Goal: Task Accomplishment & Management: Use online tool/utility

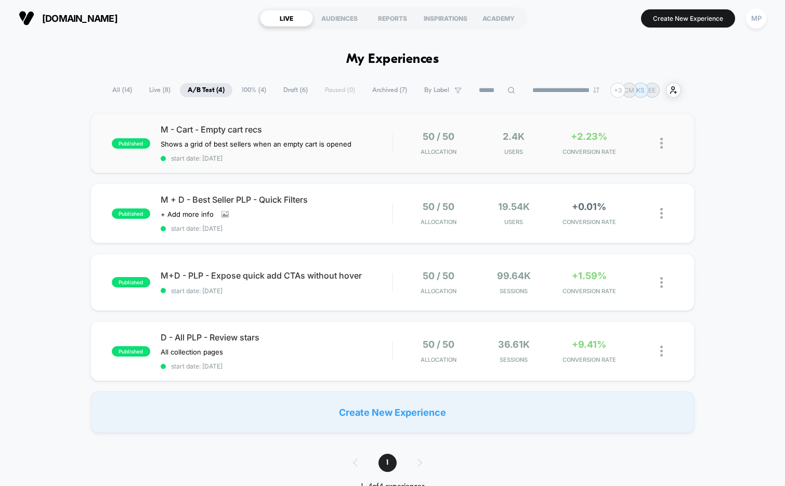
click at [281, 166] on div "published M - Cart - Empty cart recs Shows a grid of best sellers when an empty…" at bounding box center [392, 143] width 604 height 60
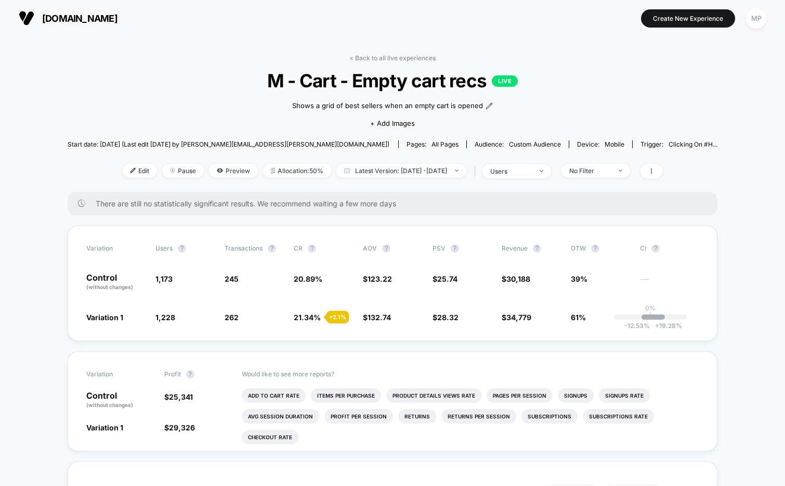
click at [377, 77] on span "M - Cart - Empty cart recs LIVE" at bounding box center [392, 81] width 585 height 22
click at [376, 84] on span "M - Cart - Empty cart recs LIVE" at bounding box center [392, 81] width 585 height 22
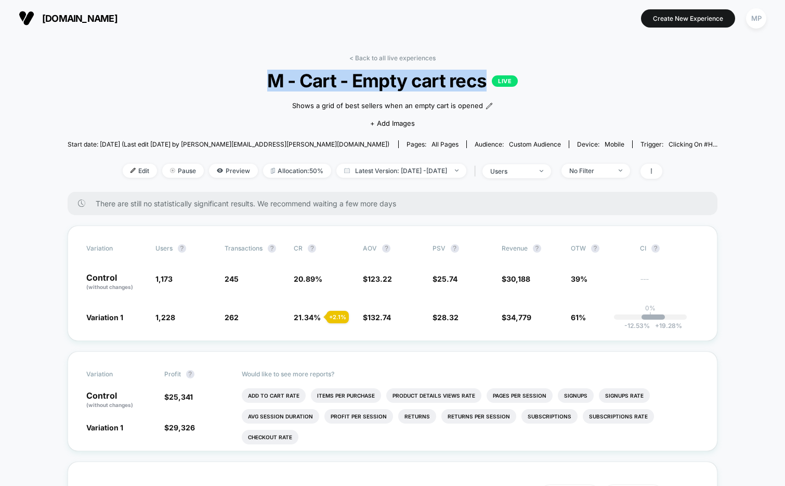
copy span "M - Cart - Empty cart recs"
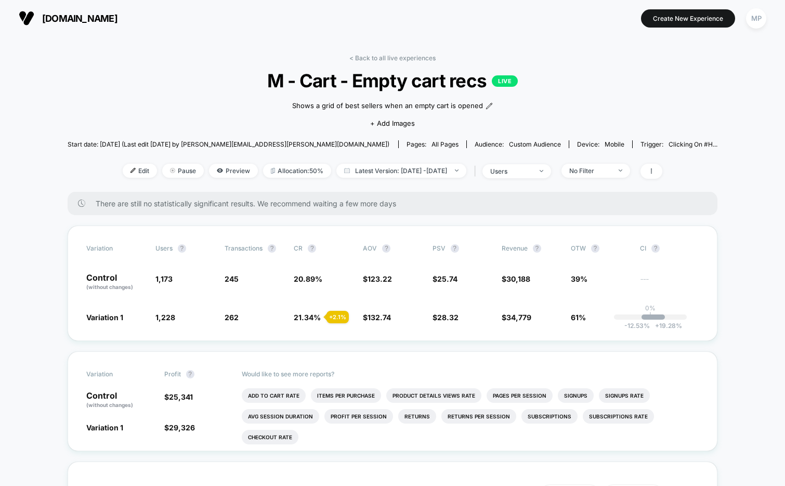
click at [160, 105] on div "< Back to all live experiences M - Cart - Empty cart recs LIVE Shows a grid of …" at bounding box center [393, 123] width 650 height 138
click at [542, 178] on div "< Back to all live experiences M - Cart - Empty cart recs LIVE Shows a grid of …" at bounding box center [393, 123] width 650 height 138
click at [531, 178] on div "< Back to all live experiences M - Cart - Empty cart recs LIVE Shows a grid of …" at bounding box center [393, 123] width 650 height 138
click at [517, 171] on div "users" at bounding box center [511, 171] width 42 height 8
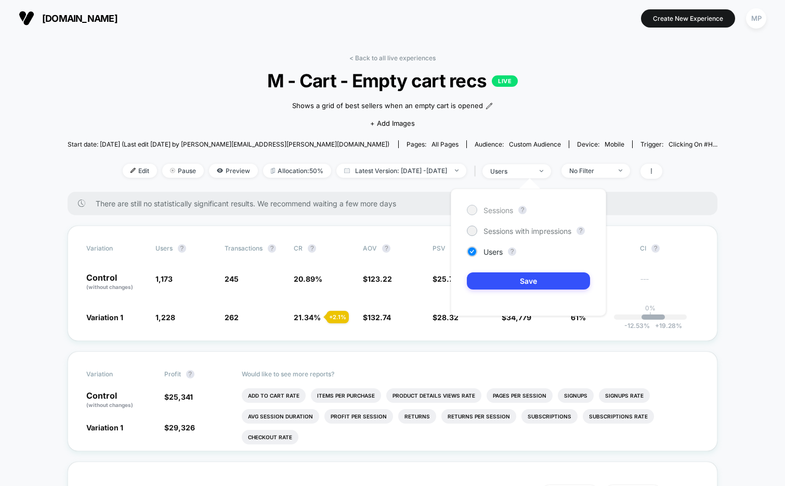
click at [494, 209] on span "Sessions" at bounding box center [498, 210] width 30 height 9
click at [485, 277] on button "Save" at bounding box center [528, 280] width 123 height 17
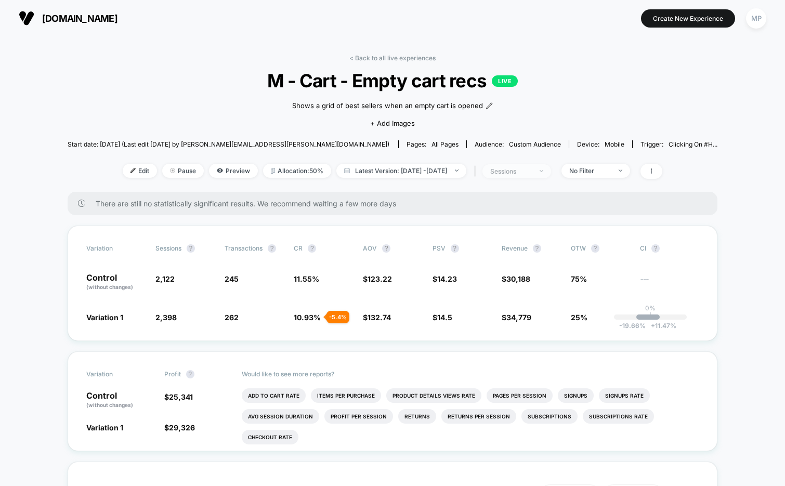
click at [532, 171] on div "sessions" at bounding box center [511, 171] width 42 height 8
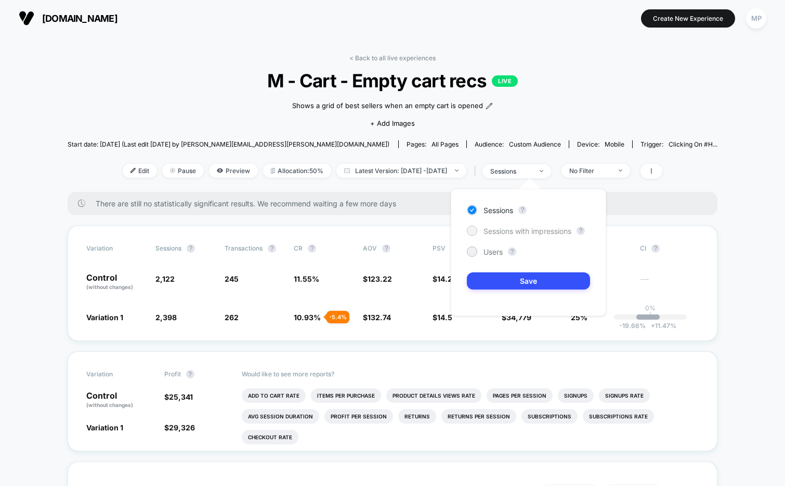
click at [496, 227] on span "Sessions with impressions" at bounding box center [527, 231] width 88 height 9
click at [474, 295] on div "Sessions ? Sessions with impressions ? Users ? Save" at bounding box center [528, 252] width 155 height 127
click at [485, 285] on button "Save" at bounding box center [528, 280] width 123 height 17
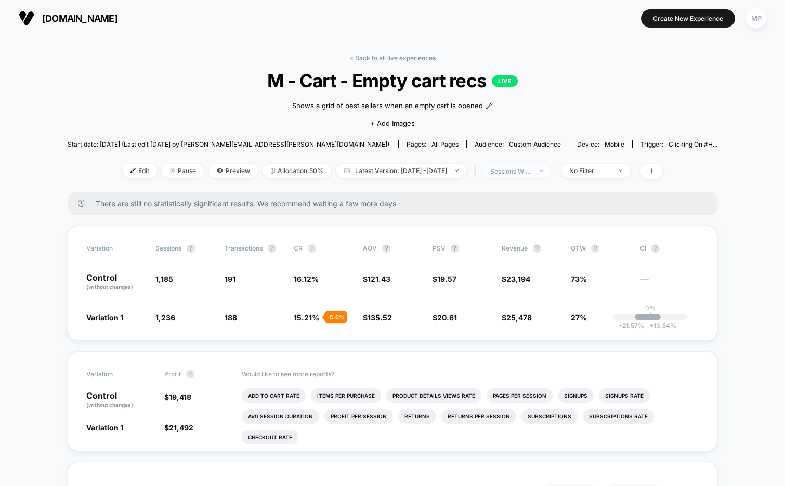
click at [522, 172] on div "sessions with impression" at bounding box center [511, 171] width 42 height 8
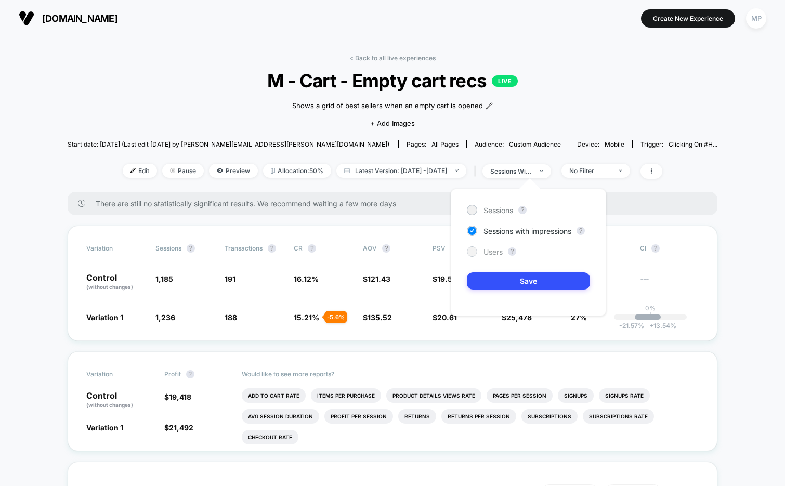
click at [487, 249] on span "Users" at bounding box center [492, 251] width 19 height 9
click at [487, 283] on button "Save" at bounding box center [528, 280] width 123 height 17
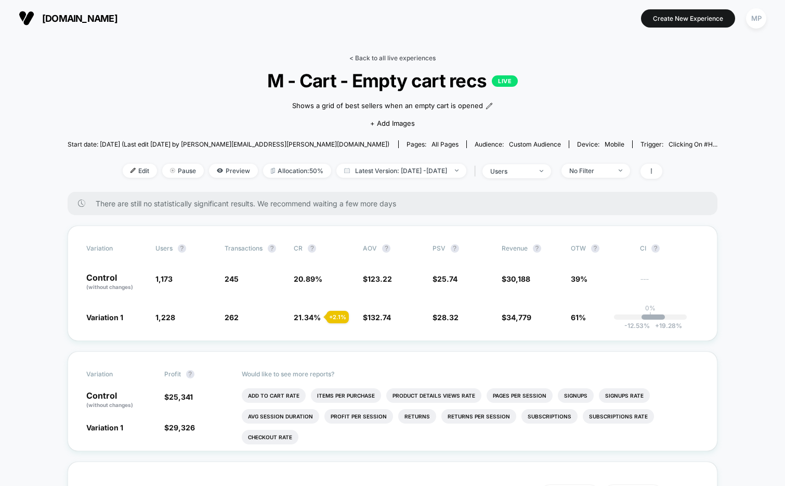
click at [370, 55] on link "< Back to all live experiences" at bounding box center [392, 58] width 86 height 8
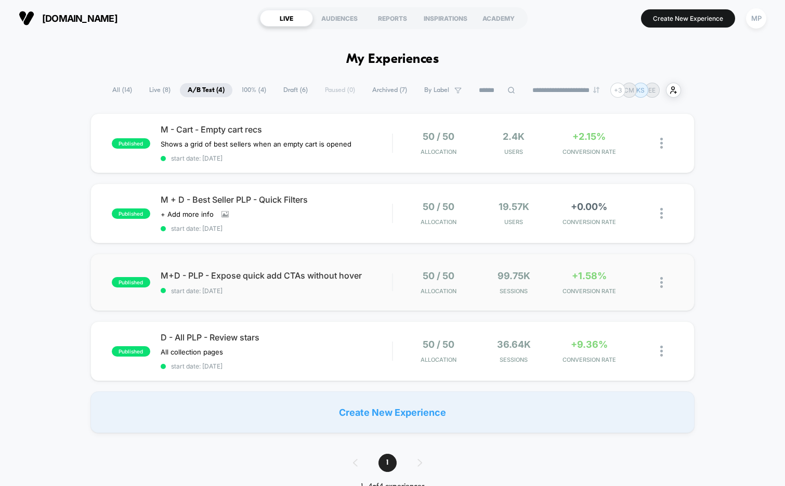
click at [317, 293] on div "published M+D - PLP - Expose quick add CTAs without hover start date: 8/14/2025…" at bounding box center [392, 282] width 604 height 57
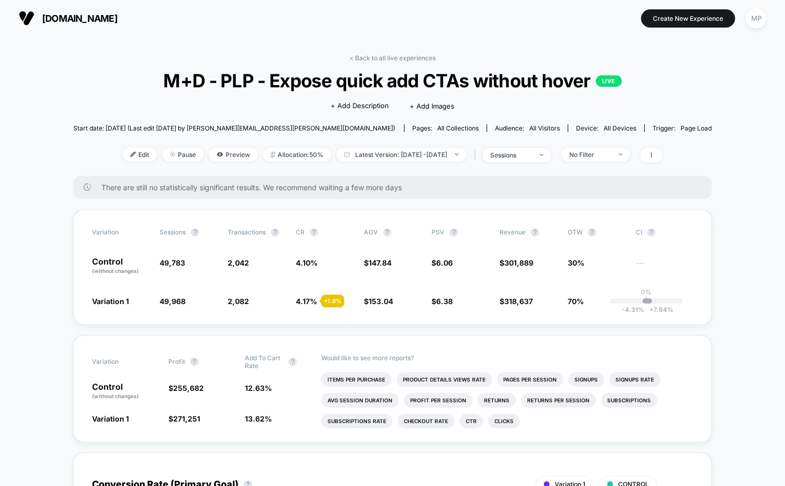
click at [340, 80] on span "M+D - PLP - Expose quick add CTAs without hover LIVE" at bounding box center [392, 81] width 575 height 22
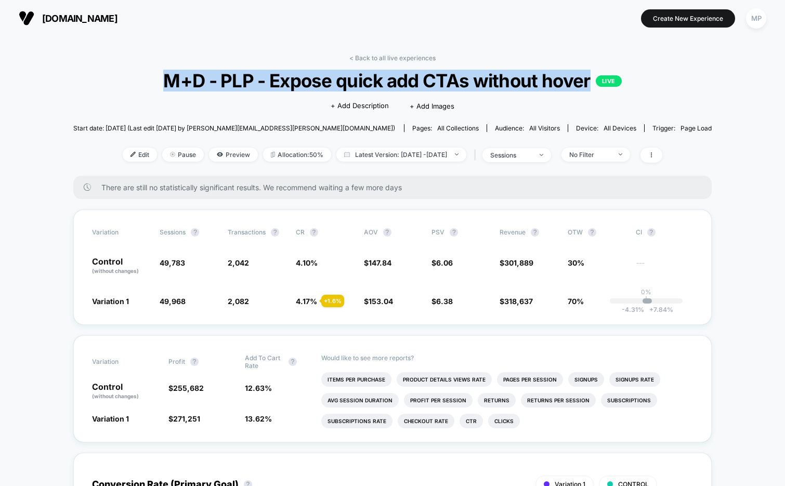
copy span "M+D - PLP - Expose quick add CTAs without hover"
click at [532, 153] on div "sessions" at bounding box center [511, 155] width 42 height 8
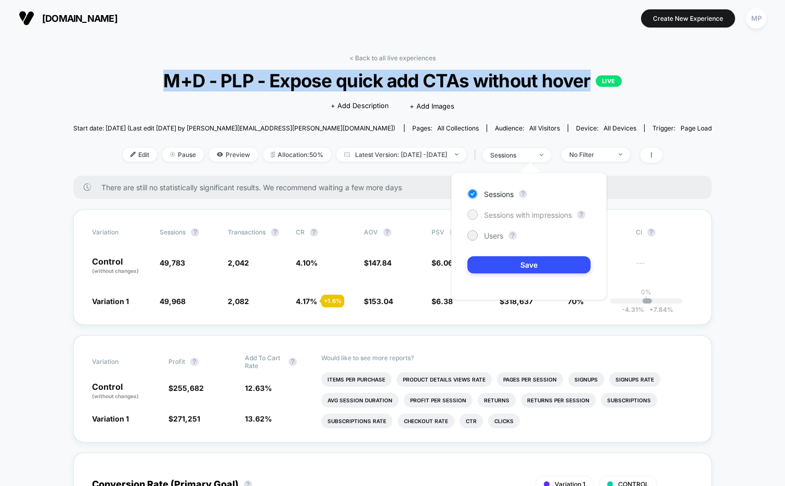
click at [488, 213] on span "Sessions with impressions" at bounding box center [528, 214] width 88 height 9
click at [484, 257] on button "Save" at bounding box center [528, 264] width 123 height 17
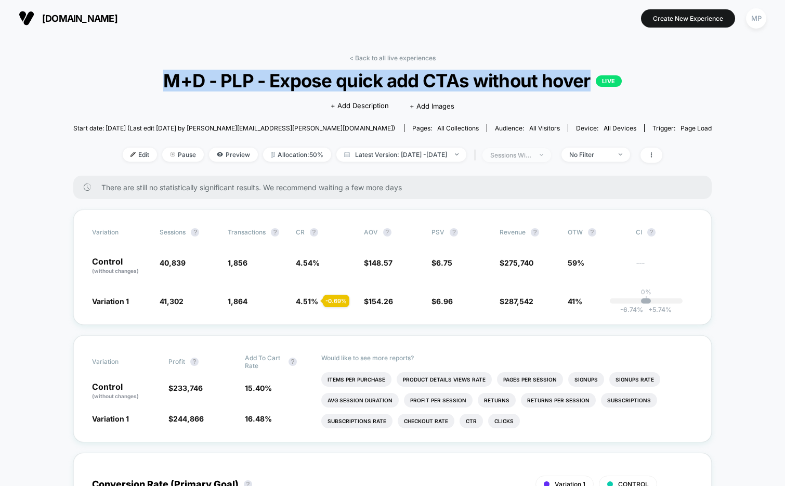
click at [524, 155] on div "sessions with impression" at bounding box center [511, 155] width 42 height 8
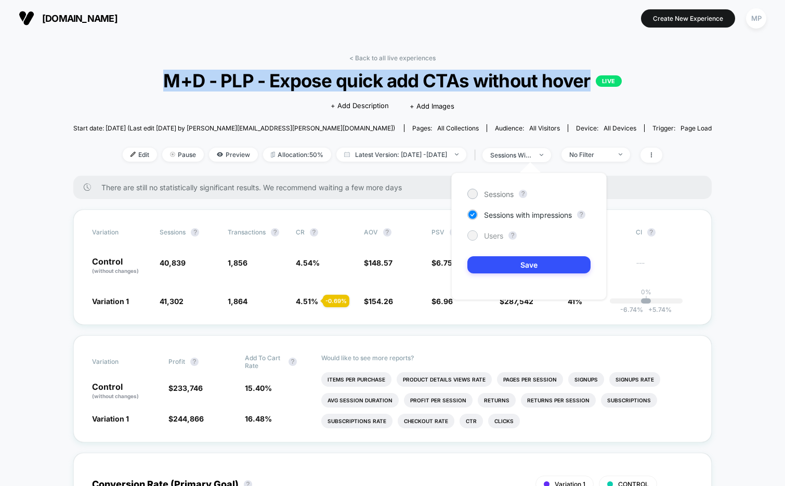
click at [495, 233] on span "Users" at bounding box center [493, 235] width 19 height 9
click at [487, 262] on button "Save" at bounding box center [528, 264] width 123 height 17
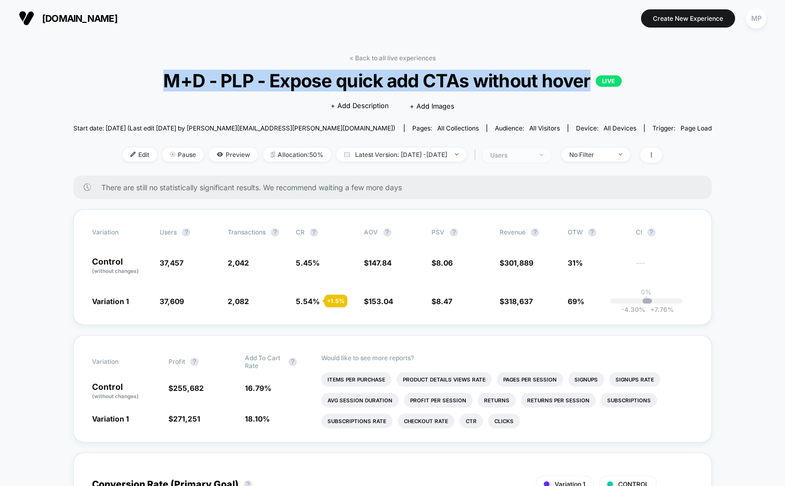
click at [515, 153] on div "users" at bounding box center [511, 155] width 42 height 8
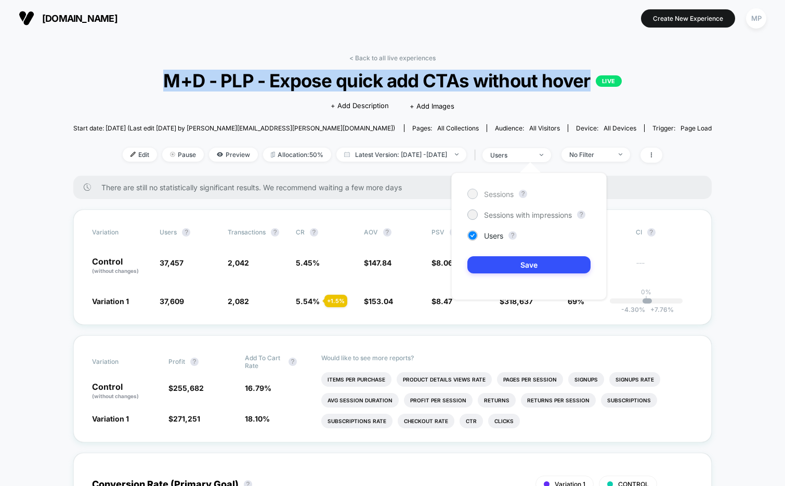
click at [491, 192] on span "Sessions" at bounding box center [499, 194] width 30 height 9
click at [487, 260] on button "Save" at bounding box center [528, 264] width 123 height 17
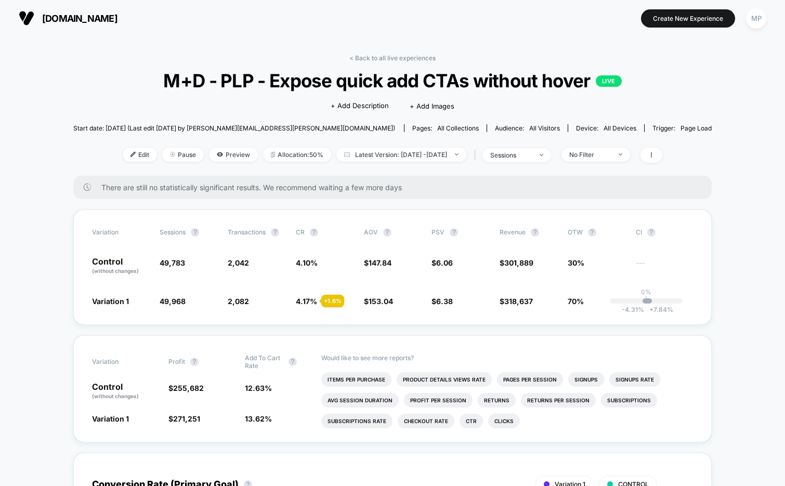
click at [461, 18] on section at bounding box center [392, 18] width 246 height 26
click at [609, 157] on div "No Filter" at bounding box center [590, 155] width 42 height 8
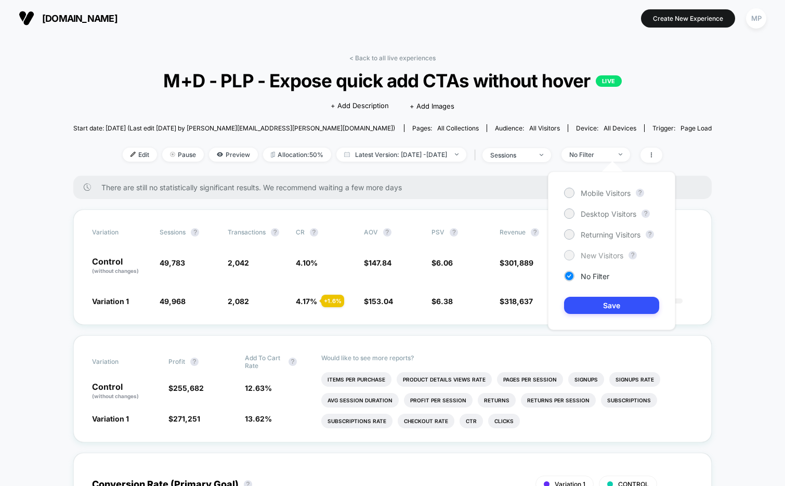
click at [596, 259] on span "New Visitors" at bounding box center [601, 255] width 43 height 9
click at [588, 305] on button "Save" at bounding box center [611, 305] width 95 height 17
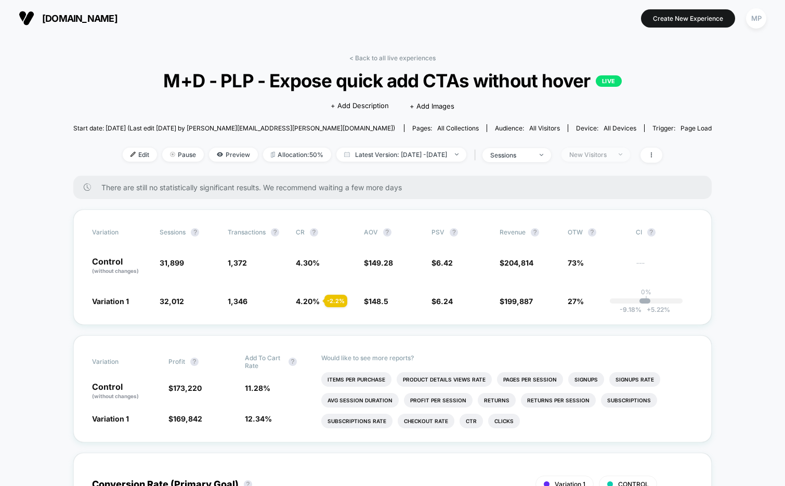
click at [606, 153] on div "New Visitors" at bounding box center [590, 155] width 42 height 8
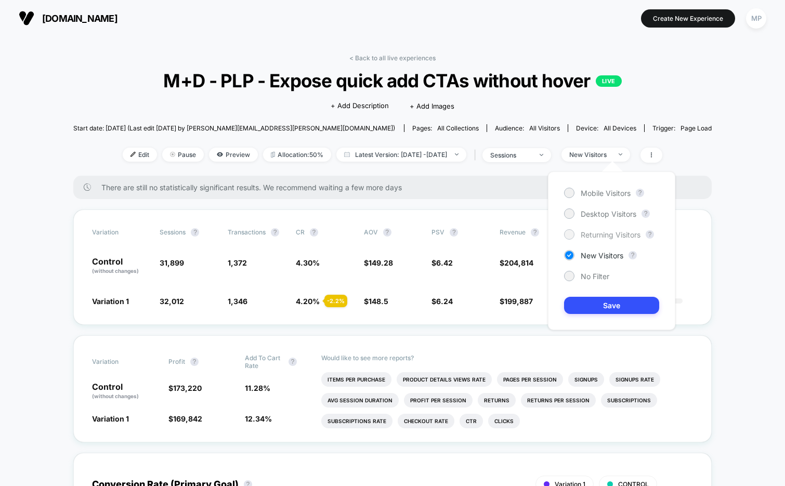
click at [590, 237] on span "Returning Visitors" at bounding box center [610, 234] width 60 height 9
click at [586, 305] on button "Save" at bounding box center [611, 305] width 95 height 17
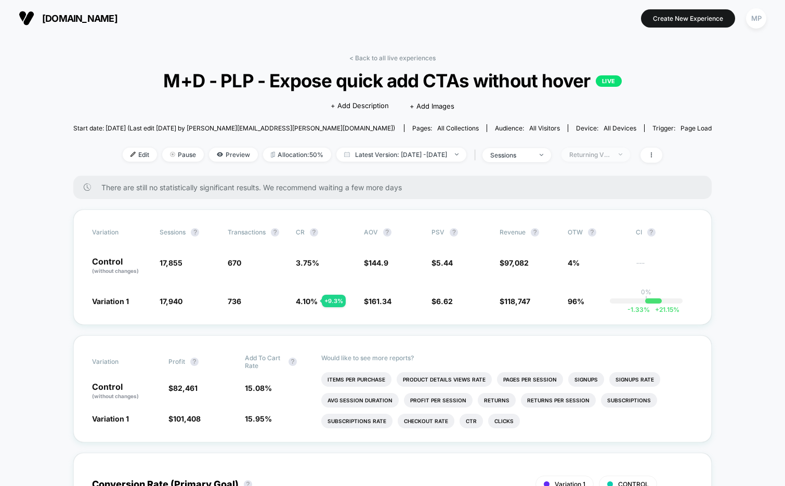
click at [611, 153] on div "Returning Visitors" at bounding box center [590, 155] width 42 height 8
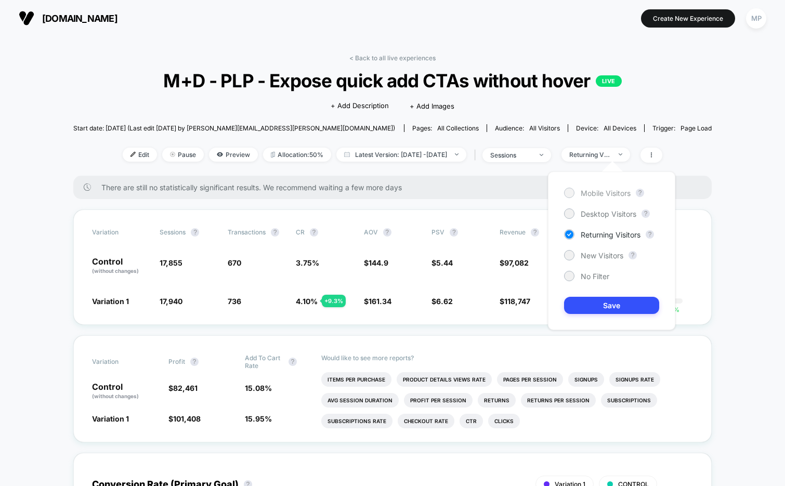
click at [594, 193] on span "Mobile Visitors" at bounding box center [605, 193] width 50 height 9
click at [589, 308] on button "Save" at bounding box center [611, 305] width 95 height 17
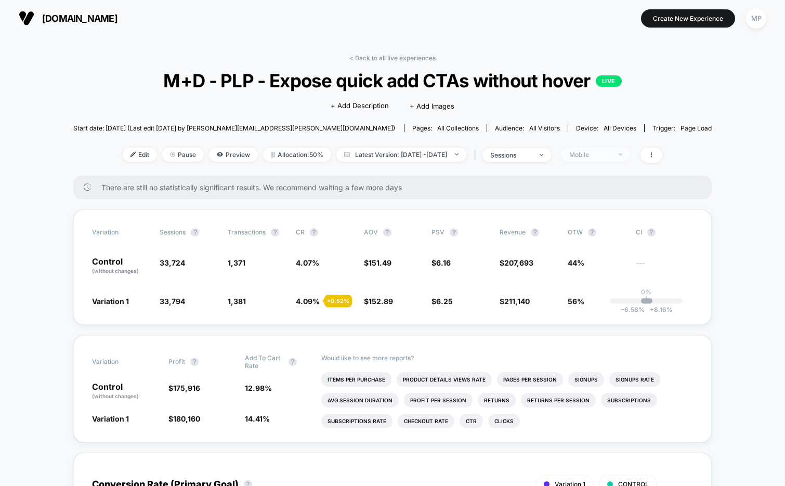
click at [610, 151] on div "Mobile" at bounding box center [590, 155] width 42 height 8
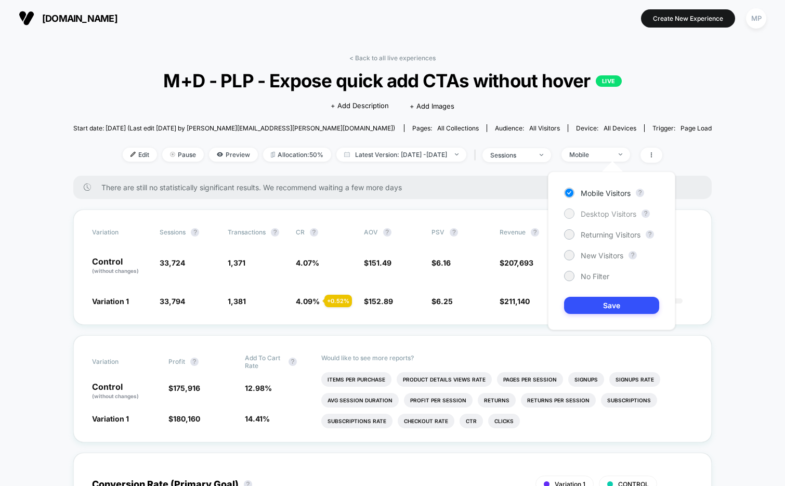
click at [592, 211] on span "Desktop Visitors" at bounding box center [608, 213] width 56 height 9
click at [584, 308] on button "Save" at bounding box center [611, 305] width 95 height 17
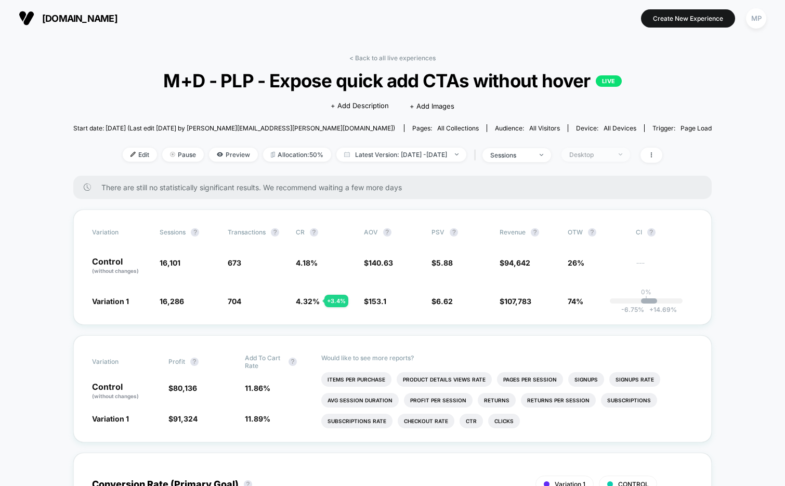
click at [606, 155] on div "Desktop" at bounding box center [590, 155] width 42 height 8
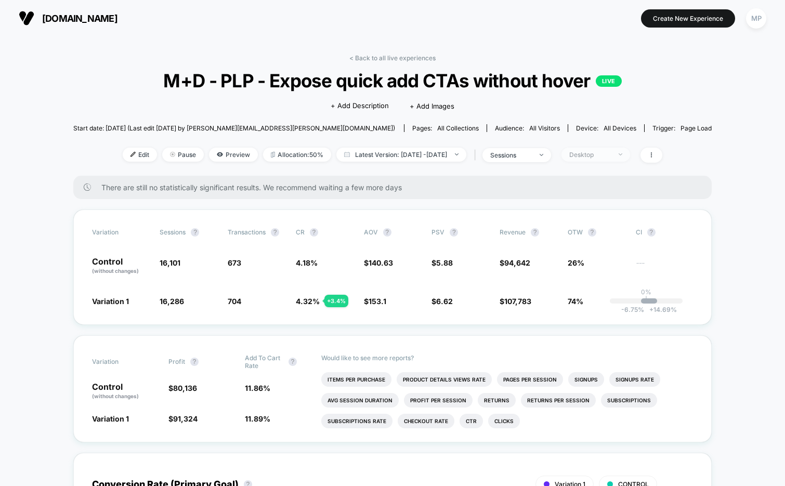
click at [599, 158] on span "Desktop" at bounding box center [595, 155] width 69 height 14
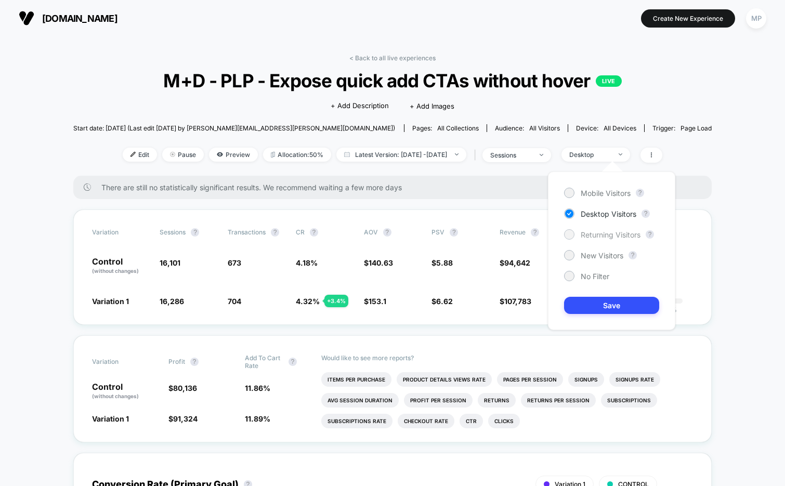
click at [609, 233] on span "Returning Visitors" at bounding box center [610, 234] width 60 height 9
click at [589, 308] on button "Save" at bounding box center [611, 305] width 95 height 17
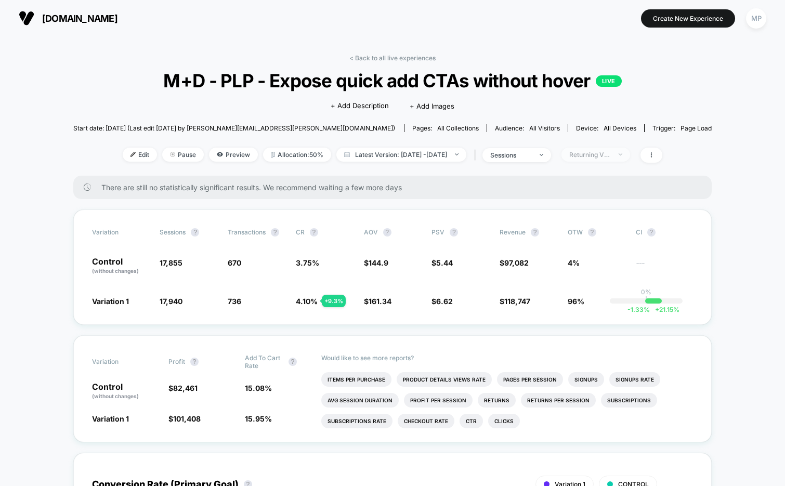
click at [602, 155] on div "Returning Visitors" at bounding box center [590, 155] width 42 height 8
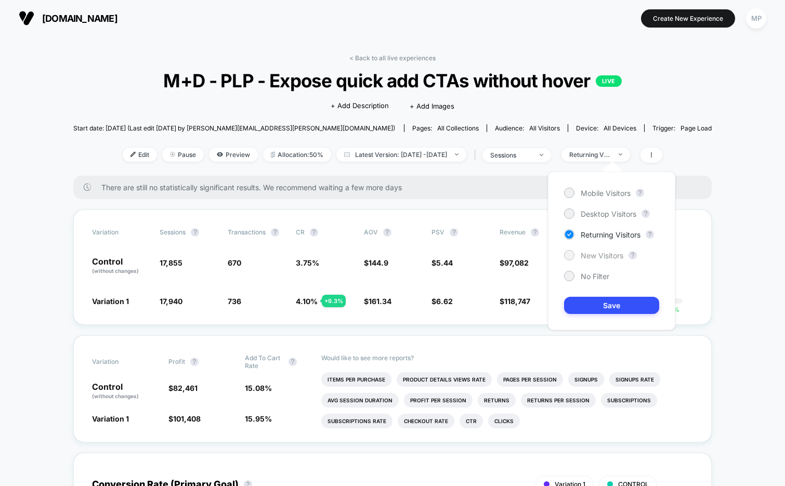
click at [587, 252] on span "New Visitors" at bounding box center [601, 255] width 43 height 9
click at [585, 303] on button "Save" at bounding box center [611, 305] width 95 height 17
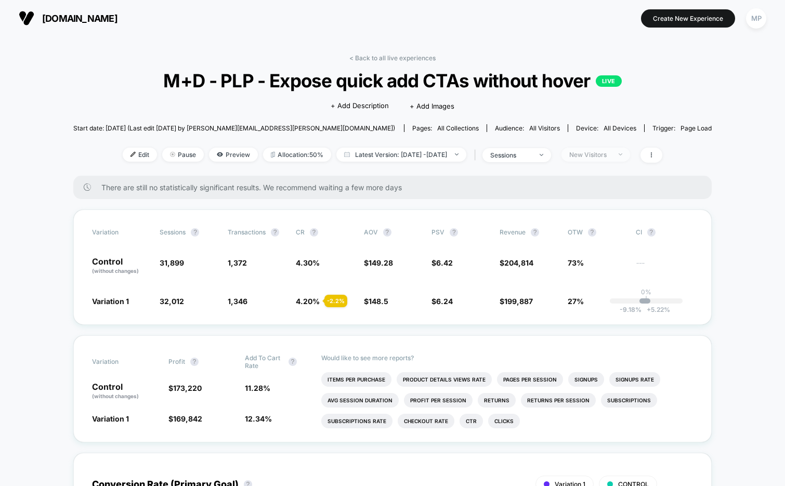
click at [611, 157] on div "New Visitors" at bounding box center [590, 155] width 42 height 8
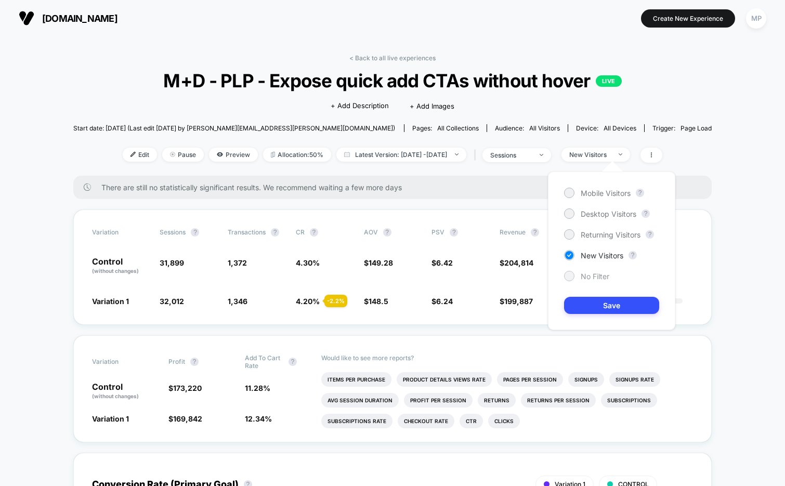
click at [588, 275] on span "No Filter" at bounding box center [594, 276] width 29 height 9
click at [585, 311] on button "Save" at bounding box center [611, 305] width 95 height 17
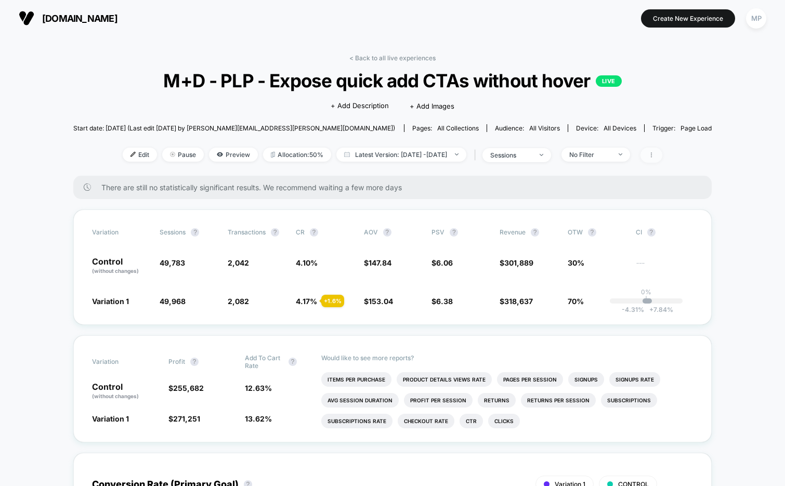
click at [662, 148] on span at bounding box center [651, 155] width 22 height 15
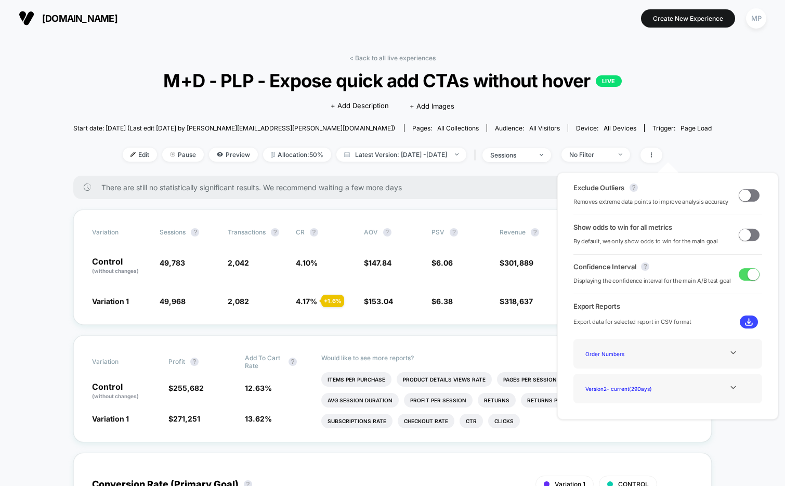
click at [751, 233] on span at bounding box center [748, 235] width 21 height 12
click at [733, 171] on div "Exclude Outliers ? Removes extreme data points to improve analysis accuracy Sho…" at bounding box center [668, 296] width 242 height 268
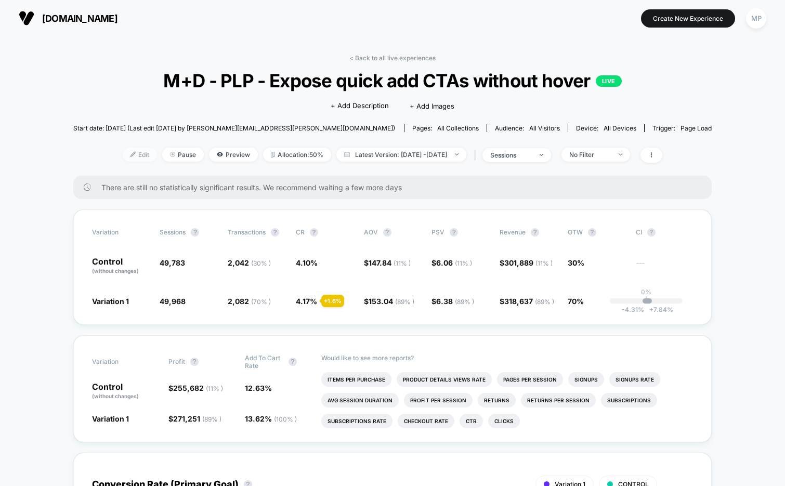
click at [127, 155] on span "Edit" at bounding box center [140, 155] width 34 height 14
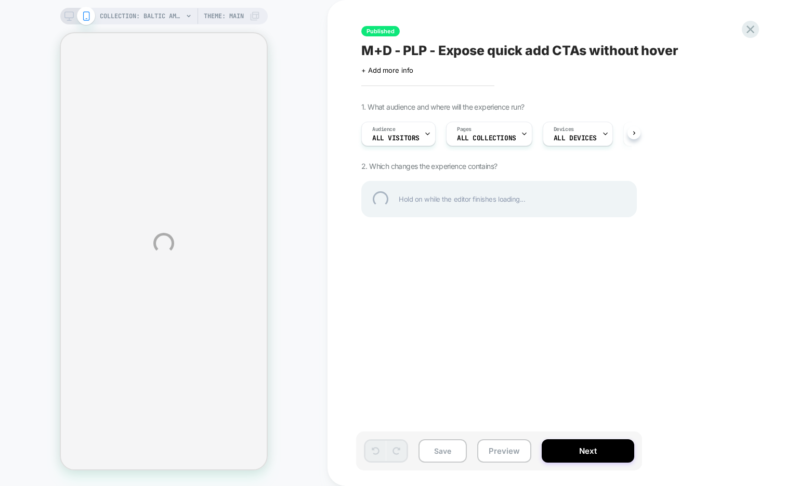
select select "******"
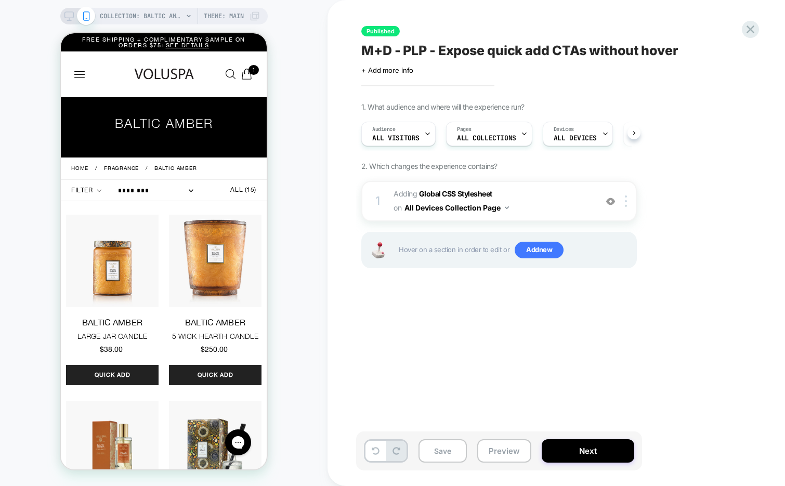
scroll to position [0, 1]
click at [610, 201] on img at bounding box center [610, 201] width 9 height 9
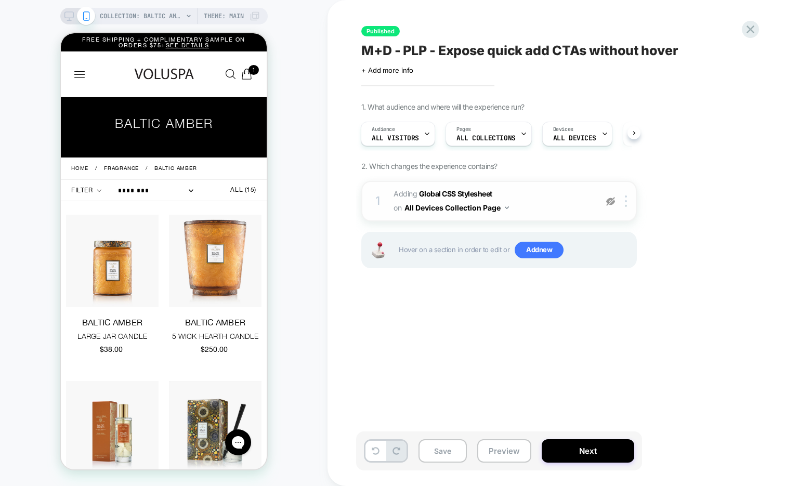
click at [610, 201] on img at bounding box center [610, 201] width 9 height 9
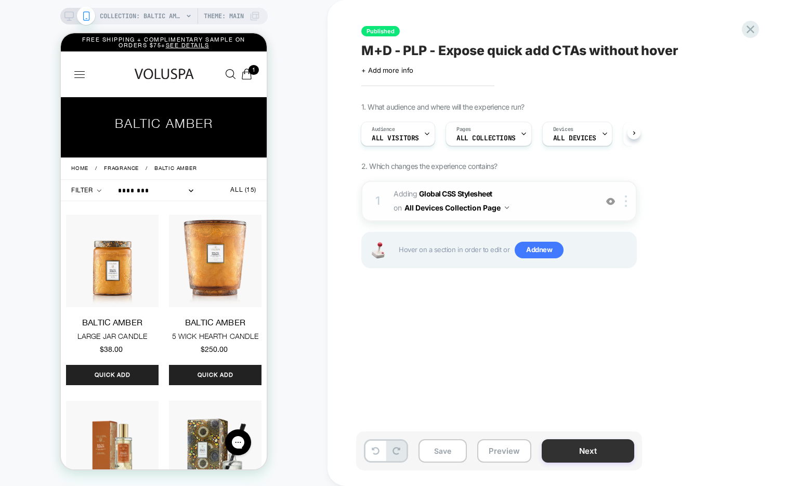
click at [598, 448] on button "Next" at bounding box center [587, 450] width 92 height 23
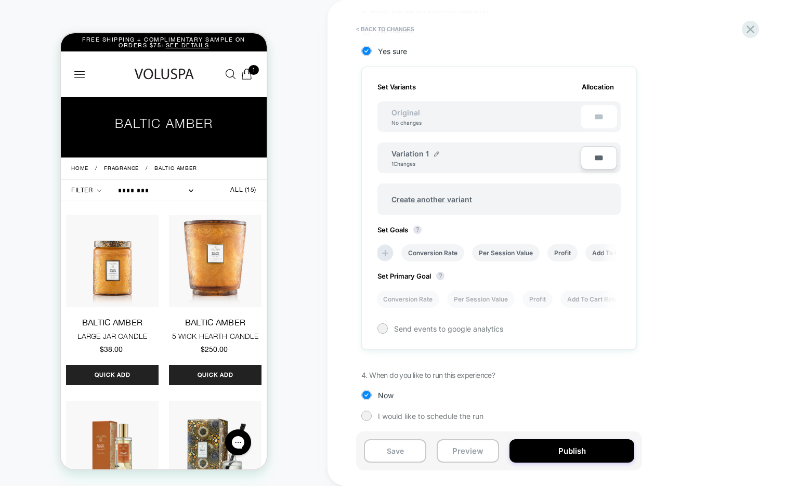
scroll to position [277, 0]
click at [574, 295] on li "Add To Cart Rate" at bounding box center [592, 297] width 64 height 17
click at [392, 455] on button "Save" at bounding box center [395, 450] width 62 height 23
click at [747, 27] on icon at bounding box center [750, 29] width 14 height 14
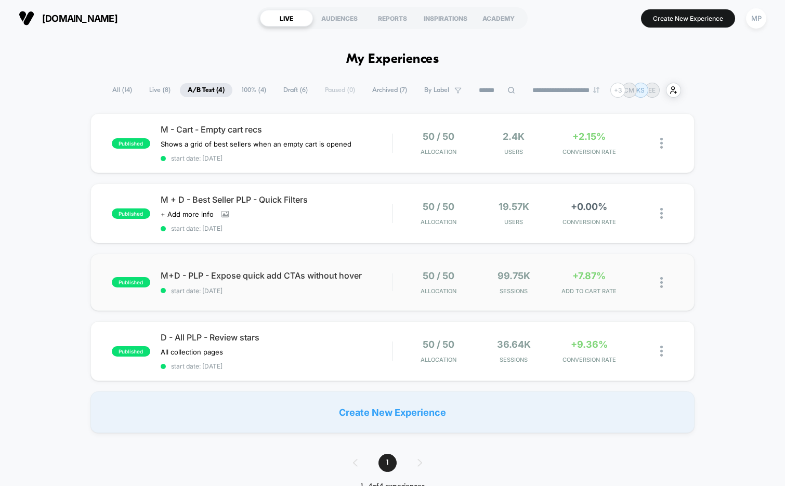
click at [279, 296] on div "published M+D - PLP - Expose quick add CTAs without hover start date: 8/14/2025…" at bounding box center [392, 282] width 604 height 57
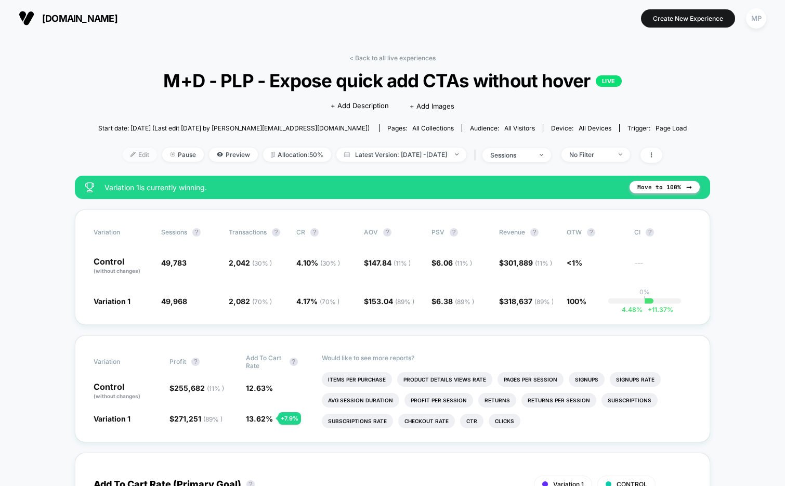
click at [123, 150] on span "Edit" at bounding box center [140, 155] width 34 height 14
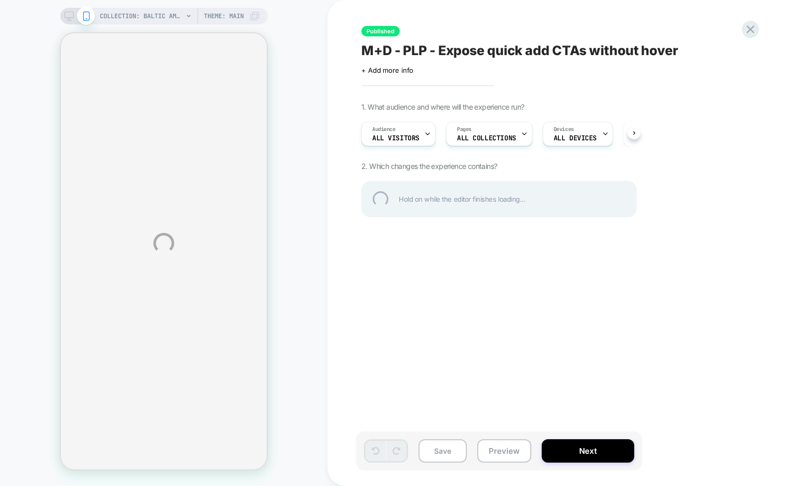
select select "******"
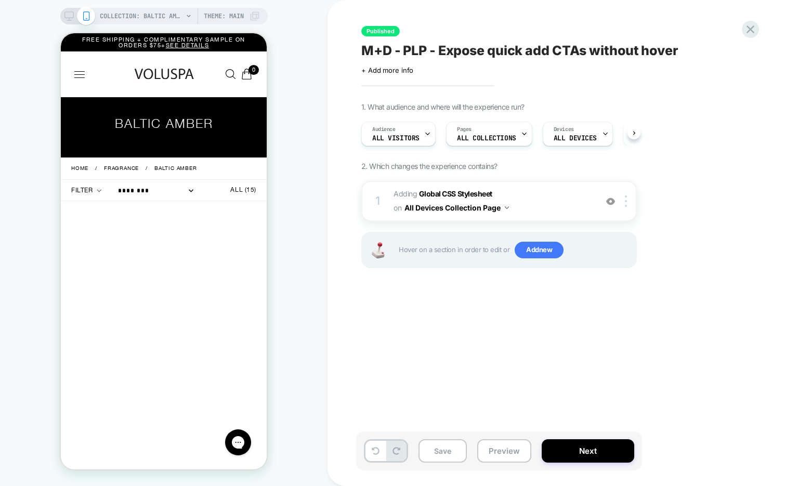
scroll to position [0, 1]
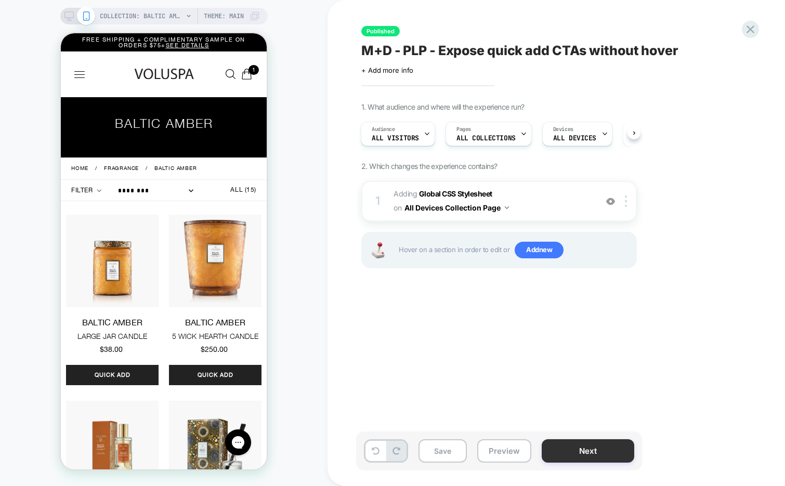
click at [585, 451] on button "Next" at bounding box center [587, 450] width 92 height 23
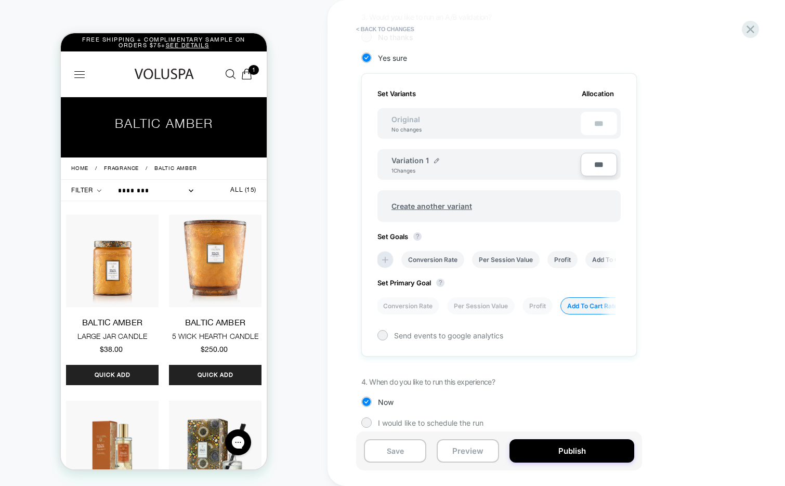
scroll to position [279, 0]
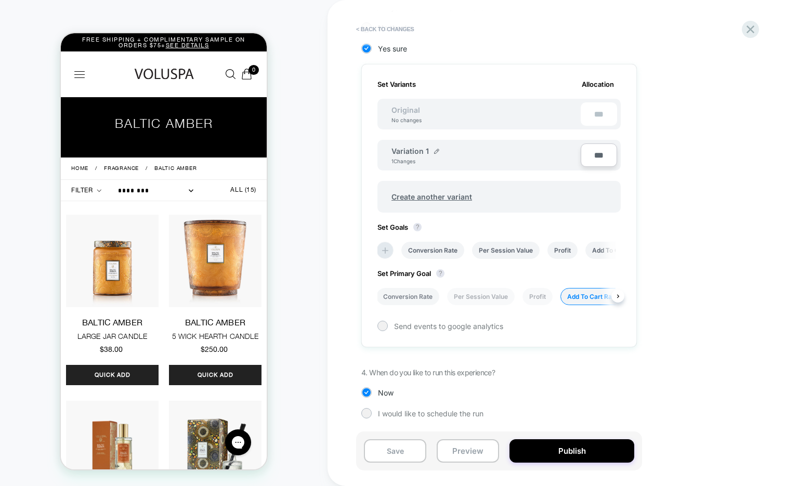
click at [393, 297] on li "Conversion Rate" at bounding box center [407, 296] width 63 height 17
click at [401, 447] on button "Save" at bounding box center [395, 450] width 62 height 23
click at [753, 26] on icon at bounding box center [750, 29] width 8 height 8
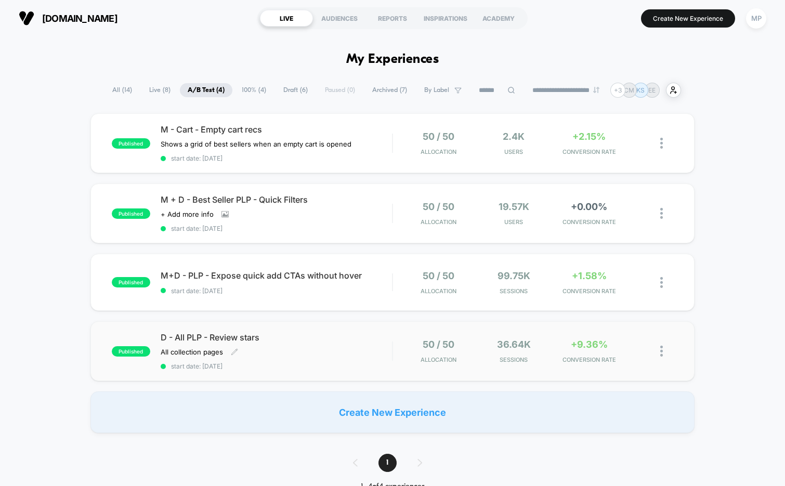
click at [288, 365] on span "start date: [DATE]" at bounding box center [277, 366] width 232 height 8
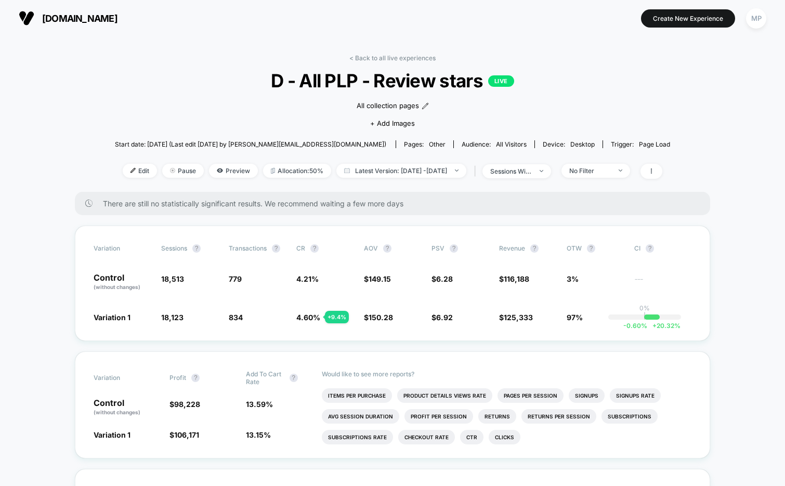
click at [380, 73] on span "D - All PLP - Review stars LIVE" at bounding box center [392, 81] width 499 height 22
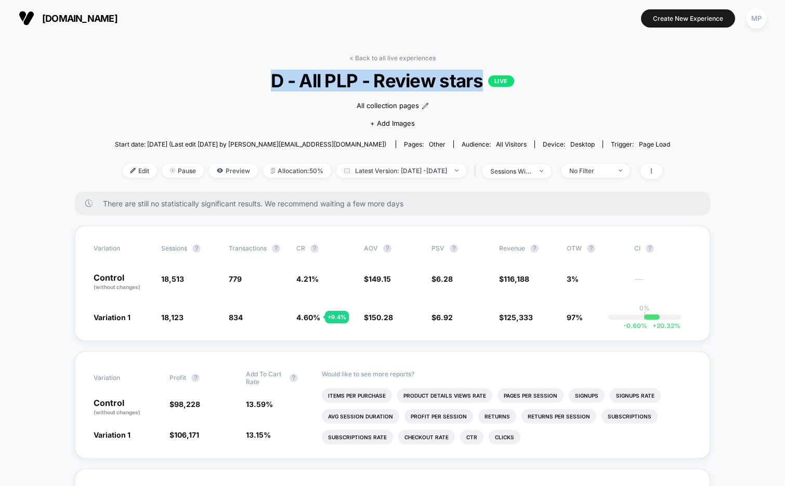
copy span "D - All PLP - Review stars"
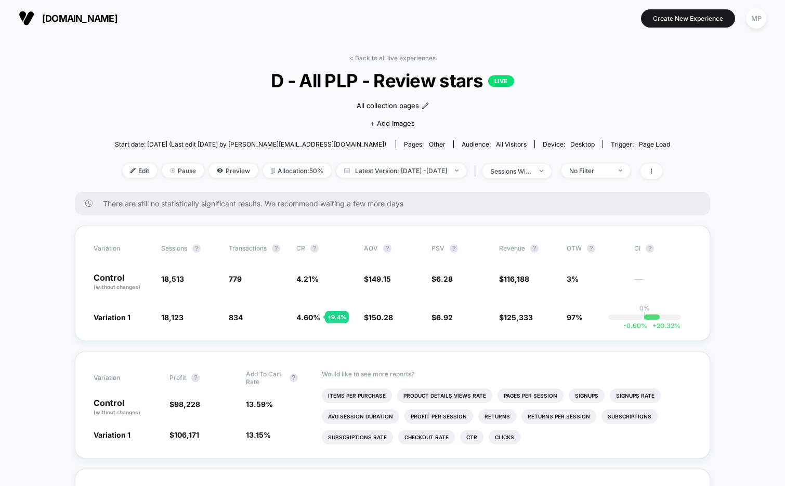
click at [148, 103] on div "< Back to all live experiences D - All PLP - Review stars LIVE All collection p…" at bounding box center [392, 123] width 555 height 138
click at [405, 56] on link "< Back to all live experiences" at bounding box center [392, 58] width 86 height 8
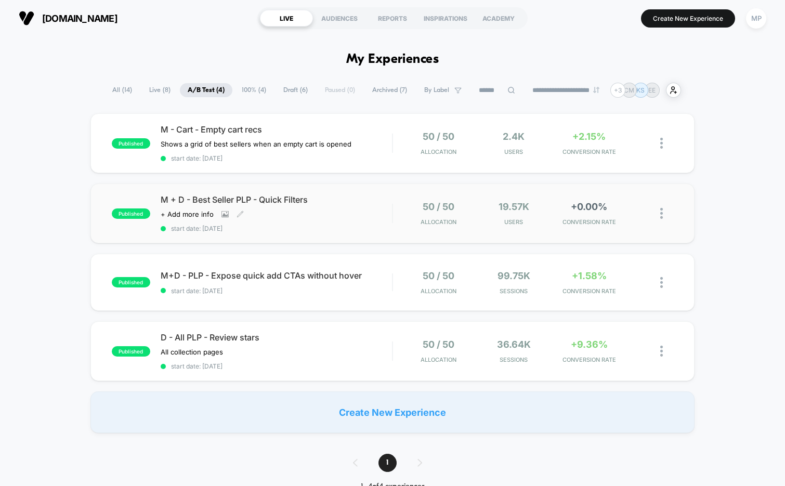
click at [290, 222] on div "M + D - Best Seller PLP - Quick Filters Click to view images Click to edit expe…" at bounding box center [277, 213] width 232 height 38
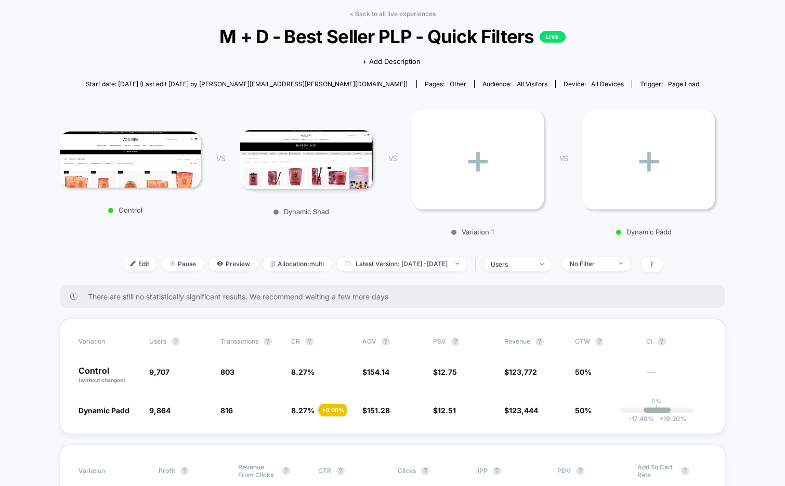
scroll to position [54, 0]
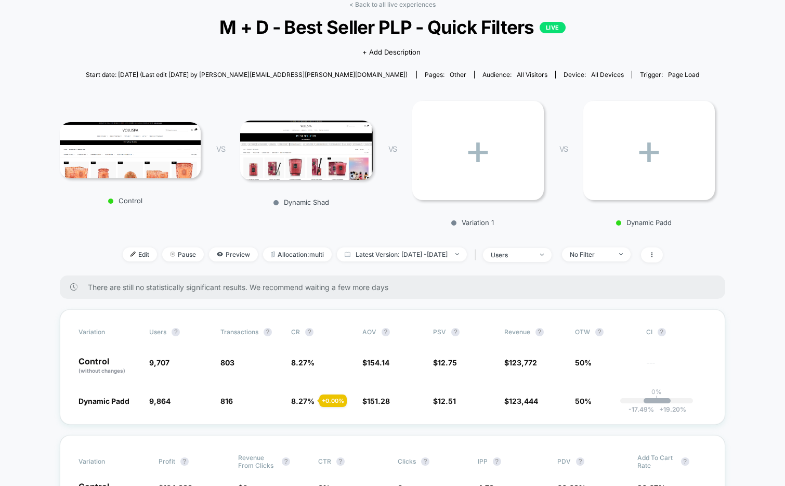
click at [286, 165] on img at bounding box center [306, 150] width 132 height 59
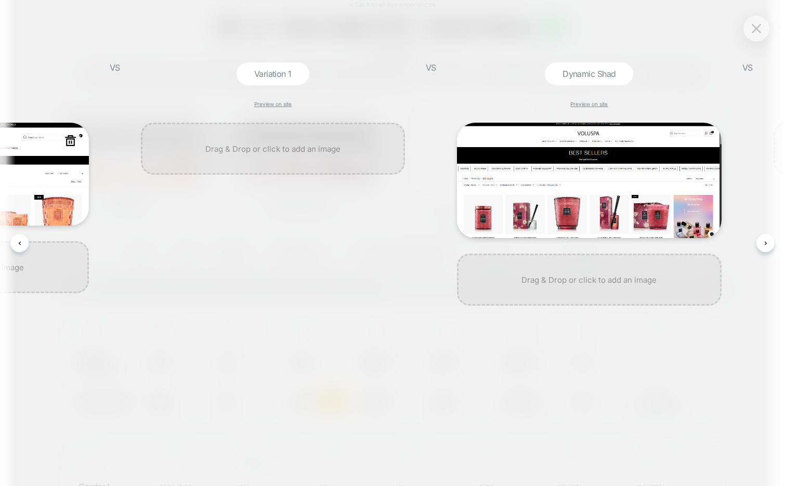
scroll to position [0, 506]
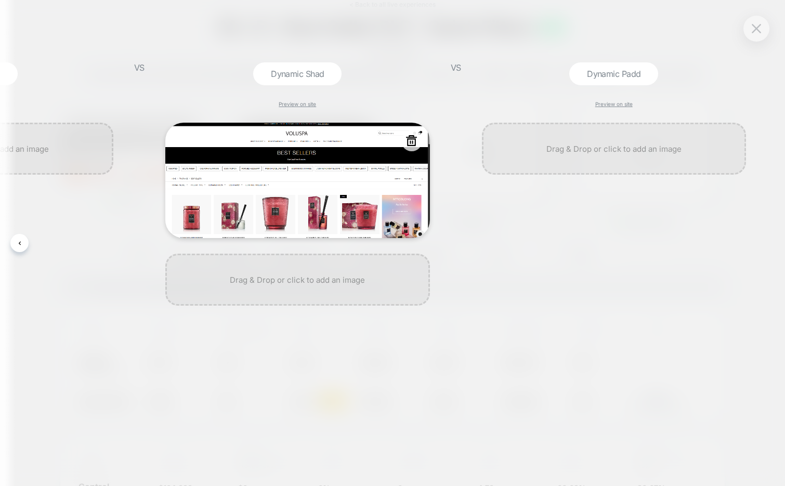
click at [263, 183] on img at bounding box center [297, 180] width 264 height 115
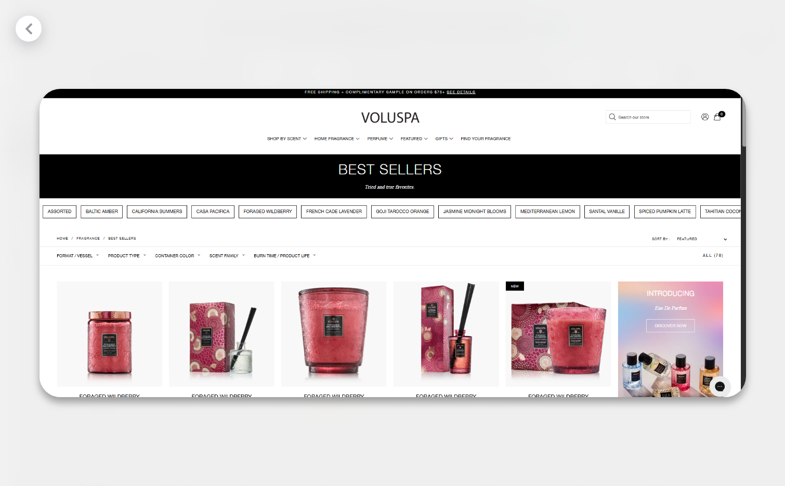
click at [742, 44] on div at bounding box center [392, 243] width 785 height 486
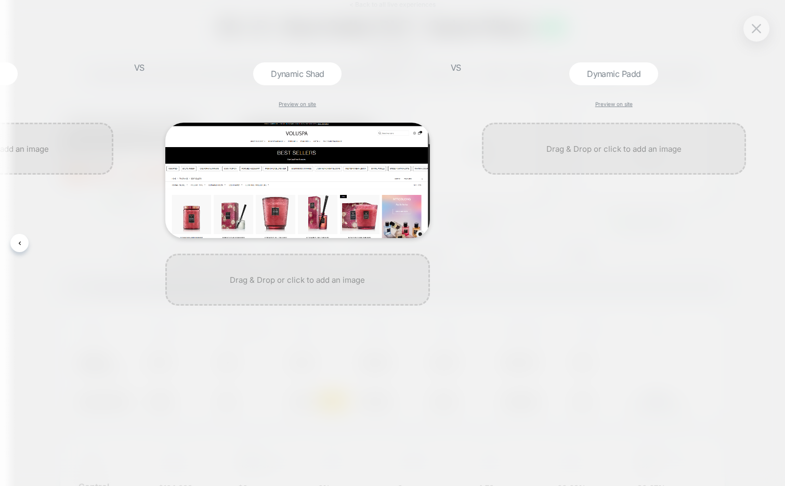
click at [532, 232] on div at bounding box center [614, 304] width 275 height 363
click at [754, 35] on button at bounding box center [756, 29] width 16 height 16
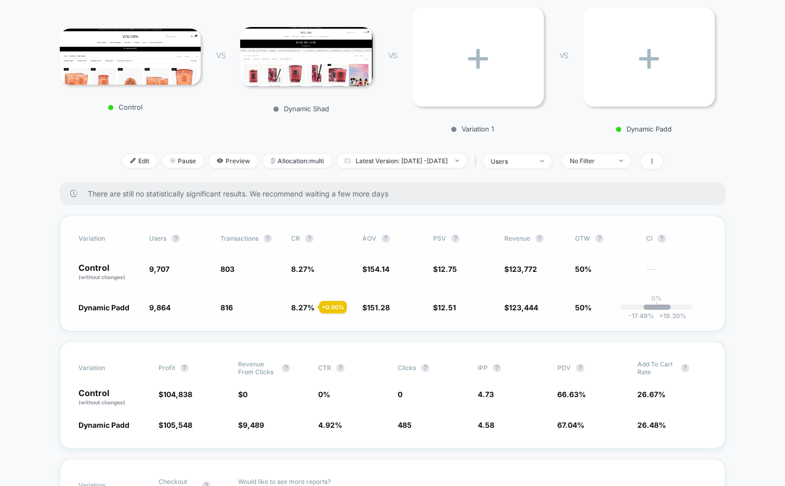
scroll to position [182, 0]
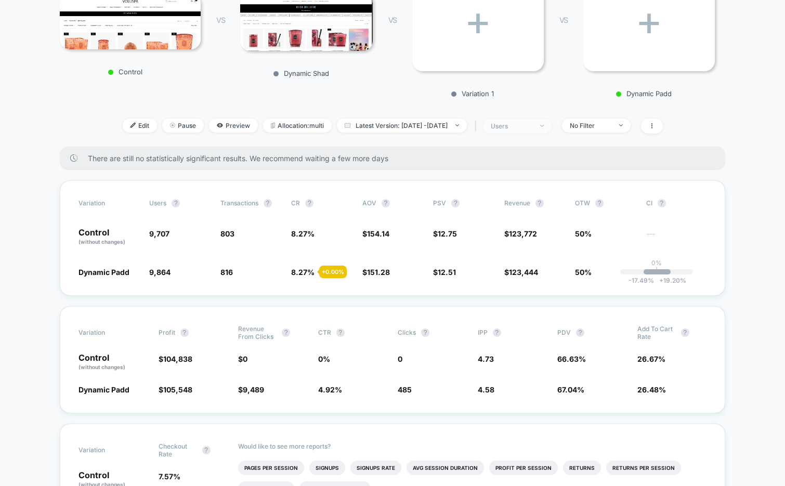
click at [532, 122] on div "users" at bounding box center [512, 126] width 42 height 8
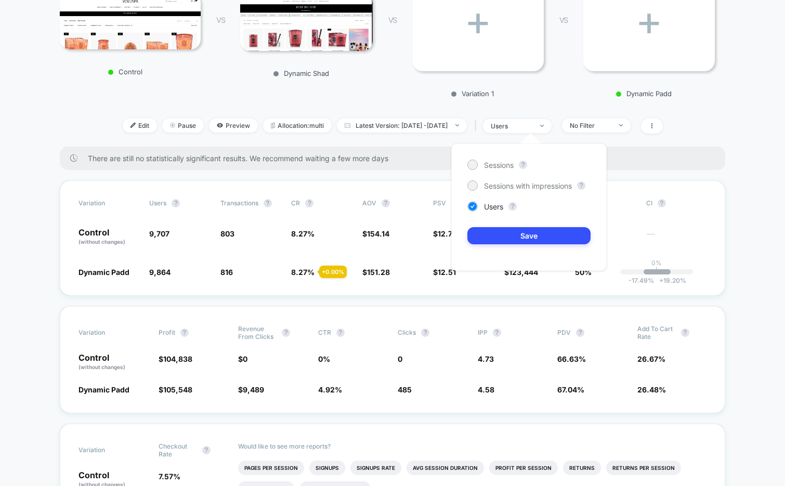
click at [507, 157] on div "Sessions ? Sessions with impressions ? Users ? Save" at bounding box center [528, 206] width 155 height 127
click at [503, 166] on span "Sessions" at bounding box center [499, 165] width 30 height 9
click at [496, 230] on button "Save" at bounding box center [528, 235] width 123 height 17
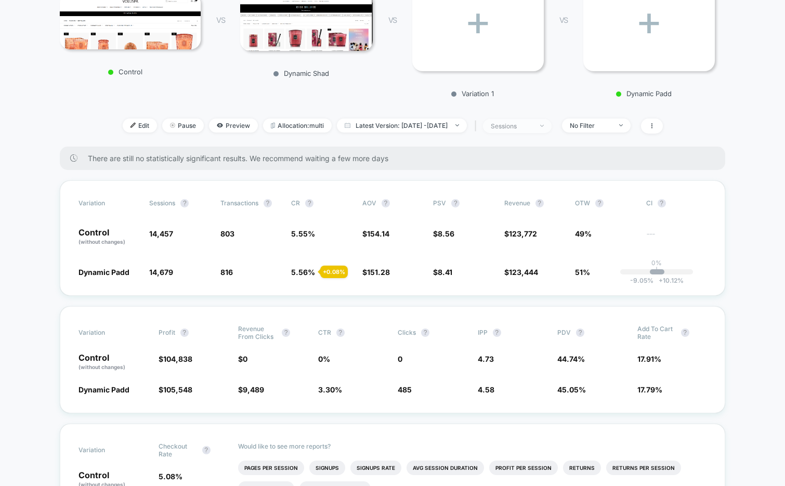
click at [521, 126] on div "sessions" at bounding box center [512, 126] width 42 height 8
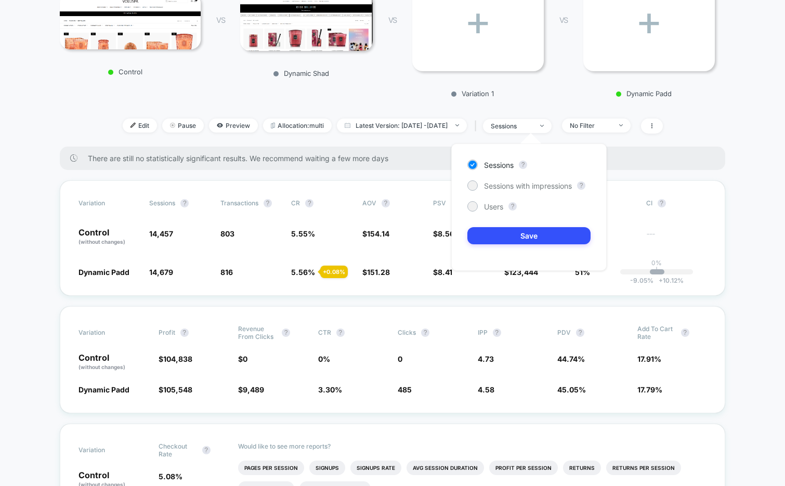
click at [507, 193] on div "Sessions ? Sessions with impressions ? Users ? Save" at bounding box center [528, 206] width 155 height 127
click at [507, 189] on span "Sessions with impressions" at bounding box center [528, 185] width 88 height 9
click at [498, 235] on button "Save" at bounding box center [528, 235] width 123 height 17
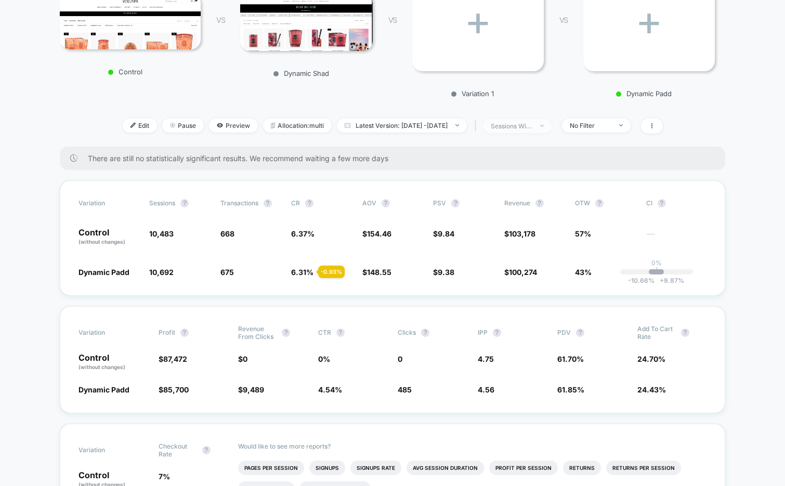
click at [522, 131] on span "sessions with impression" at bounding box center [517, 126] width 69 height 14
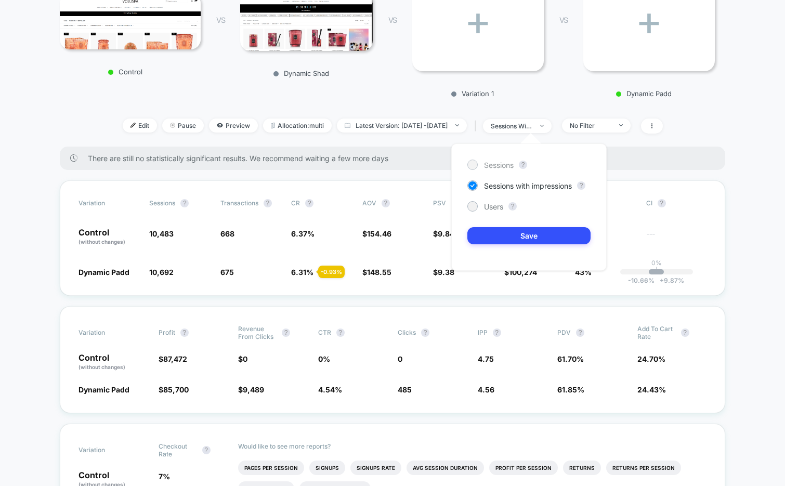
click at [499, 163] on span "Sessions" at bounding box center [499, 165] width 30 height 9
click at [496, 227] on button "Save" at bounding box center [528, 235] width 123 height 17
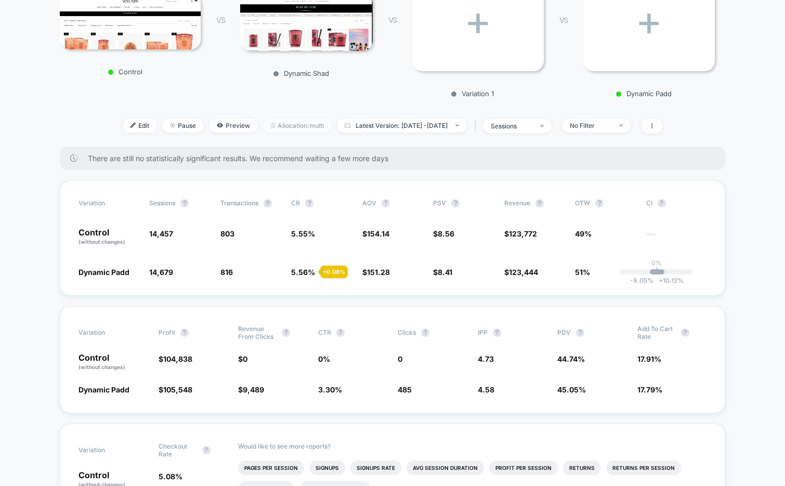
click at [292, 122] on span "Allocation: multi" at bounding box center [297, 125] width 69 height 14
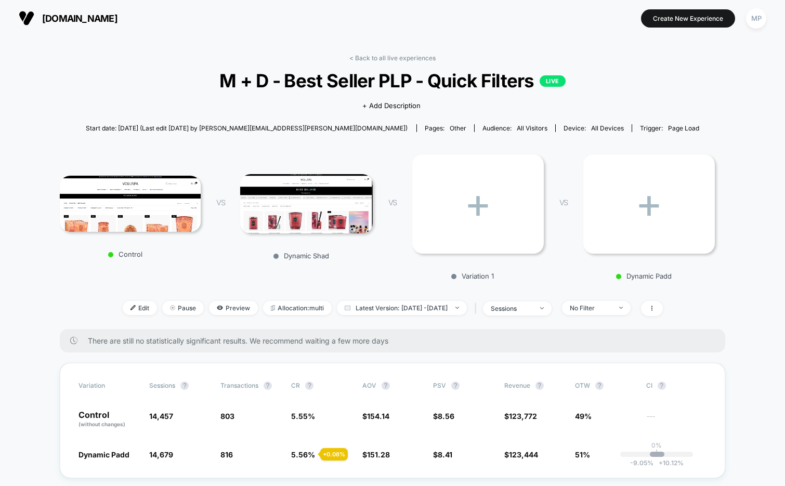
click at [377, 84] on span "M + D - Best Seller PLP - Quick Filters LIVE" at bounding box center [392, 81] width 599 height 22
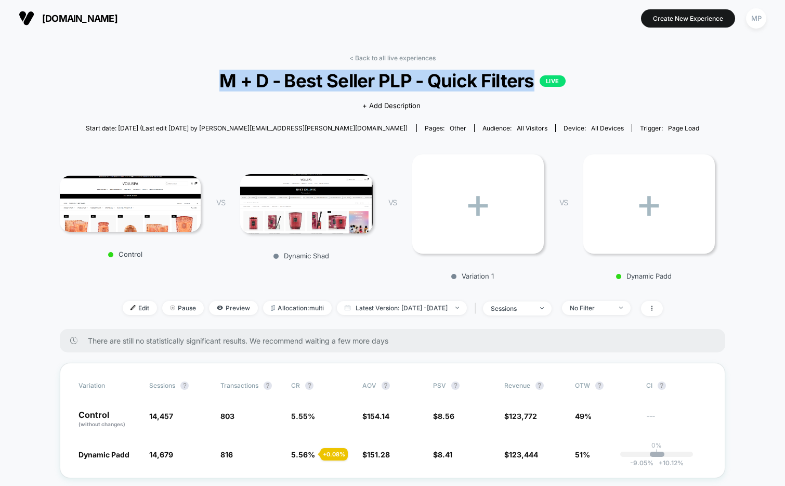
copy span "M + D - Best Seller PLP - Quick Filters"
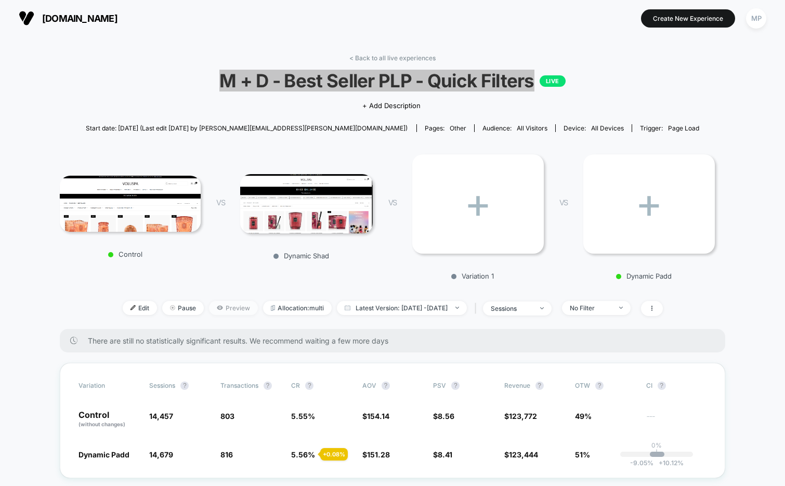
click at [219, 311] on span "Preview" at bounding box center [233, 308] width 49 height 14
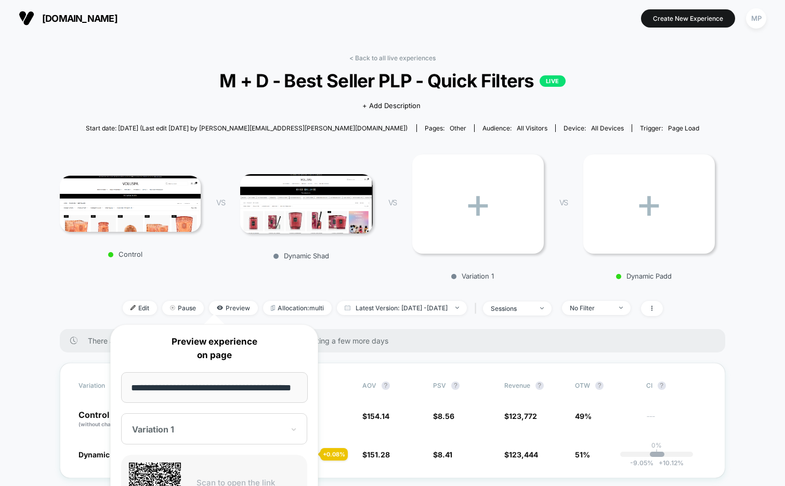
click at [205, 279] on div "Control VS Dynamic Shad VS + Variation 1 VS + Dynamic Padd" at bounding box center [387, 213] width 665 height 143
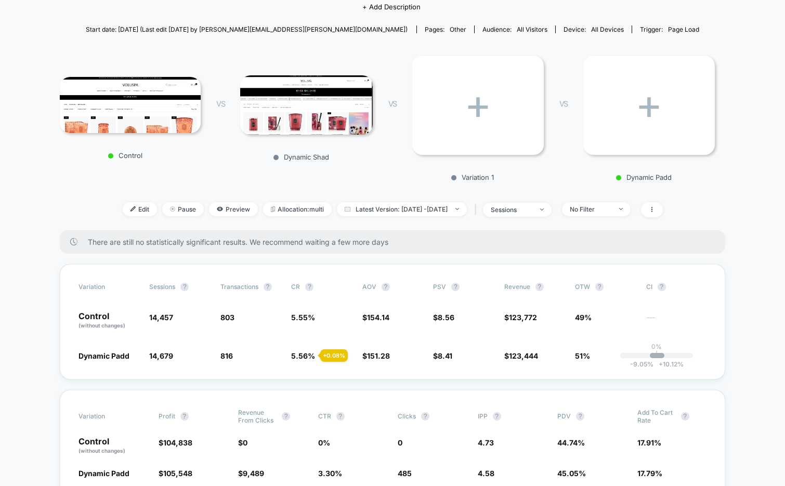
scroll to position [102, 0]
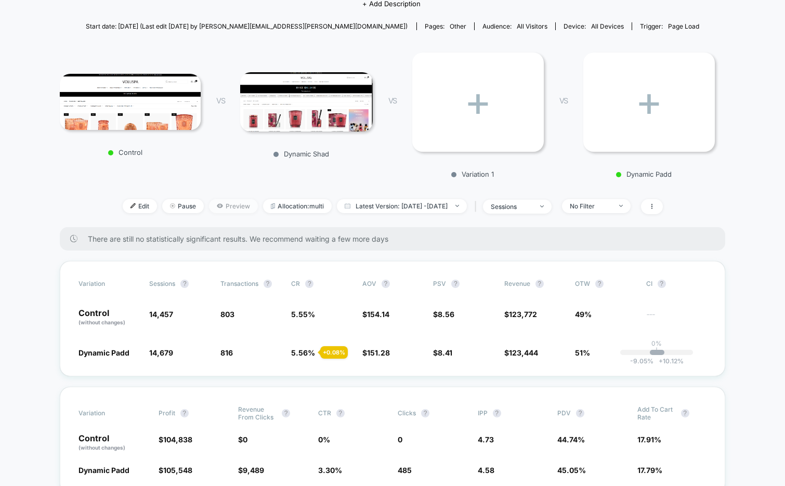
click at [216, 205] on span "Preview" at bounding box center [233, 206] width 49 height 14
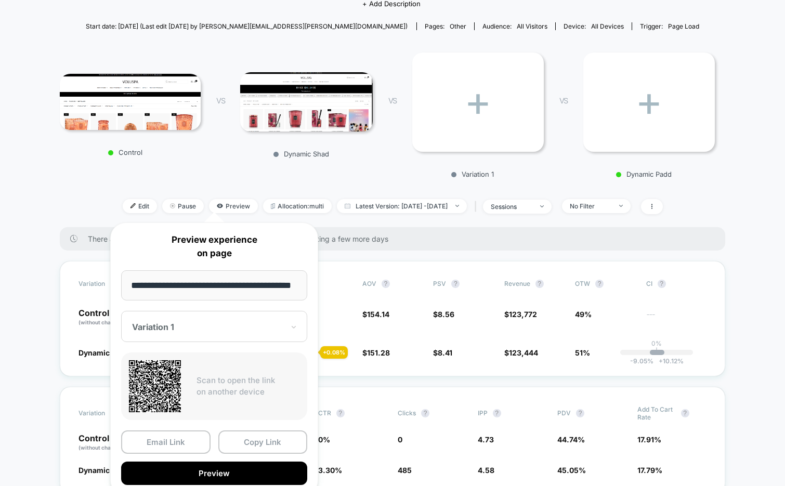
scroll to position [0, 10]
click at [198, 327] on div at bounding box center [208, 327] width 152 height 10
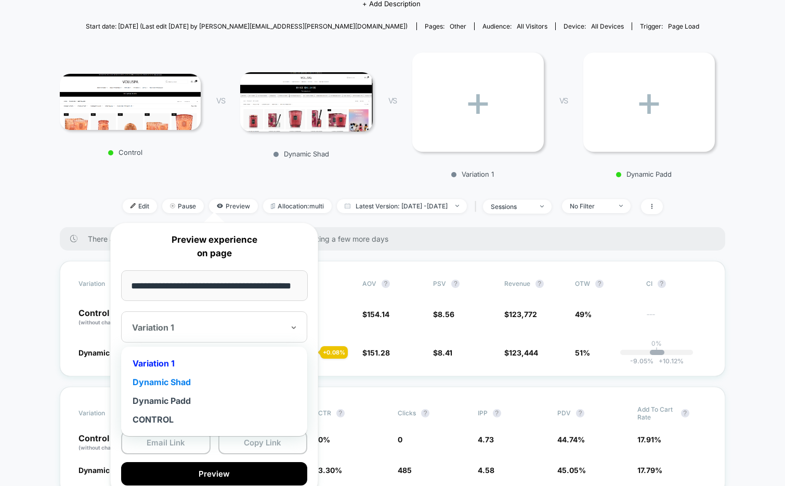
click at [179, 380] on div "Dynamic Shad" at bounding box center [214, 382] width 176 height 19
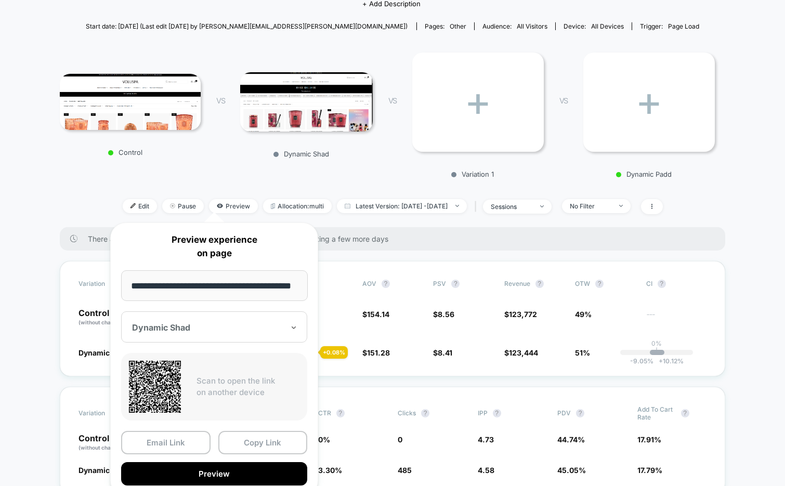
click at [196, 333] on div "Dynamic Shad" at bounding box center [208, 327] width 154 height 12
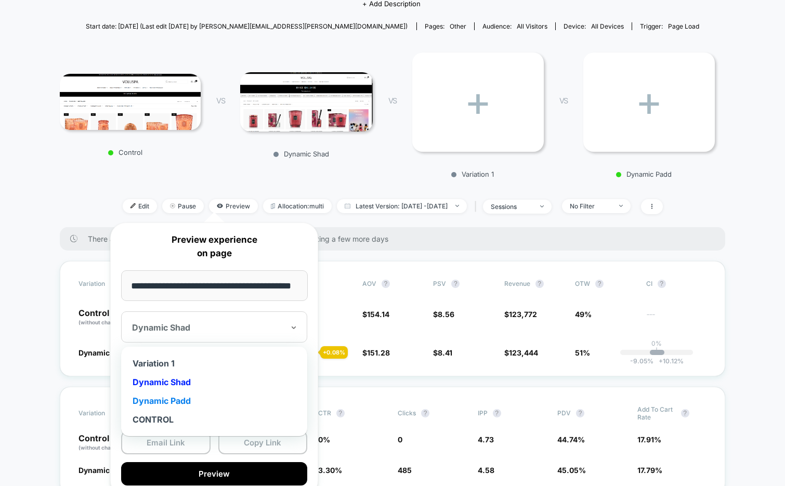
click at [185, 395] on div "Dynamic Padd" at bounding box center [214, 400] width 176 height 19
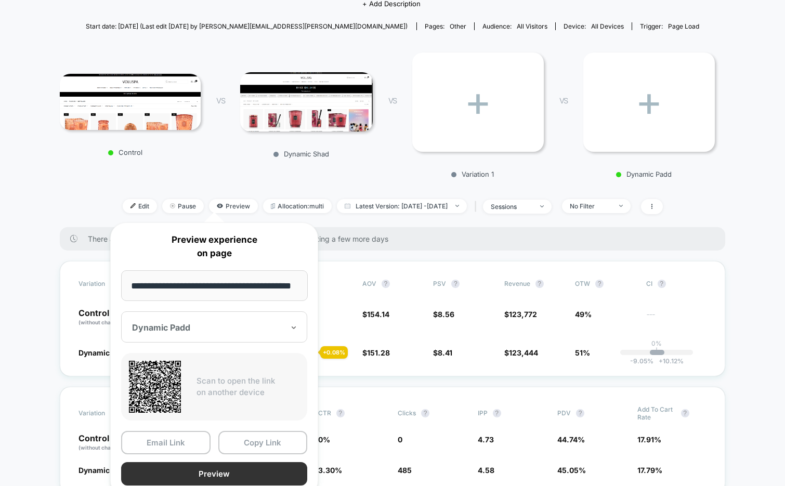
click at [212, 471] on button "Preview" at bounding box center [214, 473] width 186 height 23
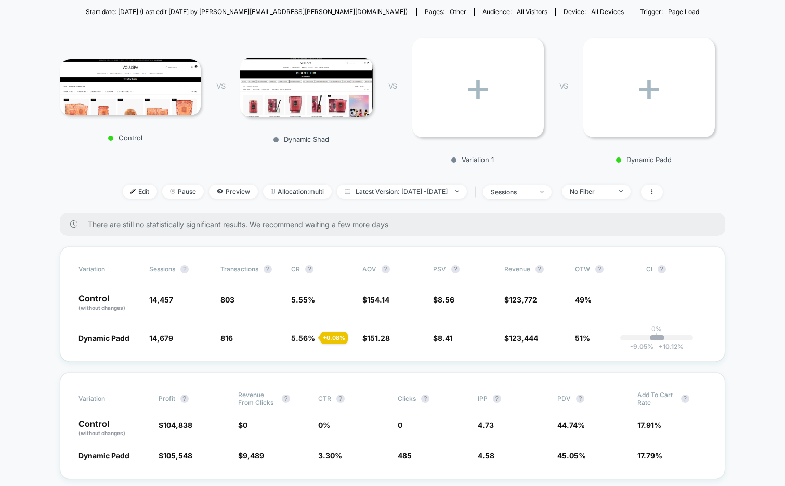
scroll to position [129, 0]
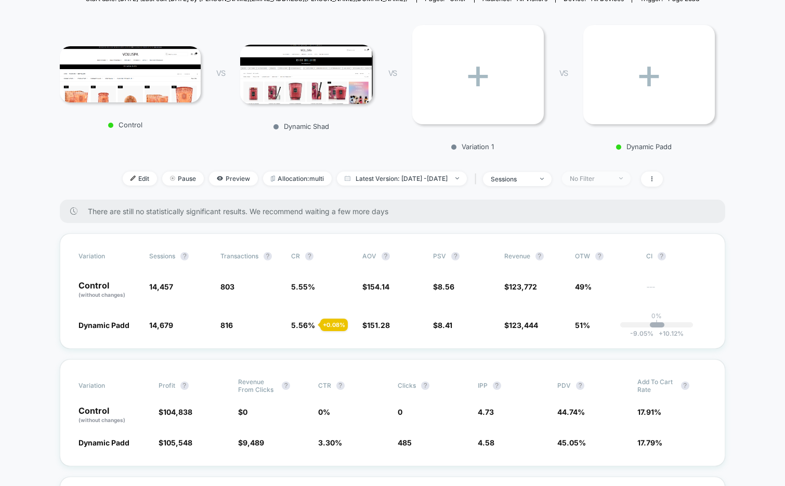
click at [611, 180] on div "No Filter" at bounding box center [591, 179] width 42 height 8
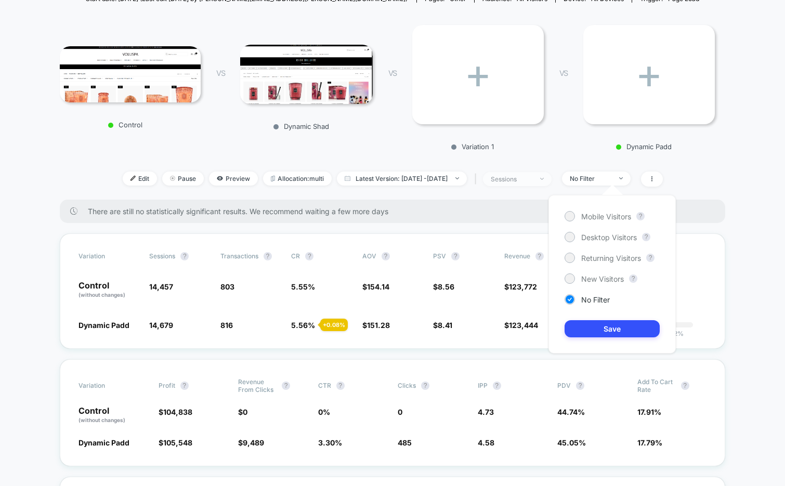
click at [532, 179] on div "sessions" at bounding box center [512, 179] width 42 height 8
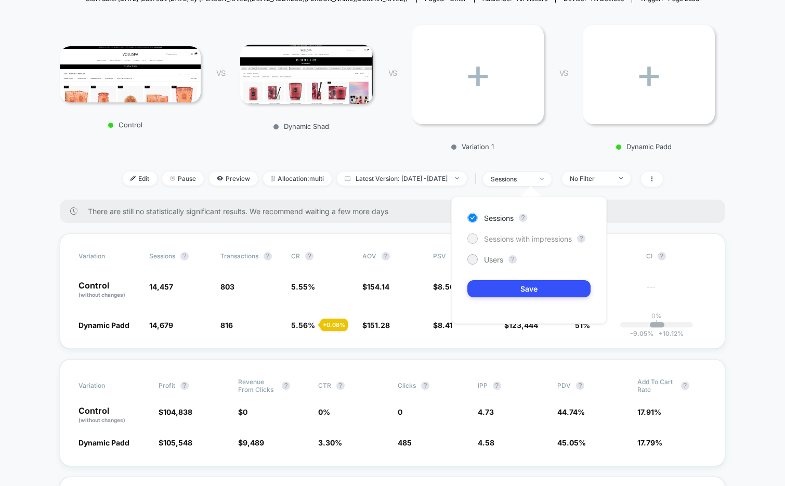
click at [499, 239] on span "Sessions with impressions" at bounding box center [528, 238] width 88 height 9
click at [491, 291] on button "Save" at bounding box center [528, 288] width 123 height 17
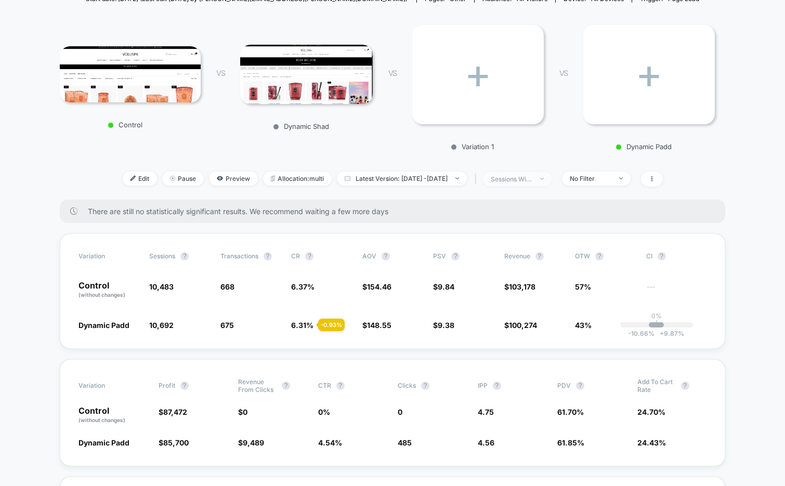
click at [529, 180] on div "sessions with impression" at bounding box center [512, 179] width 42 height 8
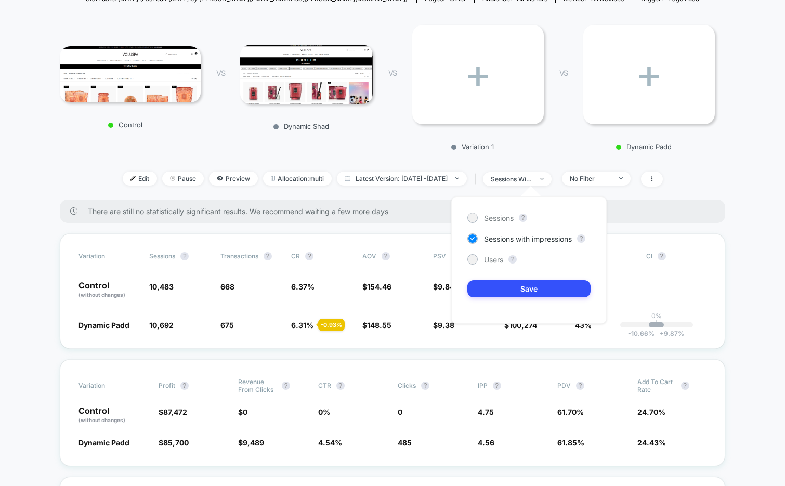
click at [499, 223] on div "Sessions ? Sessions with impressions ? Users ? Save" at bounding box center [528, 259] width 155 height 127
click at [498, 214] on span "Sessions" at bounding box center [499, 218] width 30 height 9
click at [496, 290] on button "Save" at bounding box center [528, 288] width 123 height 17
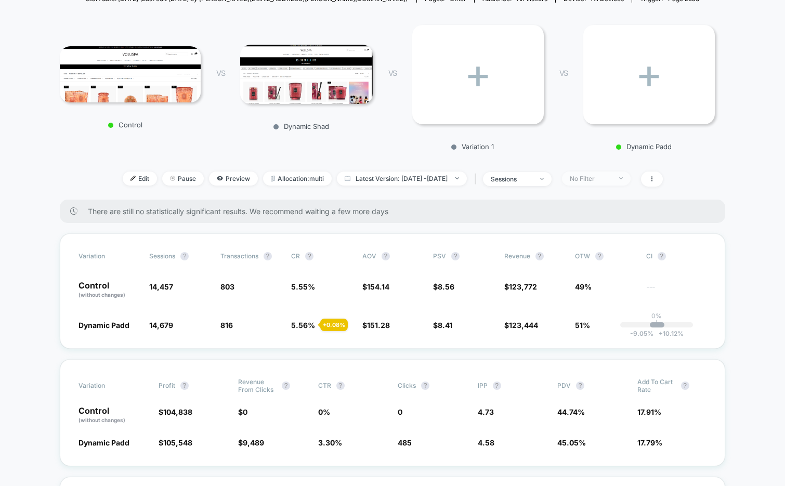
click at [599, 179] on div "No Filter" at bounding box center [591, 179] width 42 height 8
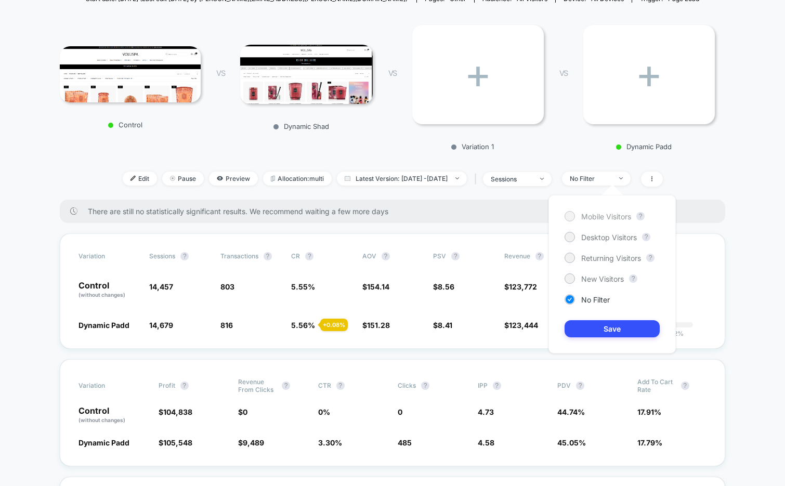
click at [598, 218] on span "Mobile Visitors" at bounding box center [606, 216] width 50 height 9
click at [593, 324] on button "Save" at bounding box center [611, 328] width 95 height 17
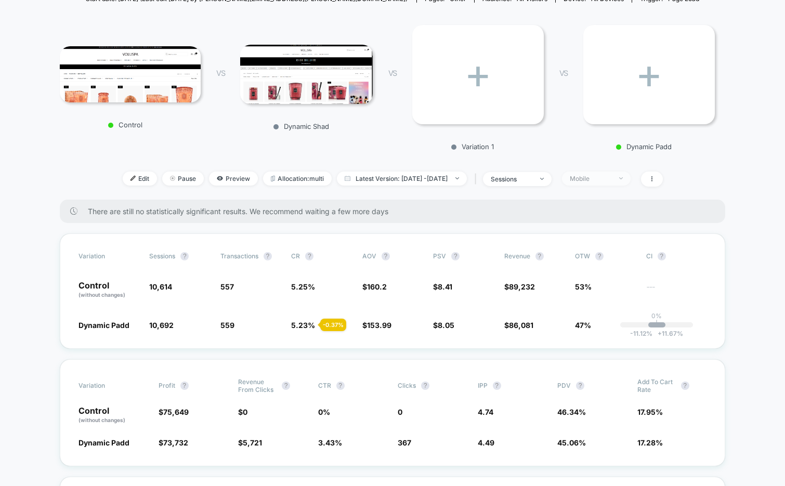
click at [608, 176] on div "Mobile" at bounding box center [591, 179] width 42 height 8
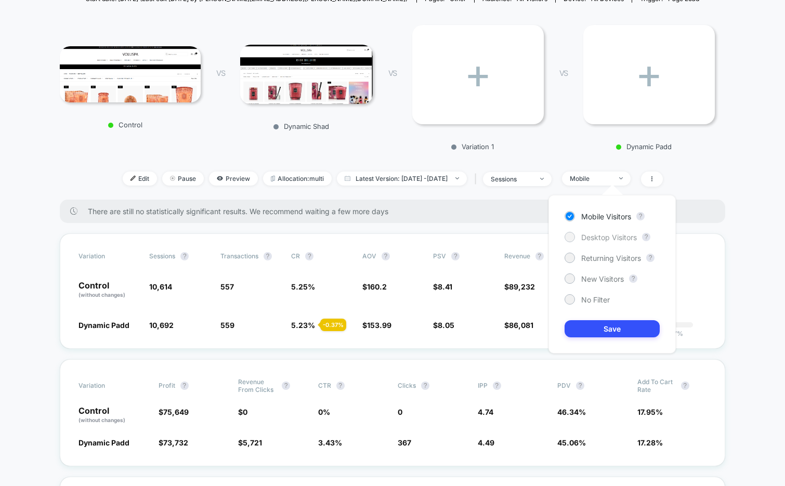
click at [585, 241] on span "Desktop Visitors" at bounding box center [609, 237] width 56 height 9
click at [592, 338] on div "Mobile Visitors ? Desktop Visitors ? Returning Visitors ? New Visitors ? No Fil…" at bounding box center [611, 274] width 127 height 158
click at [592, 334] on button "Save" at bounding box center [611, 328] width 95 height 17
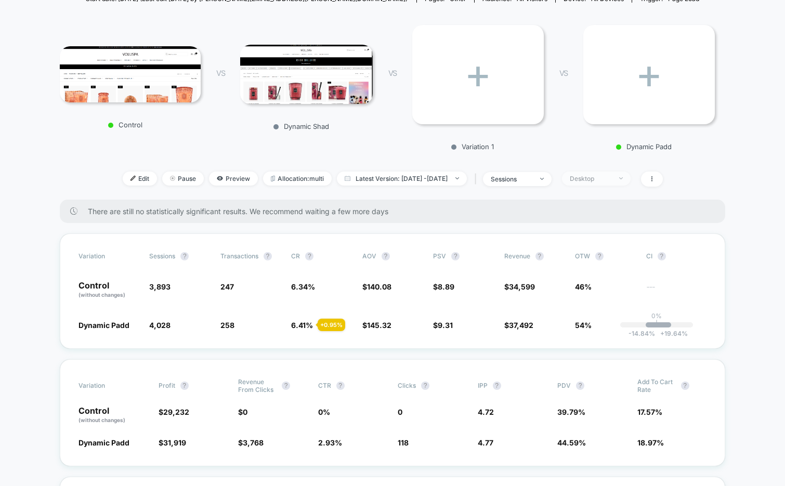
click at [605, 181] on span "Desktop" at bounding box center [596, 178] width 69 height 14
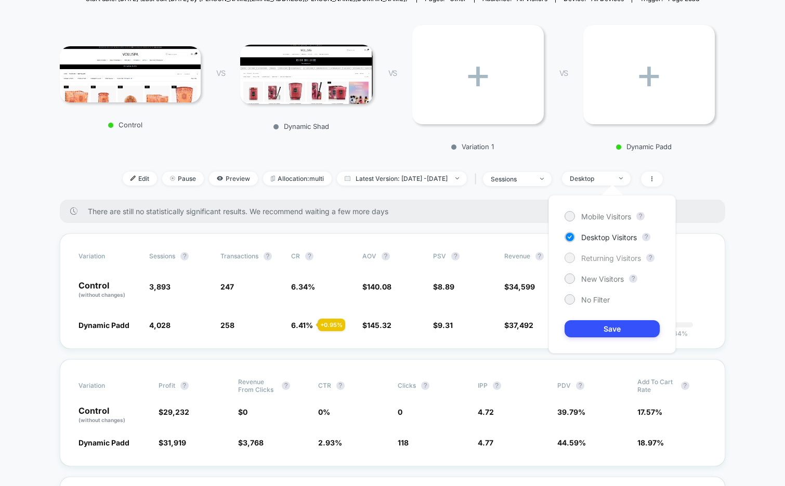
click at [584, 258] on span "Returning Visitors" at bounding box center [611, 258] width 60 height 9
click at [586, 311] on div "Mobile Visitors ? Desktop Visitors ? Returning Visitors ? New Visitors ? No Fil…" at bounding box center [611, 274] width 127 height 158
click at [586, 318] on div "Mobile Visitors ? Desktop Visitors ? Returning Visitors ? New Visitors ? No Fil…" at bounding box center [611, 274] width 127 height 158
click at [586, 328] on button "Save" at bounding box center [611, 328] width 95 height 17
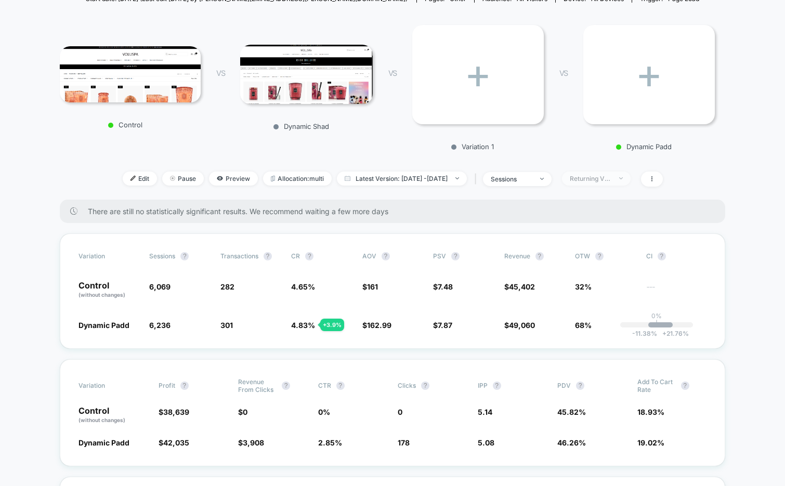
click at [602, 177] on div "Returning Visitors" at bounding box center [591, 179] width 42 height 8
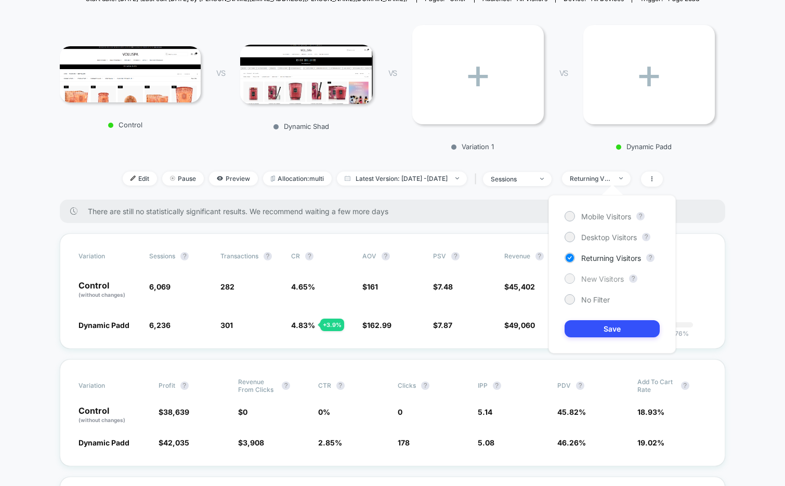
click at [588, 277] on span "New Visitors" at bounding box center [602, 278] width 43 height 9
click at [591, 325] on button "Save" at bounding box center [611, 328] width 95 height 17
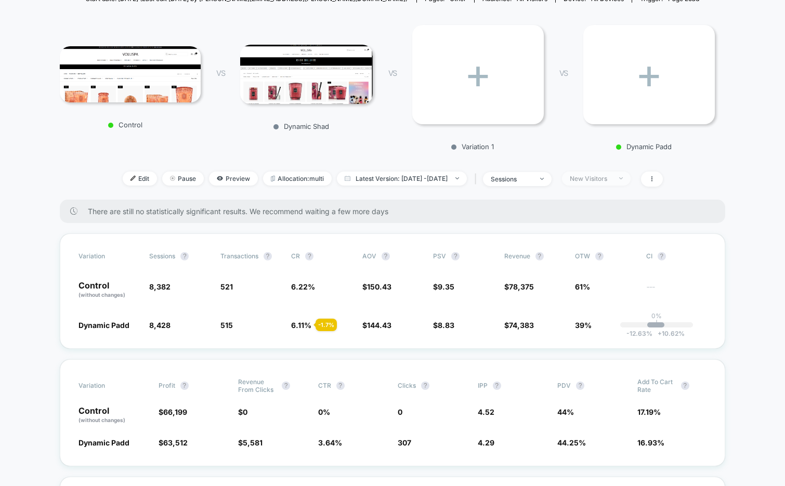
click at [597, 181] on div "New Visitors" at bounding box center [591, 179] width 42 height 8
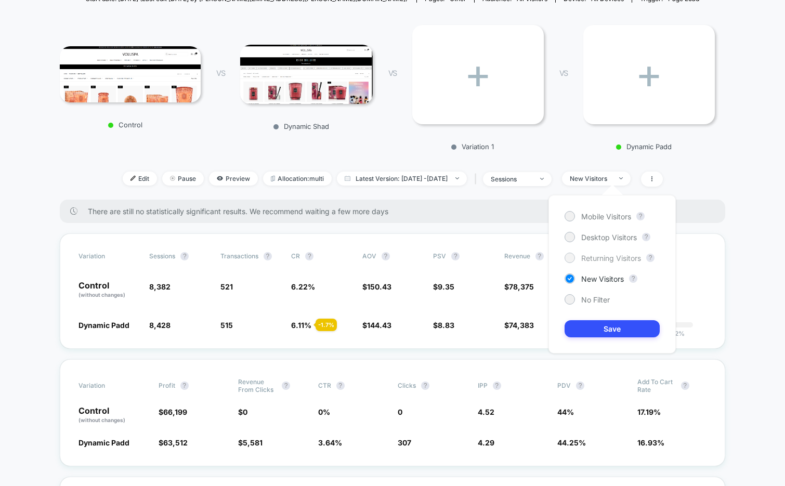
click at [595, 254] on span "Returning Visitors" at bounding box center [611, 258] width 60 height 9
click at [586, 334] on button "Save" at bounding box center [611, 328] width 95 height 17
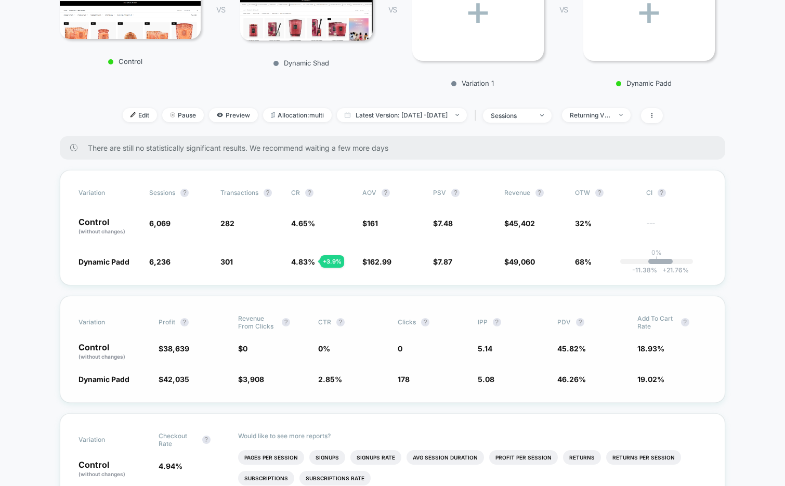
scroll to position [202, 0]
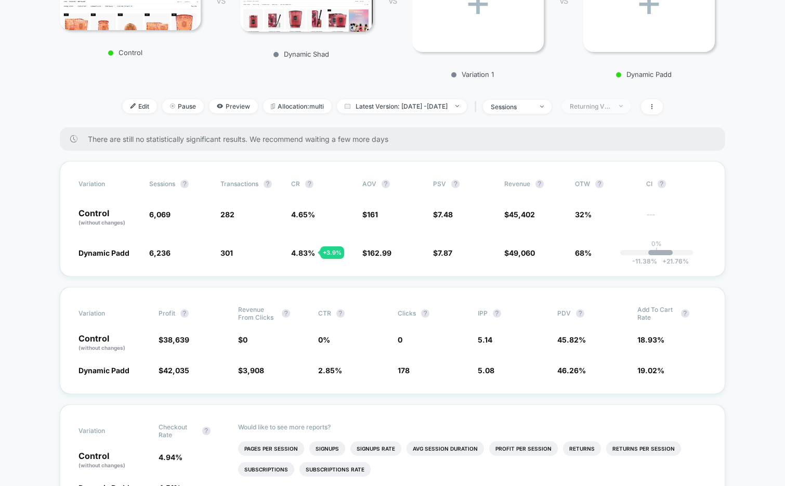
click at [611, 105] on div "Returning Visitors" at bounding box center [591, 106] width 42 height 8
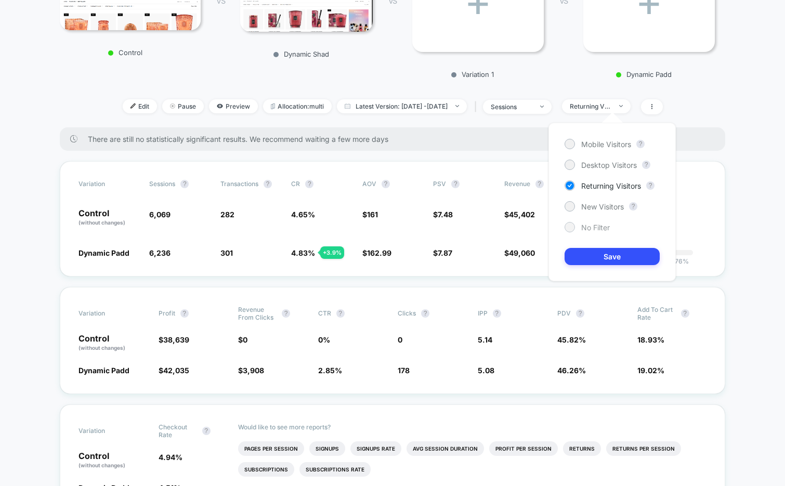
click at [582, 223] on span "No Filter" at bounding box center [595, 227] width 29 height 9
click at [590, 257] on button "Save" at bounding box center [611, 256] width 95 height 17
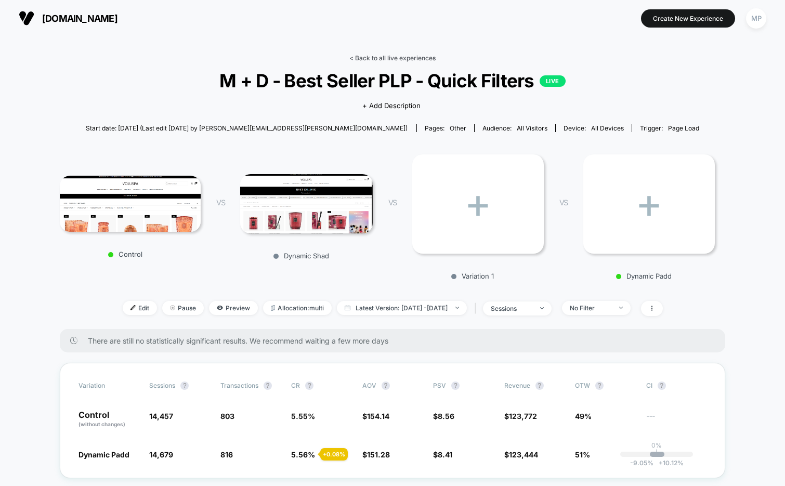
click at [370, 56] on link "< Back to all live experiences" at bounding box center [392, 58] width 86 height 8
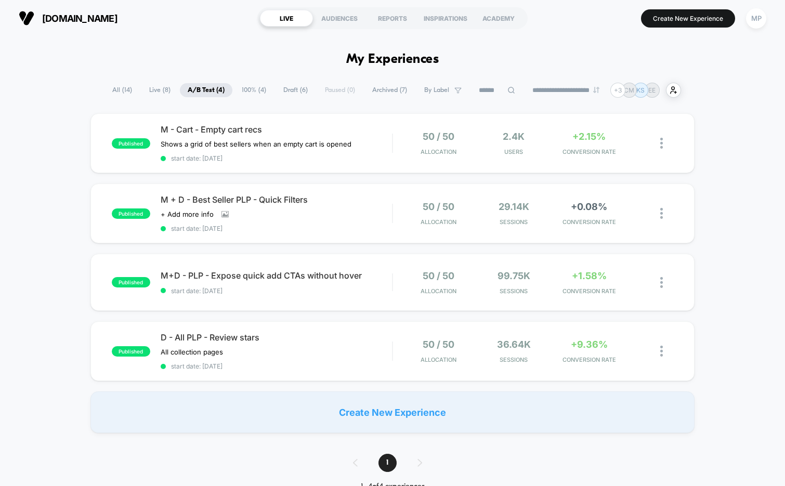
click at [289, 83] on span "Draft ( 6 )" at bounding box center [295, 90] width 40 height 14
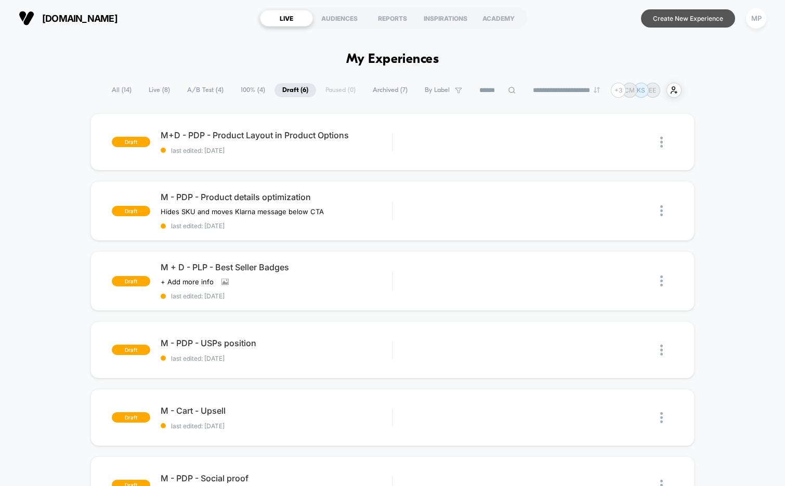
click at [670, 25] on button "Create New Experience" at bounding box center [688, 18] width 94 height 18
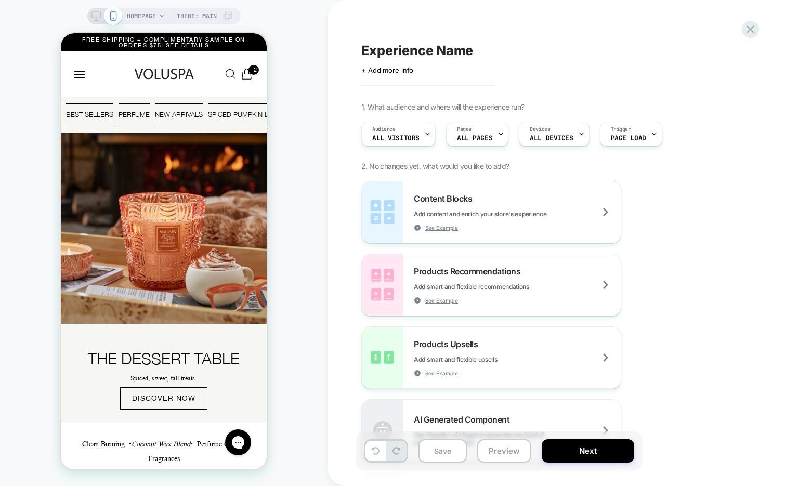
click at [153, 18] on span "HOMEPAGE" at bounding box center [141, 16] width 29 height 17
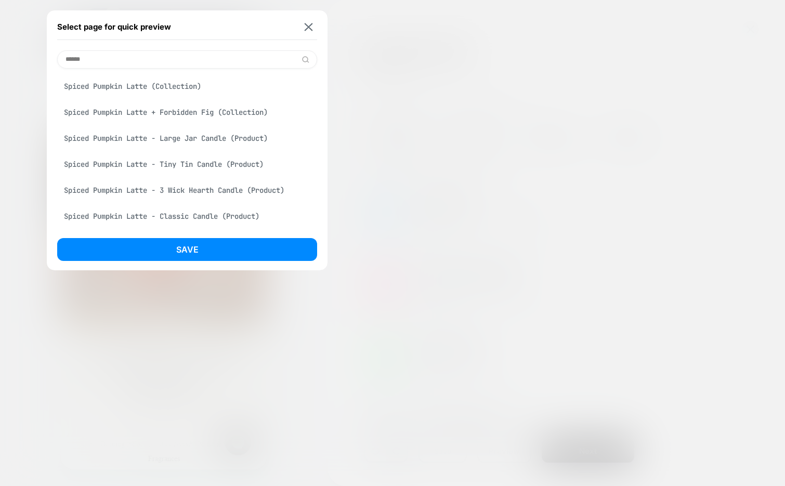
type input "******"
click at [182, 136] on div "Spiced Pumpkin Latte - Large Jar Candle (Product)" at bounding box center [187, 138] width 260 height 20
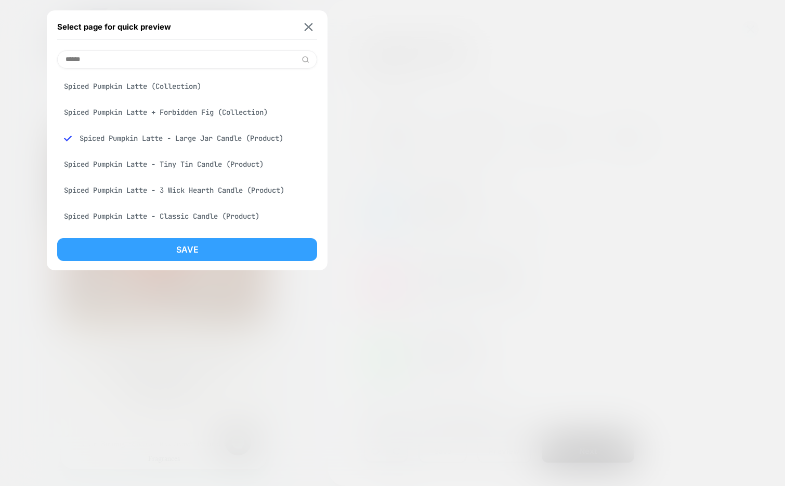
click at [206, 247] on button "Save" at bounding box center [187, 249] width 260 height 23
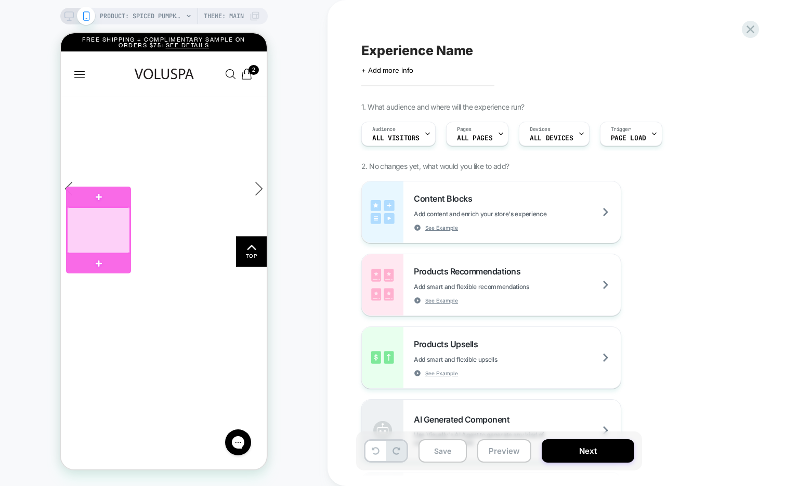
click at [123, 228] on div at bounding box center [98, 230] width 63 height 46
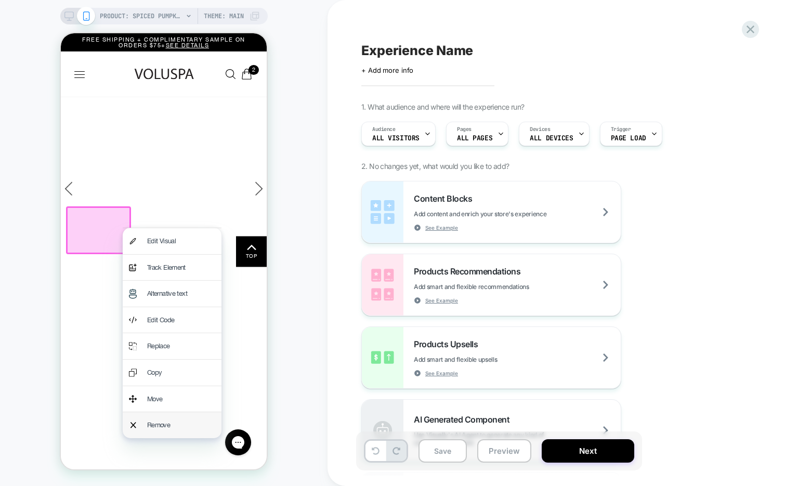
click at [155, 426] on div "Remove" at bounding box center [181, 425] width 68 height 14
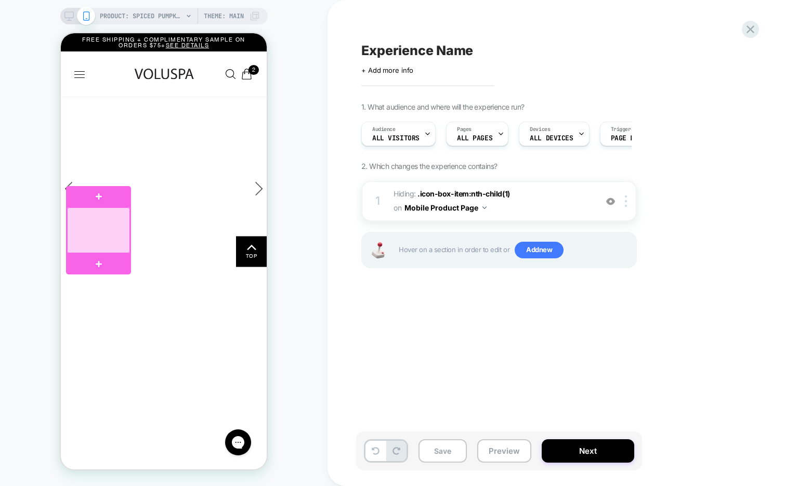
click at [125, 227] on div at bounding box center [98, 230] width 63 height 46
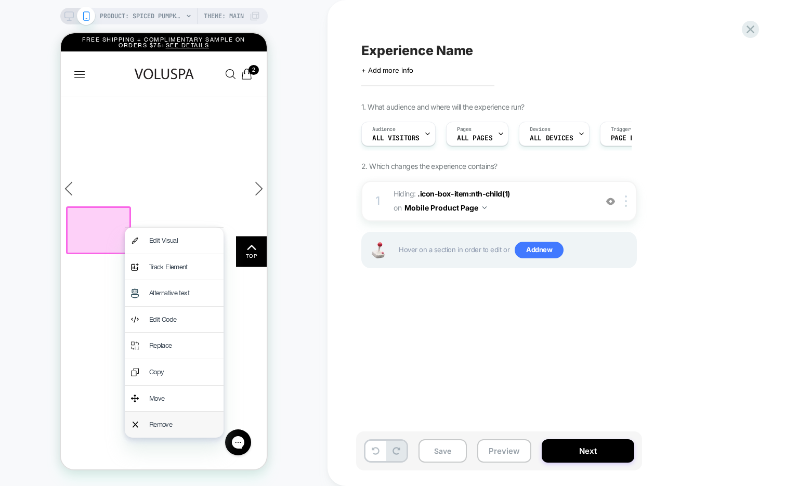
click at [161, 422] on div "Remove" at bounding box center [183, 425] width 68 height 14
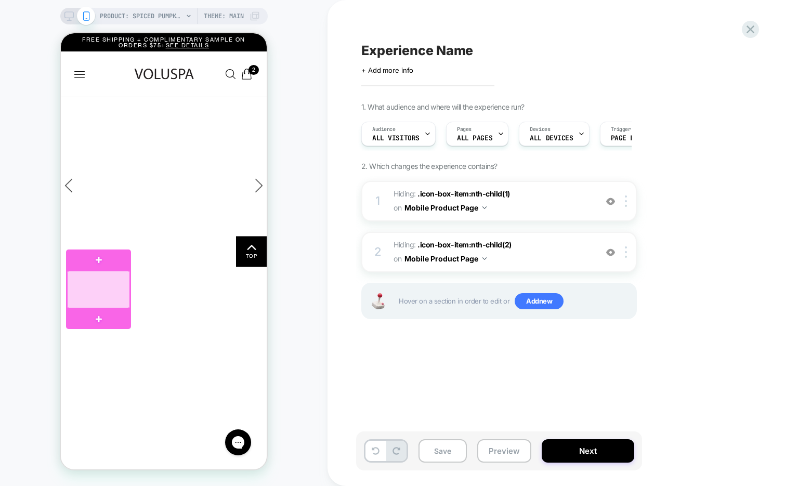
click at [122, 292] on div at bounding box center [98, 289] width 63 height 37
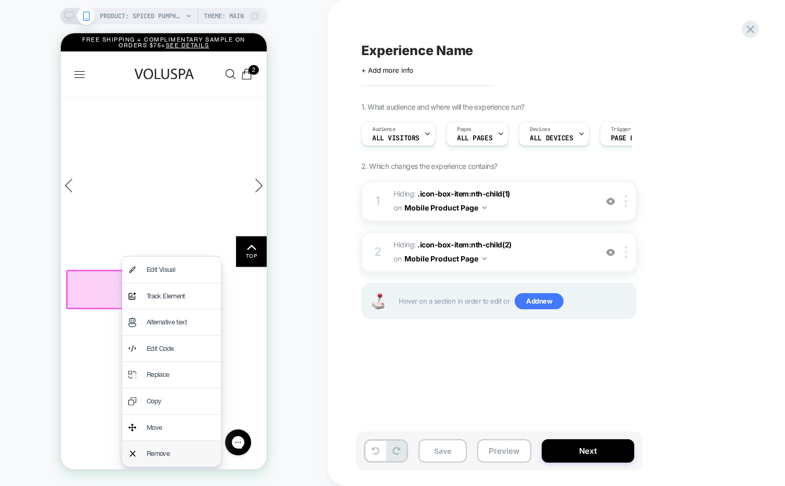
click at [144, 447] on div "Remove" at bounding box center [171, 454] width 99 height 26
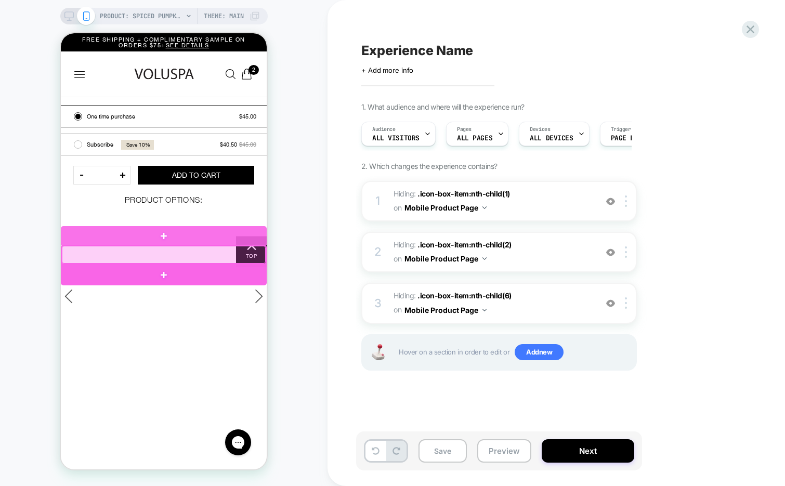
scroll to position [382, 0]
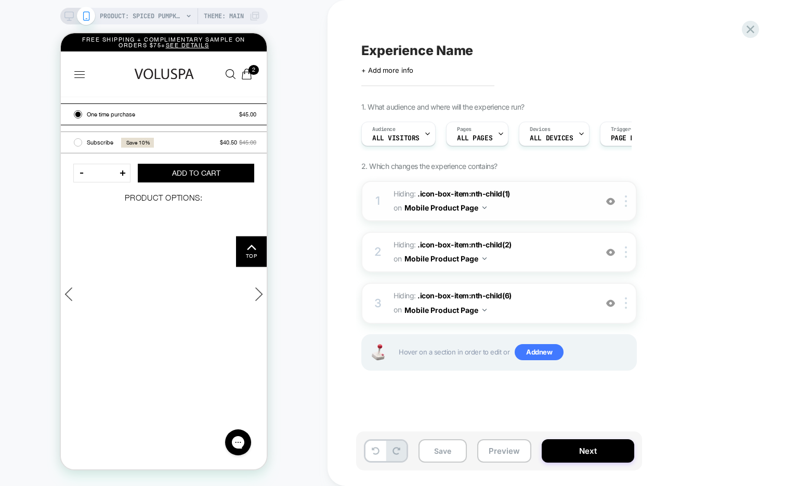
click at [608, 197] on img at bounding box center [610, 201] width 9 height 9
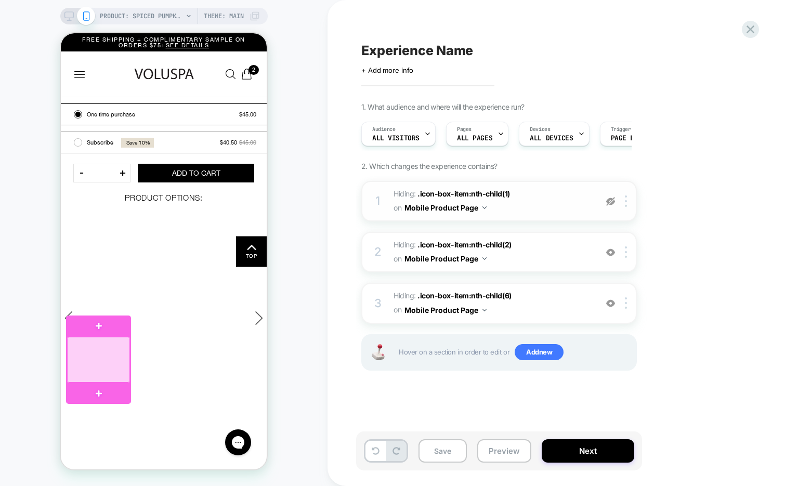
click at [124, 356] on div at bounding box center [98, 360] width 63 height 46
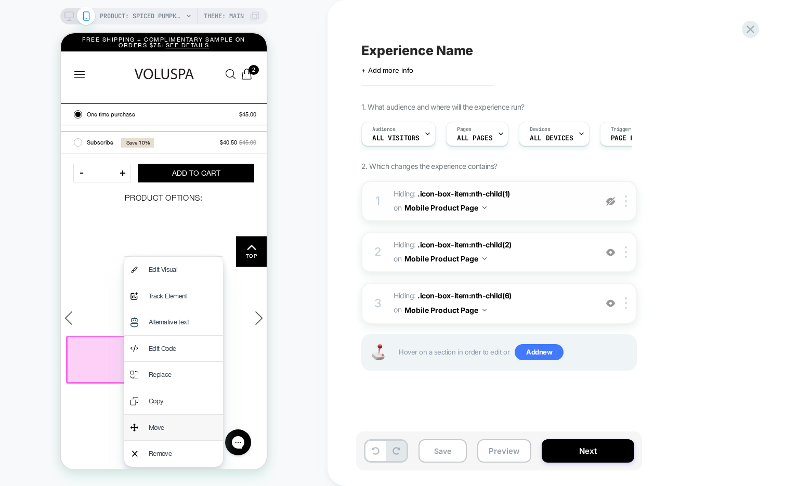
click at [147, 437] on div "Move" at bounding box center [173, 428] width 99 height 26
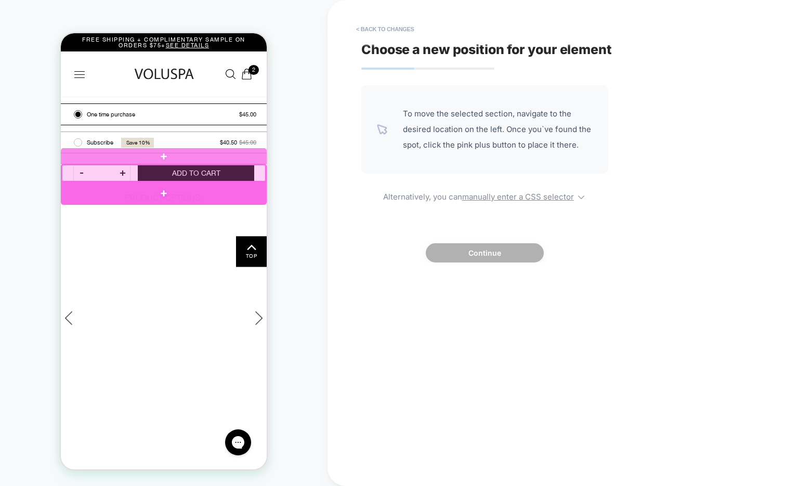
click at [70, 191] on div at bounding box center [164, 193] width 206 height 22
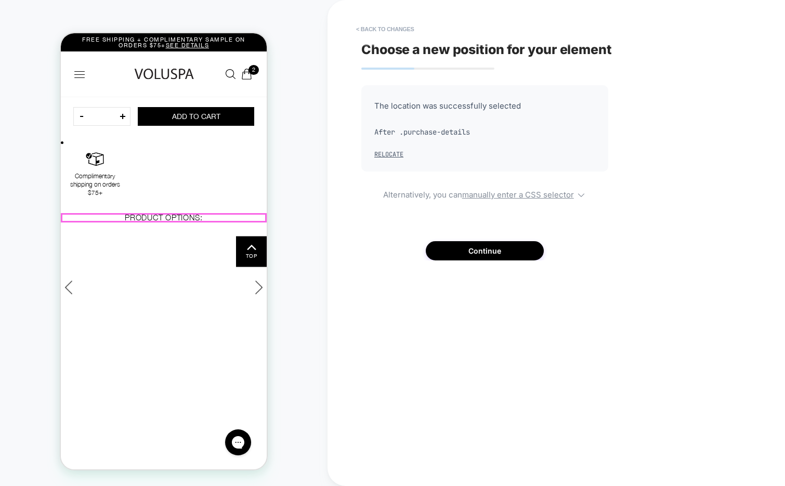
scroll to position [451, 0]
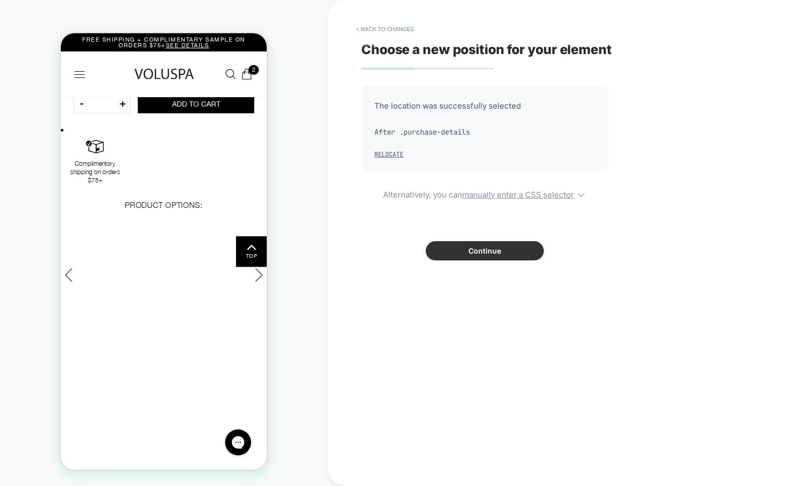
click at [442, 249] on button "Continue" at bounding box center [485, 250] width 118 height 19
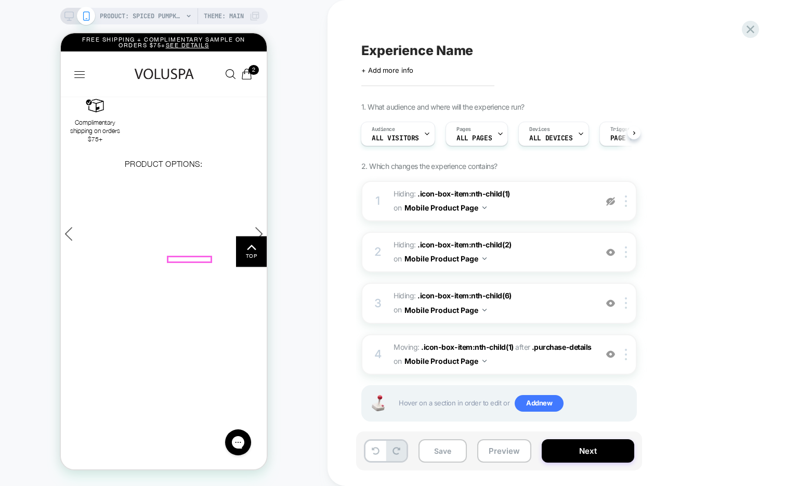
scroll to position [494, 0]
click at [613, 254] on img at bounding box center [610, 252] width 9 height 9
click at [610, 303] on img at bounding box center [610, 303] width 9 height 9
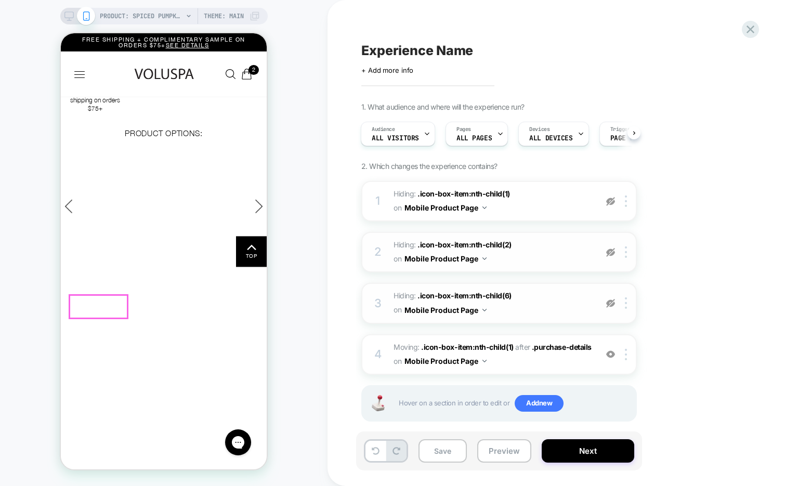
scroll to position [536, 0]
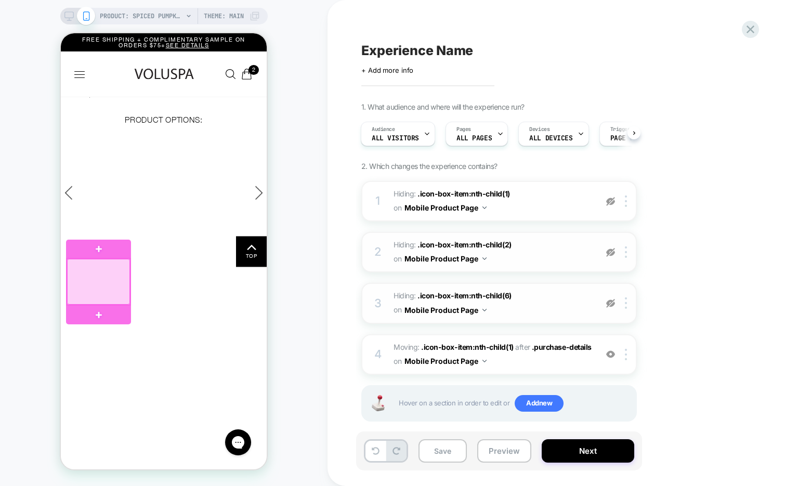
click at [122, 281] on div at bounding box center [98, 282] width 63 height 46
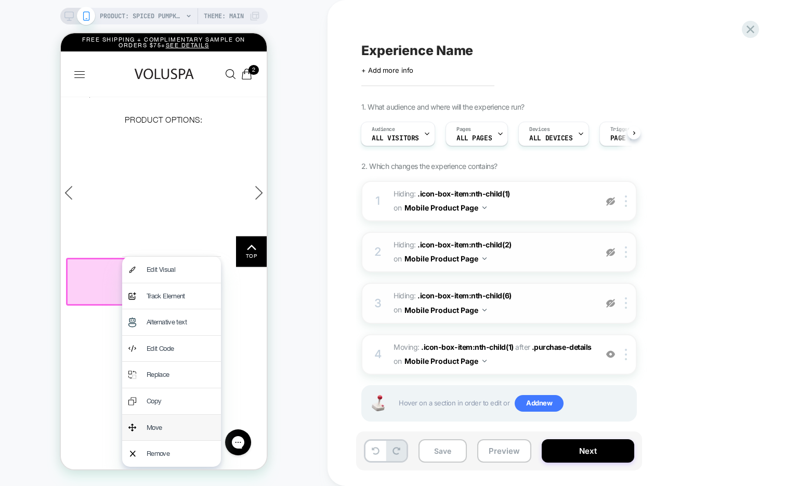
click at [156, 433] on div "Move" at bounding box center [181, 428] width 68 height 14
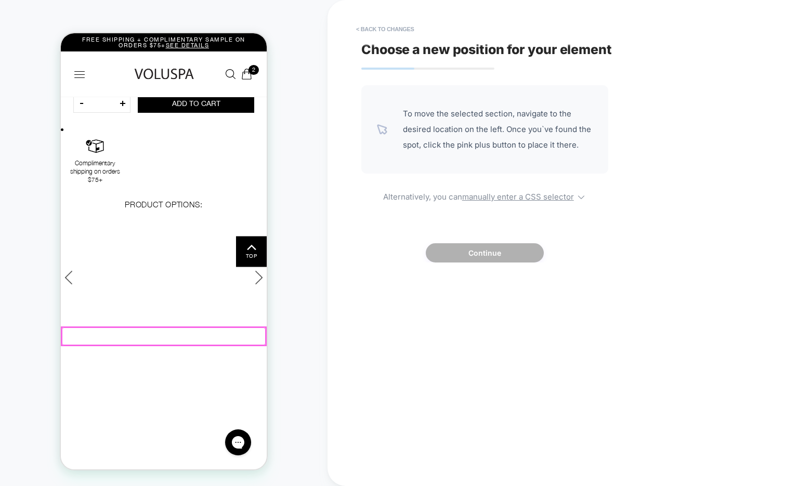
scroll to position [449, 0]
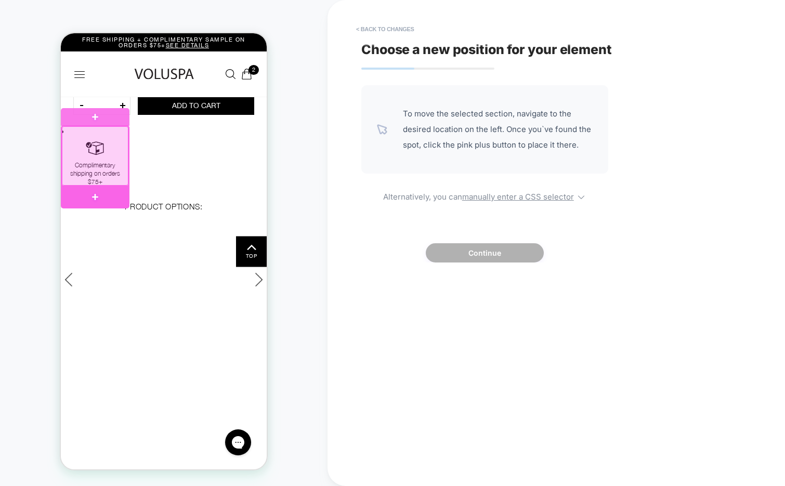
click at [112, 191] on div at bounding box center [95, 197] width 69 height 22
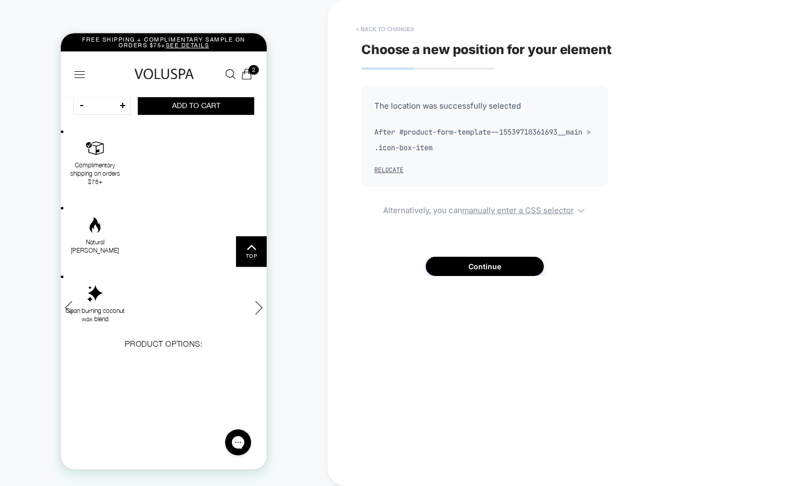
click at [403, 23] on button "< Back to changes" at bounding box center [385, 29] width 69 height 17
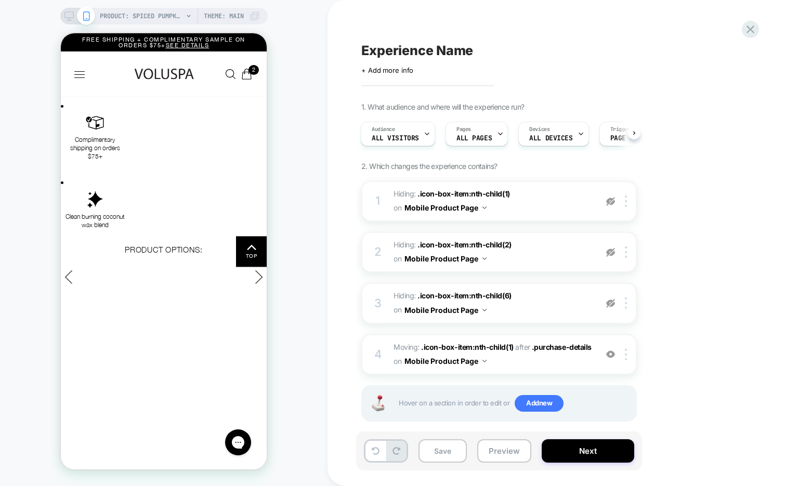
scroll to position [473, 0]
click at [625, 352] on img at bounding box center [626, 354] width 2 height 11
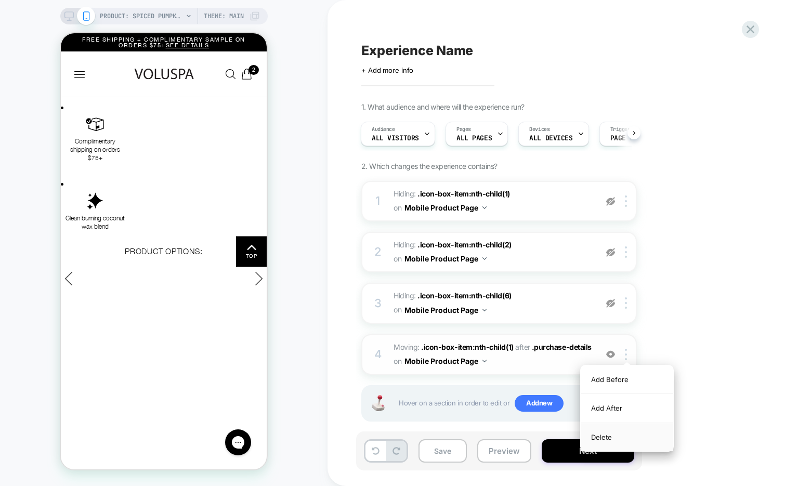
click at [603, 434] on div "Delete" at bounding box center [626, 437] width 92 height 28
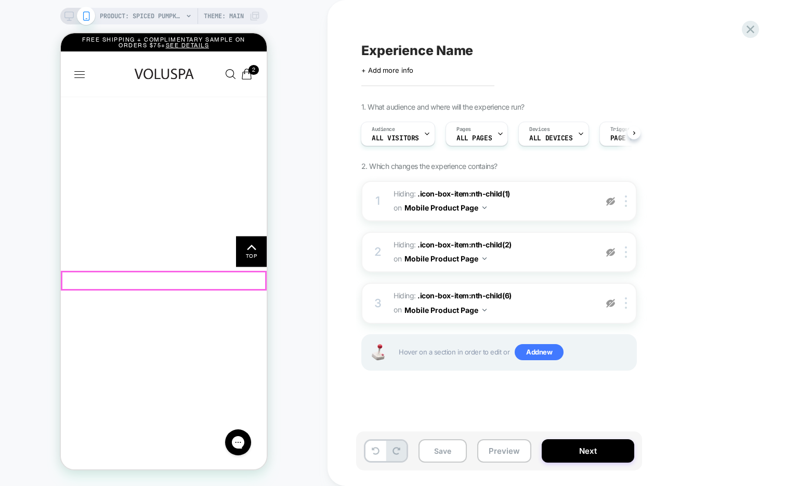
scroll to position [670, 0]
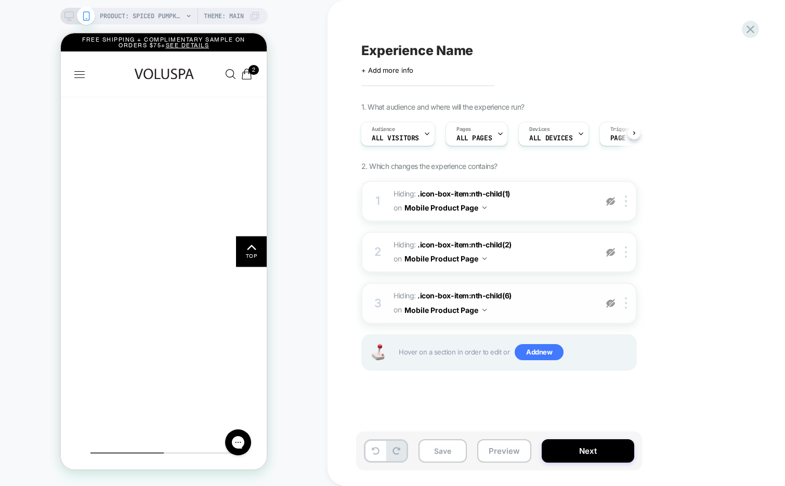
click at [609, 305] on img at bounding box center [610, 303] width 9 height 9
click at [612, 256] on img at bounding box center [610, 252] width 9 height 9
click at [608, 197] on img at bounding box center [610, 201] width 9 height 9
click at [627, 200] on img at bounding box center [626, 200] width 2 height 11
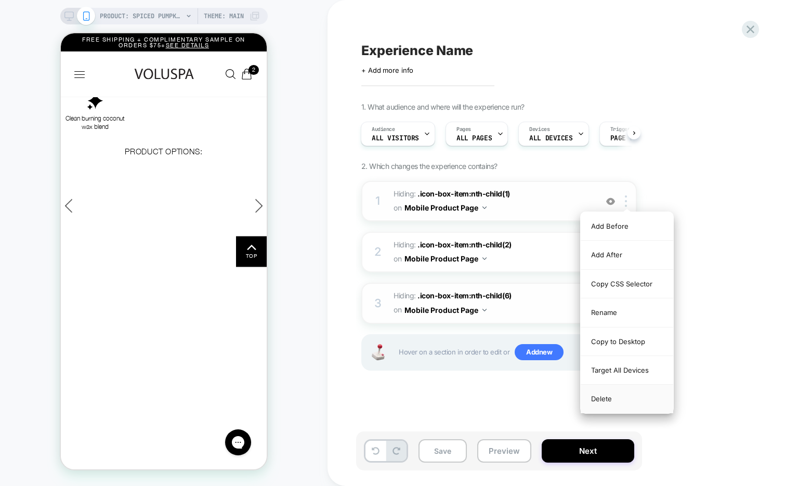
click at [601, 397] on div "Delete" at bounding box center [626, 399] width 92 height 28
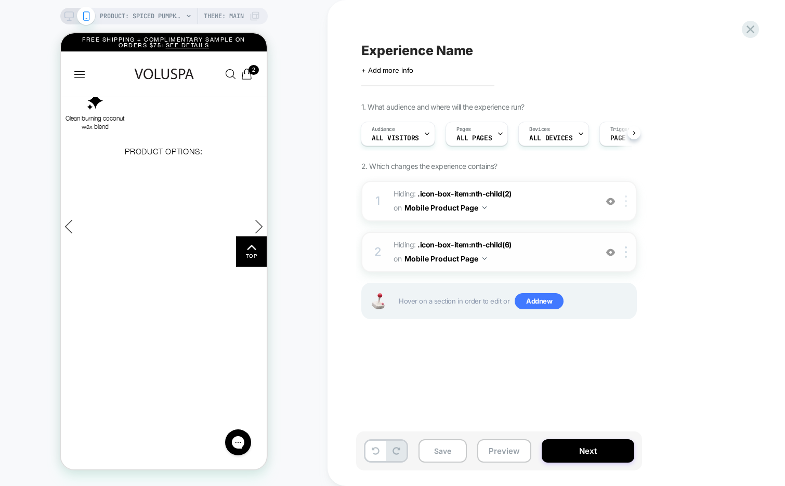
click at [629, 199] on div at bounding box center [627, 200] width 17 height 11
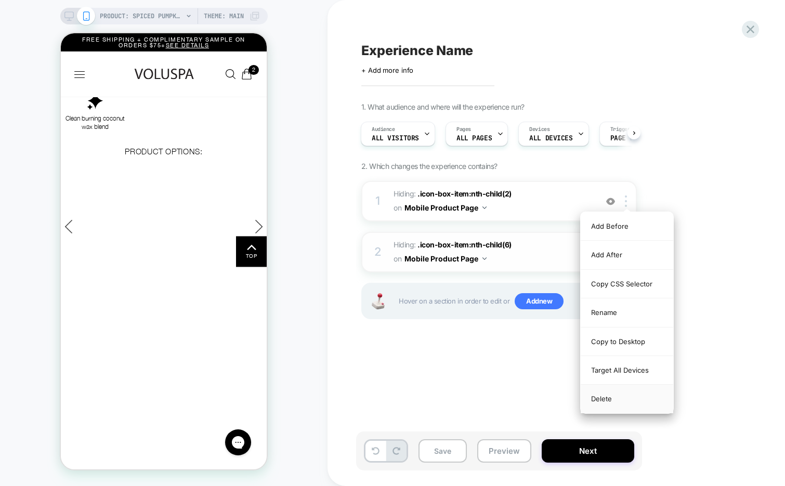
click at [610, 393] on div "Delete" at bounding box center [626, 399] width 92 height 28
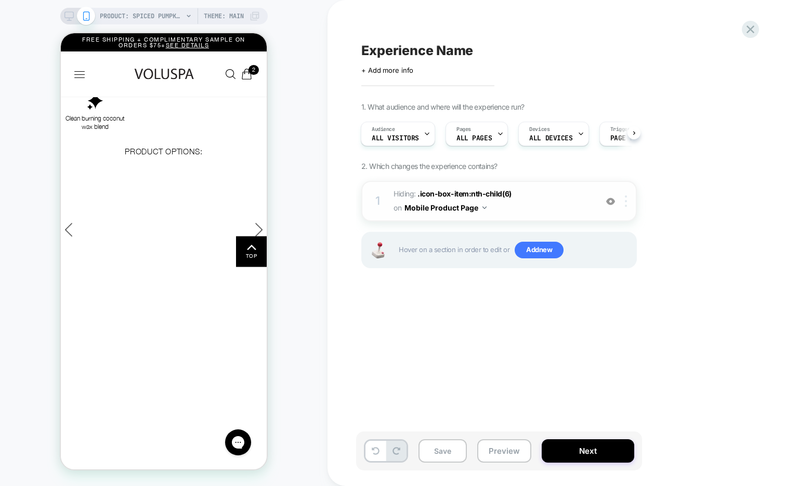
click at [628, 201] on div at bounding box center [627, 200] width 17 height 11
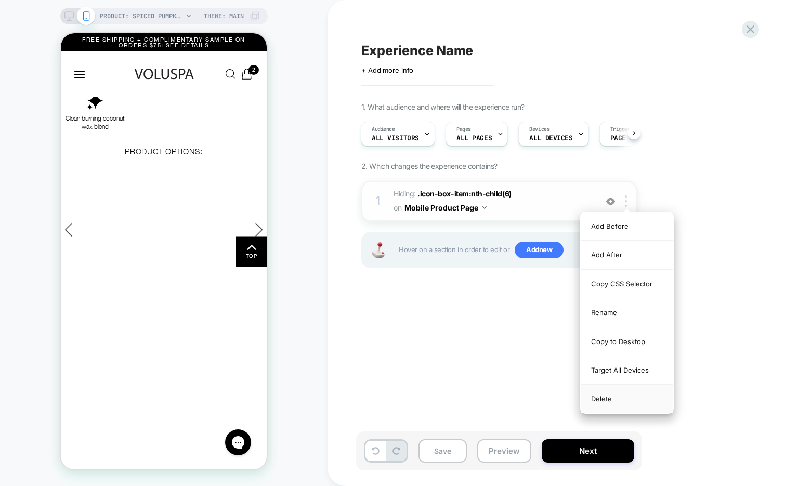
click at [598, 396] on div "Delete" at bounding box center [626, 399] width 92 height 28
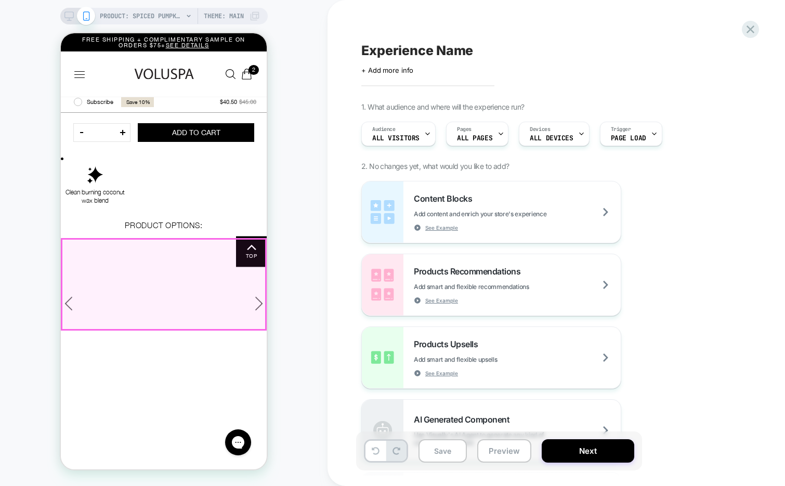
scroll to position [425, 0]
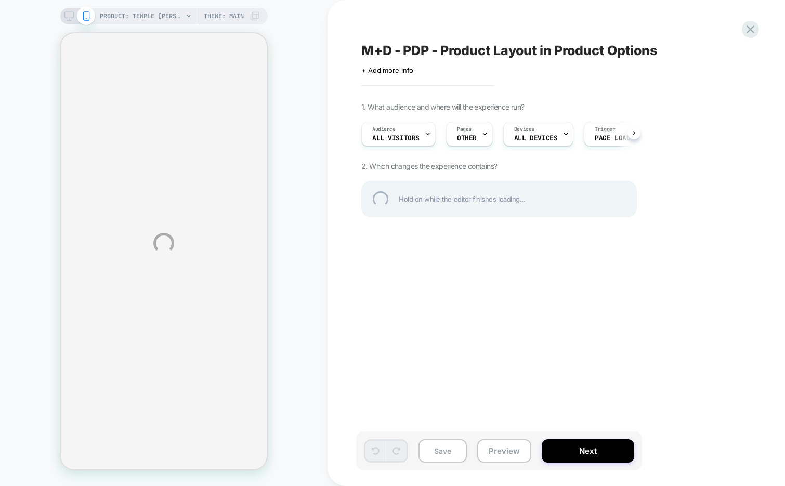
click at [520, 50] on div "M+D - PDP - Product Layout in Product Options" at bounding box center [550, 51] width 379 height 16
click at [520, 50] on textarea "**********" at bounding box center [534, 51] width 346 height 16
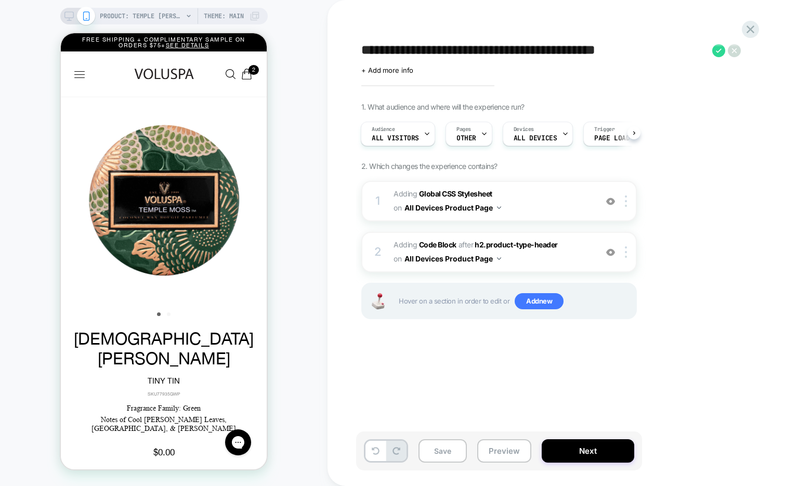
click at [427, 23] on div "**********" at bounding box center [551, 242] width 390 height 465
click at [496, 452] on button "Preview" at bounding box center [504, 450] width 54 height 23
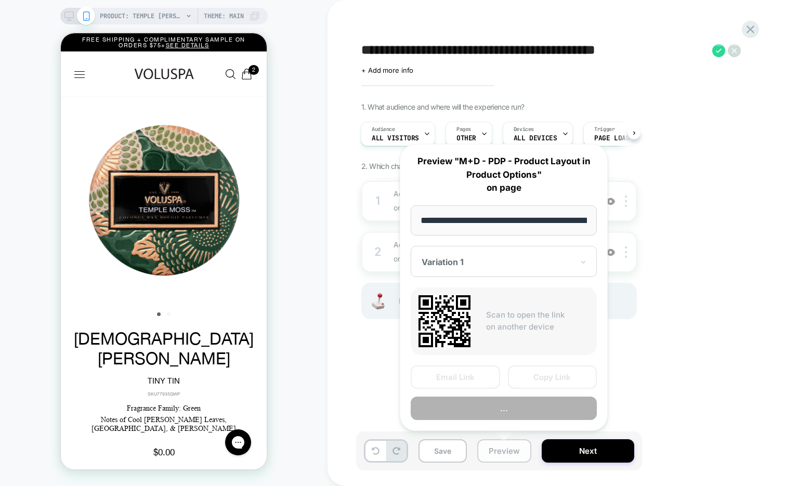
scroll to position [0, 126]
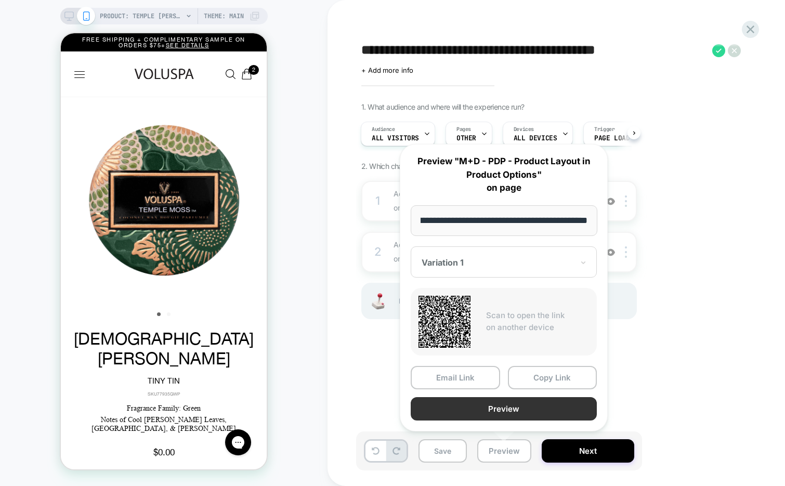
click at [498, 406] on button "Preview" at bounding box center [504, 408] width 186 height 23
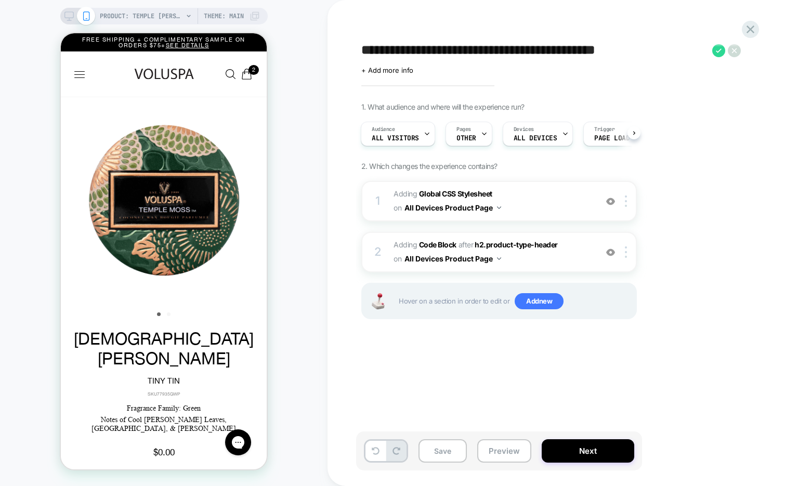
click at [303, 38] on div "PRODUCT: Temple Moss - Tiny Tin PRODUCT: Temple Moss - Tiny Tin Theme: MAIN" at bounding box center [163, 242] width 327 height 465
click at [712, 50] on icon at bounding box center [718, 50] width 13 height 13
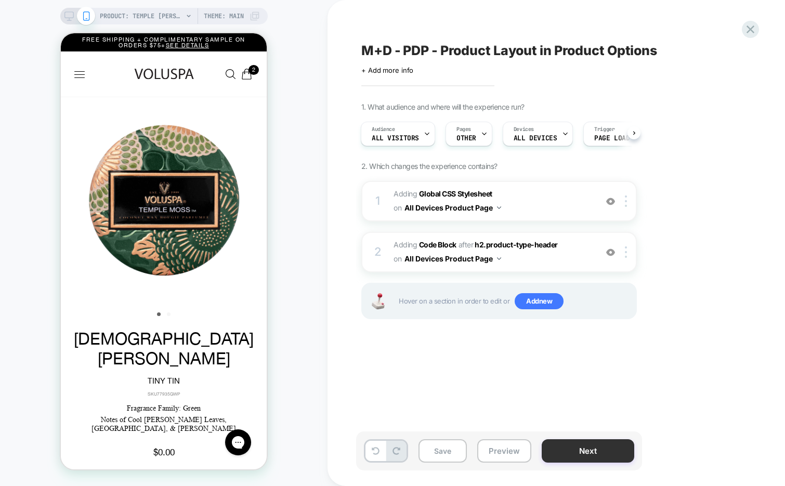
click at [558, 448] on button "Next" at bounding box center [587, 450] width 92 height 23
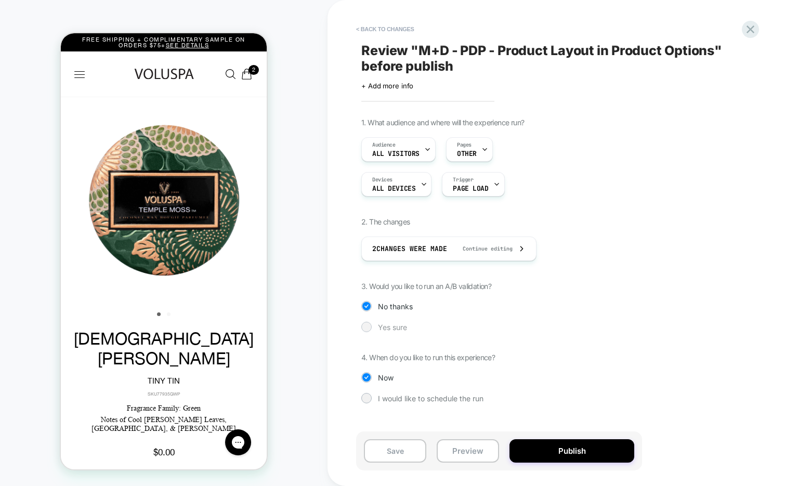
click at [387, 329] on span "Yes sure" at bounding box center [392, 327] width 29 height 9
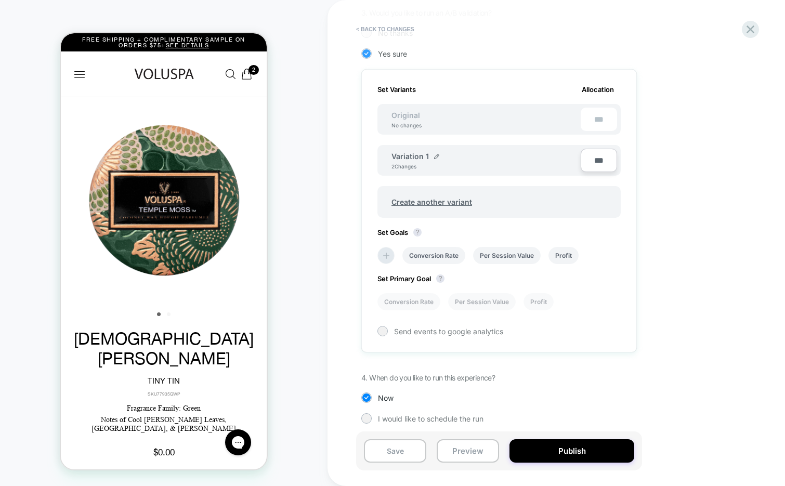
scroll to position [279, 0]
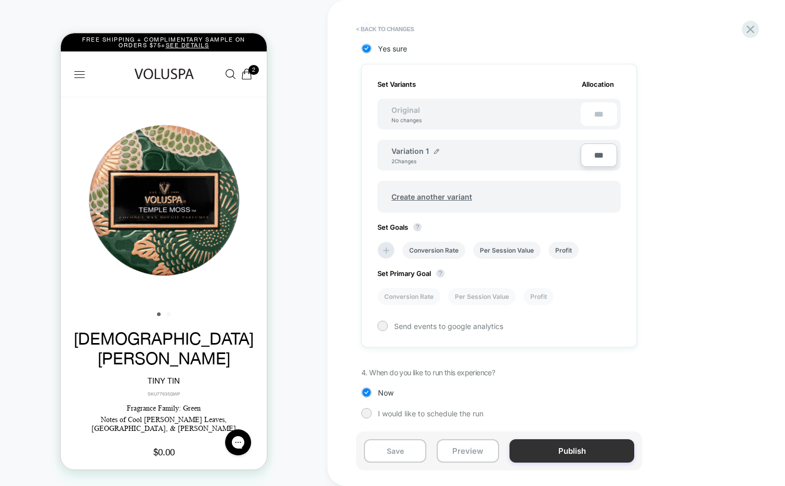
click at [531, 456] on button "Publish" at bounding box center [571, 450] width 125 height 23
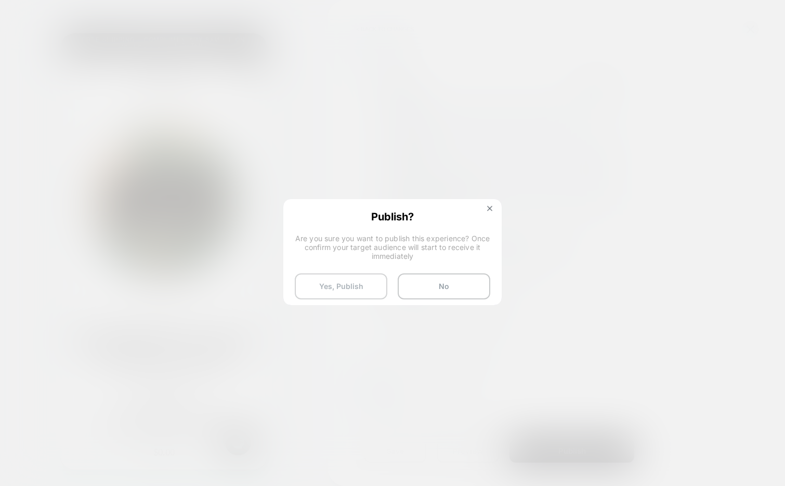
click at [316, 285] on button "Yes, Publish" at bounding box center [341, 286] width 92 height 26
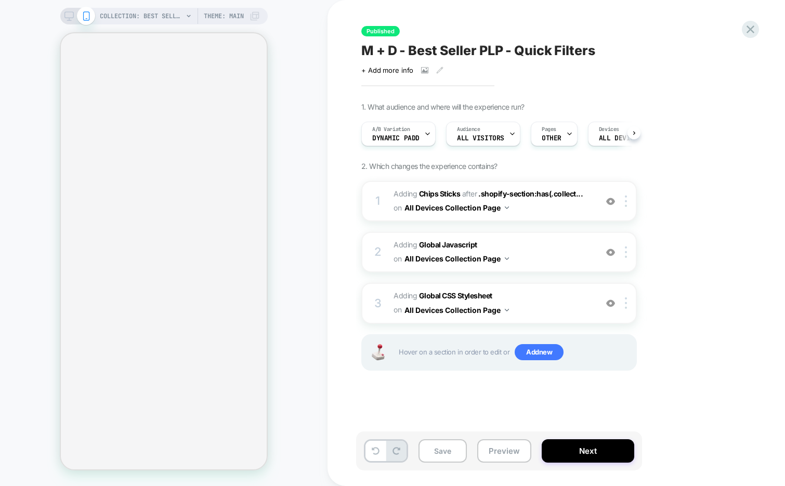
scroll to position [0, 1]
select select "******"
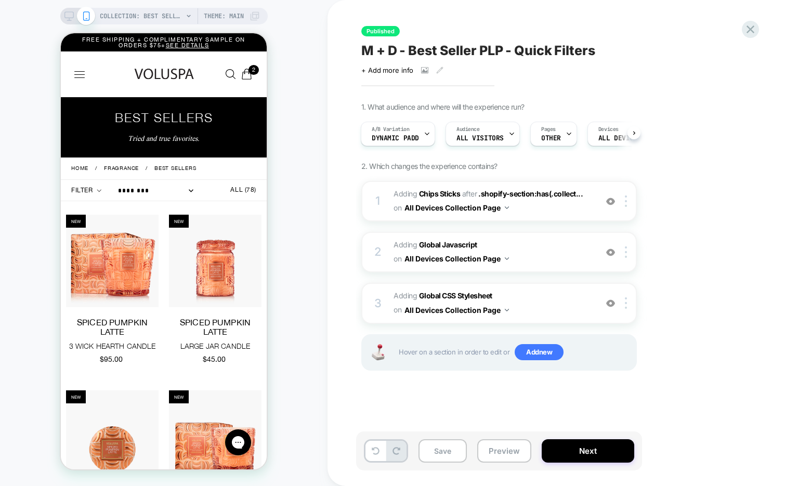
scroll to position [0, 0]
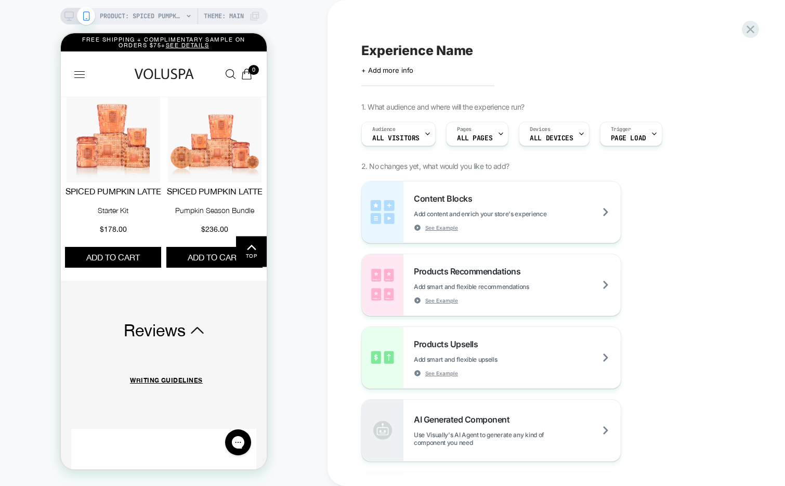
scroll to position [1824, 0]
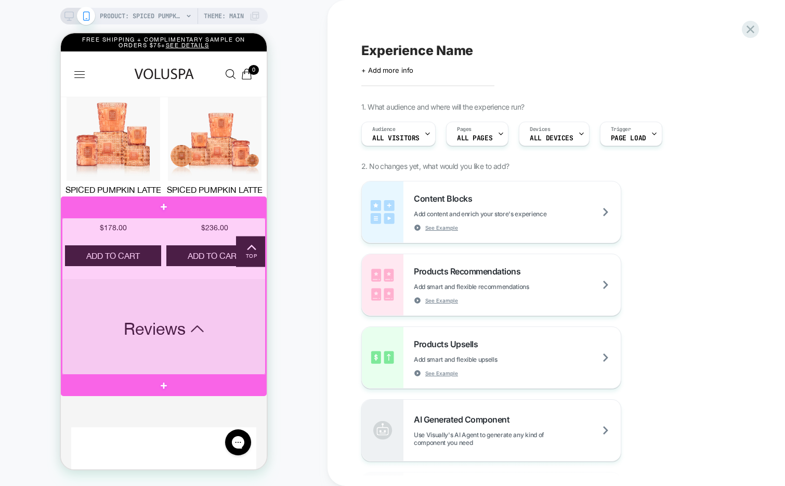
click at [214, 245] on div at bounding box center [164, 296] width 204 height 157
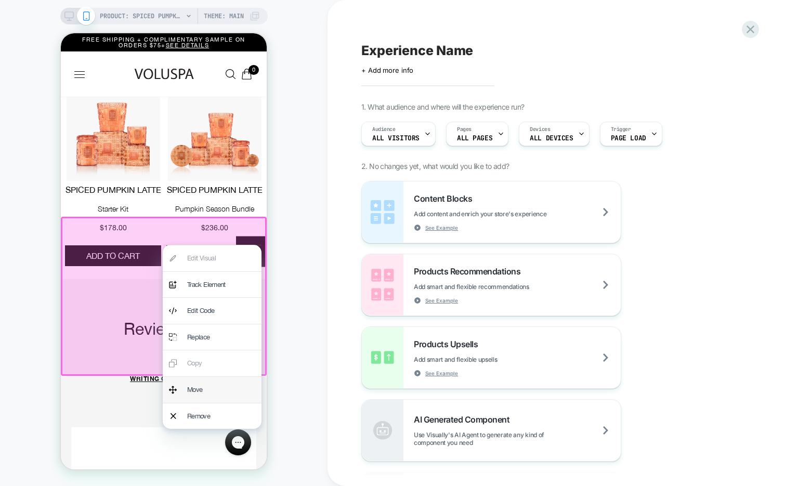
click at [203, 388] on div "Move" at bounding box center [221, 390] width 68 height 14
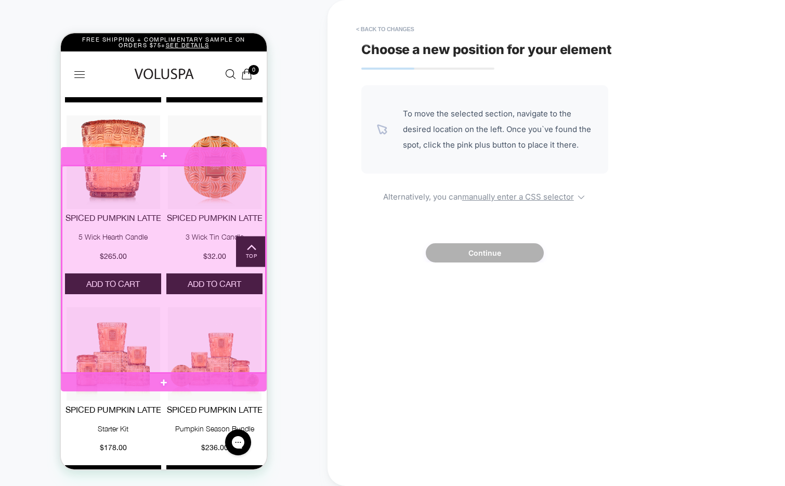
scroll to position [1646, 0]
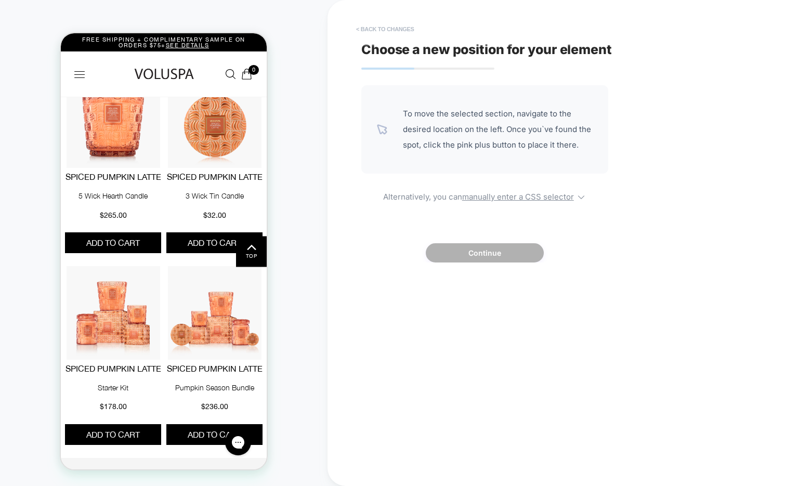
click at [377, 29] on button "< Back to changes" at bounding box center [385, 29] width 69 height 17
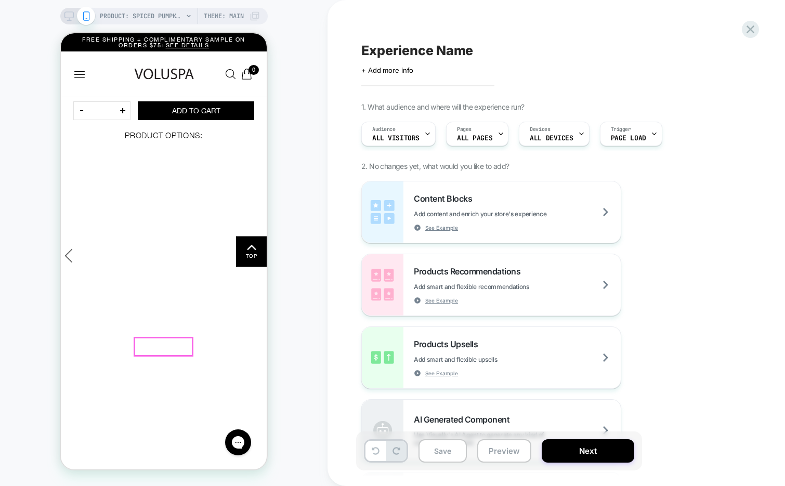
scroll to position [436, 0]
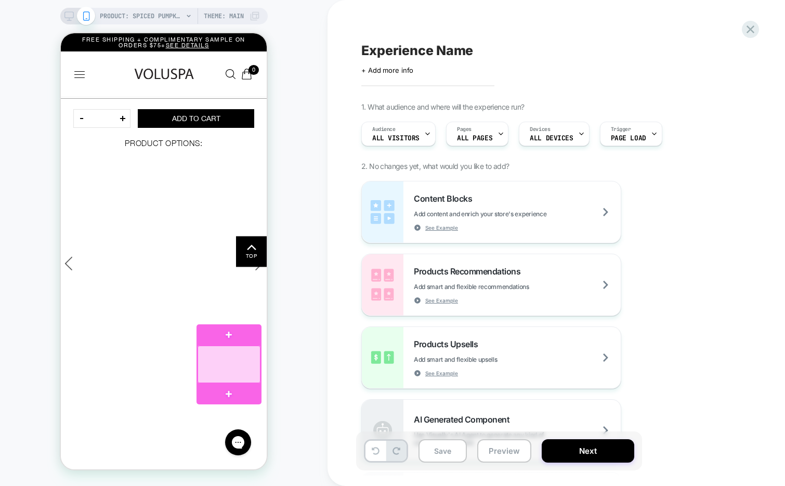
click at [246, 363] on div at bounding box center [228, 364] width 63 height 37
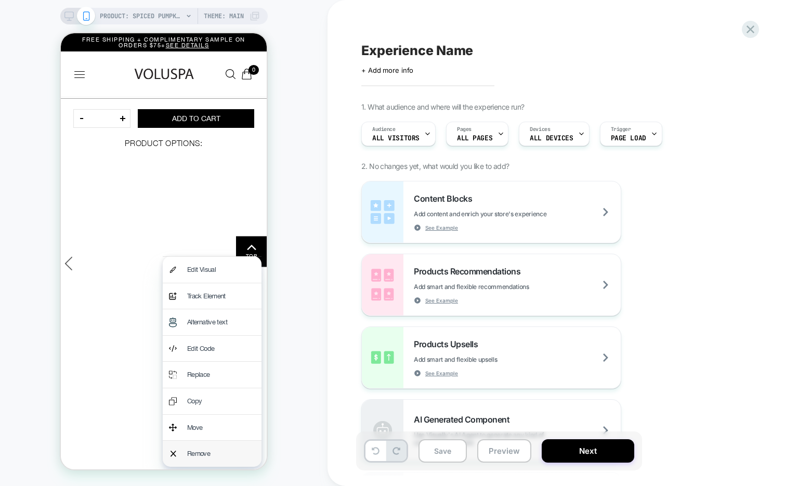
click at [210, 449] on div "Remove" at bounding box center [221, 454] width 68 height 14
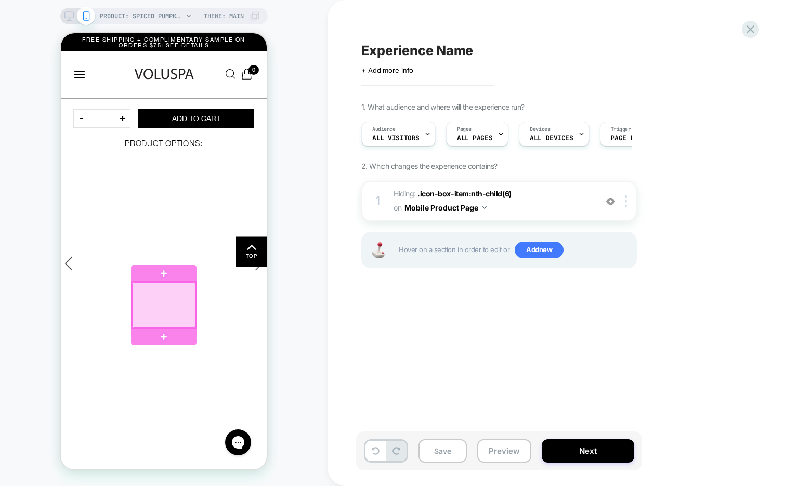
click at [186, 301] on div at bounding box center [163, 305] width 63 height 46
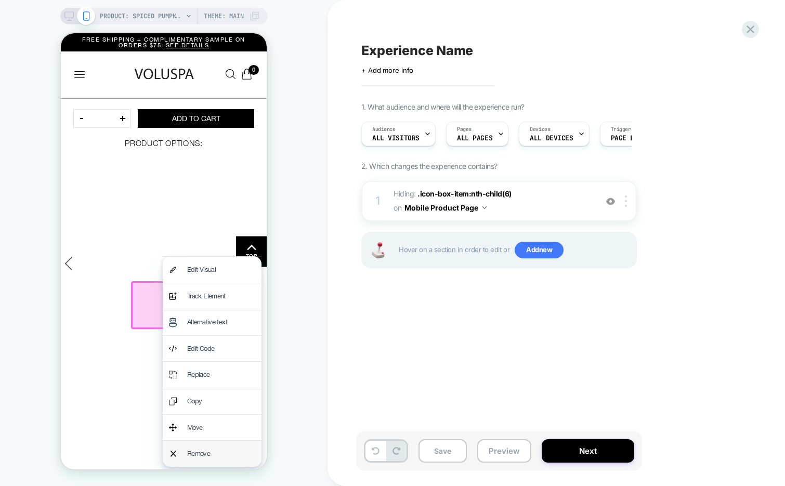
click at [185, 451] on div "Remove" at bounding box center [212, 454] width 99 height 26
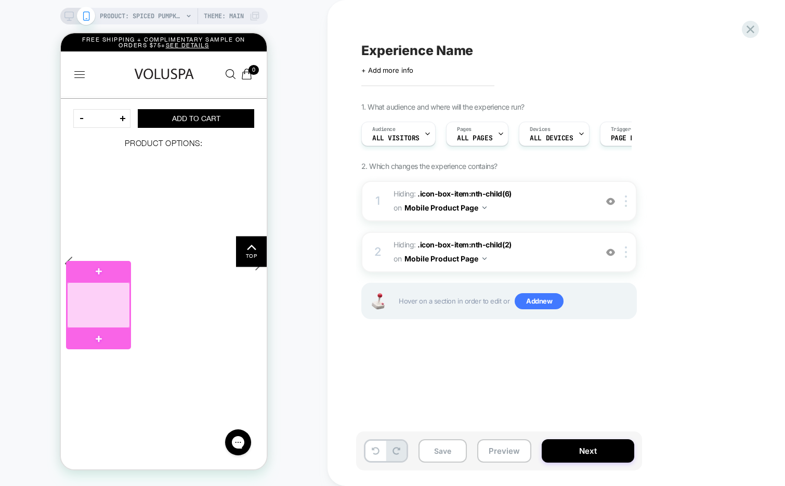
click at [121, 303] on div at bounding box center [98, 305] width 63 height 46
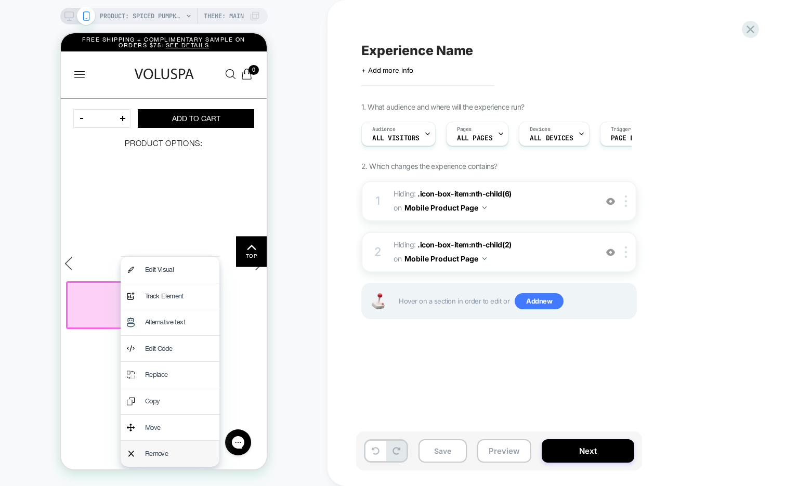
click at [149, 451] on div "Remove" at bounding box center [179, 454] width 68 height 14
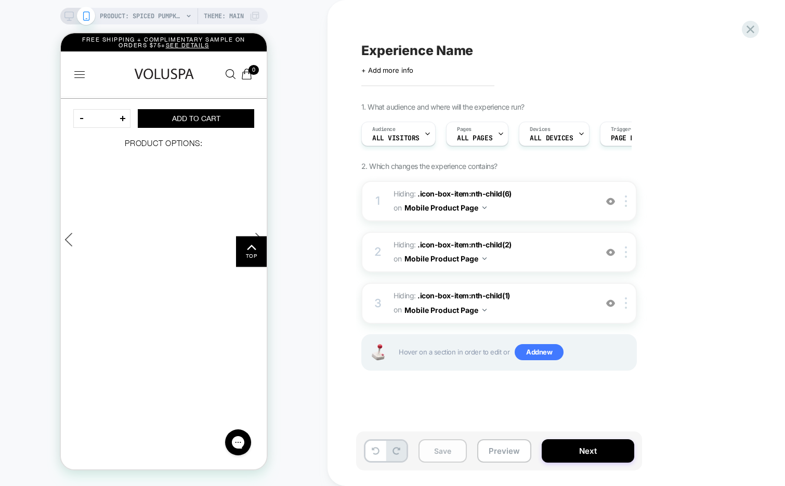
click at [443, 452] on button "Save" at bounding box center [442, 450] width 48 height 23
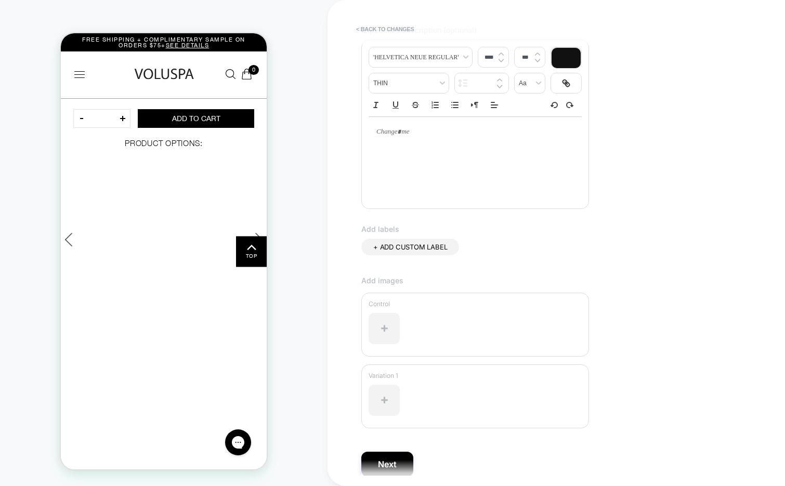
scroll to position [134, 0]
type input "**********"
click at [376, 455] on button "Next" at bounding box center [387, 463] width 52 height 25
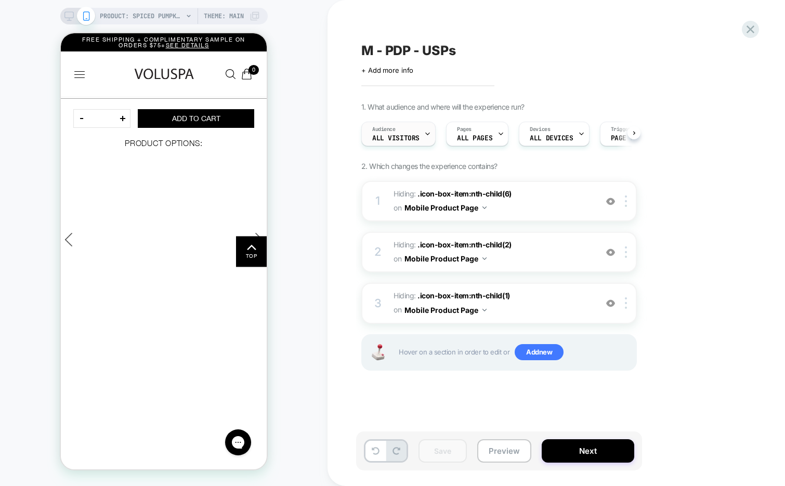
scroll to position [0, 1]
click at [511, 458] on button "Preview" at bounding box center [504, 450] width 54 height 23
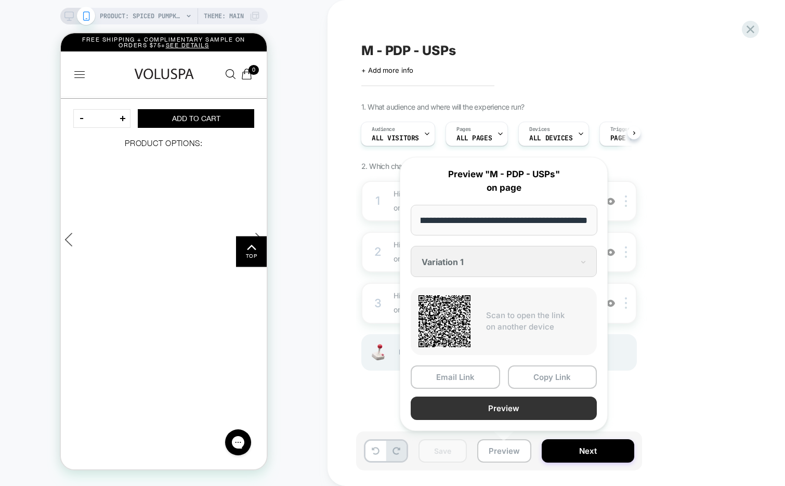
scroll to position [0, 0]
click at [510, 406] on button "Preview" at bounding box center [504, 407] width 186 height 23
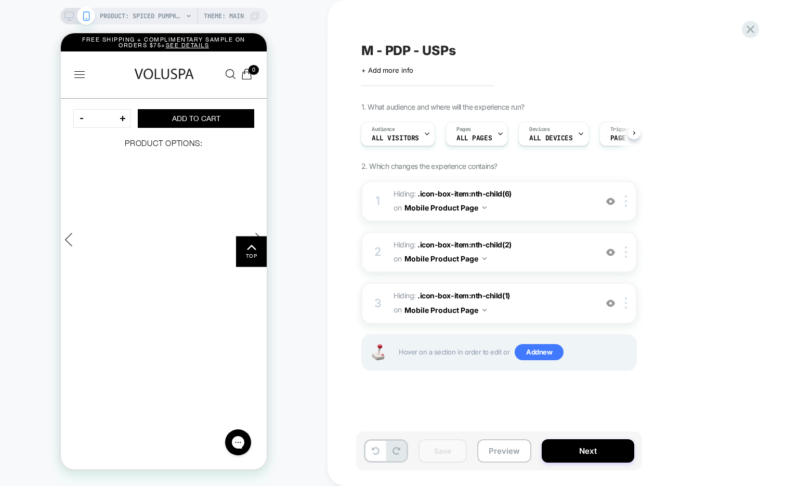
click at [421, 55] on span "M - PDP - USPs" at bounding box center [408, 51] width 94 height 16
click at [421, 55] on textarea "**********" at bounding box center [428, 51] width 135 height 16
click at [462, 2] on div "**********" at bounding box center [556, 243] width 390 height 486
click at [503, 49] on icon at bounding box center [507, 50] width 13 height 13
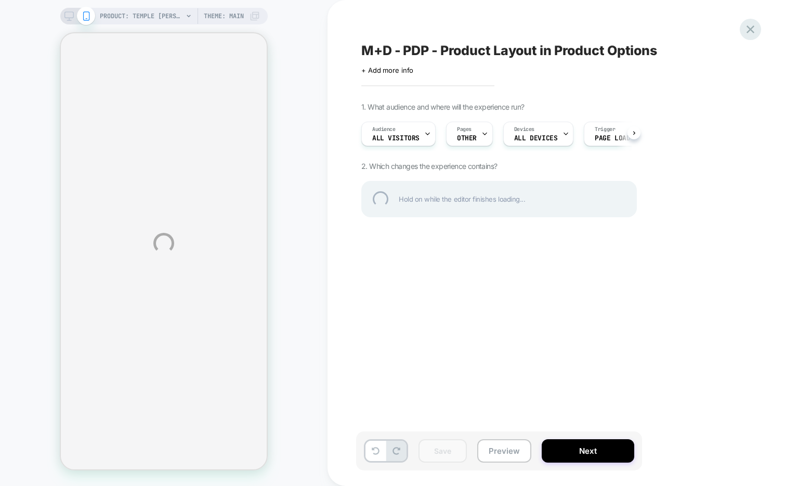
click at [755, 28] on div at bounding box center [749, 29] width 21 height 21
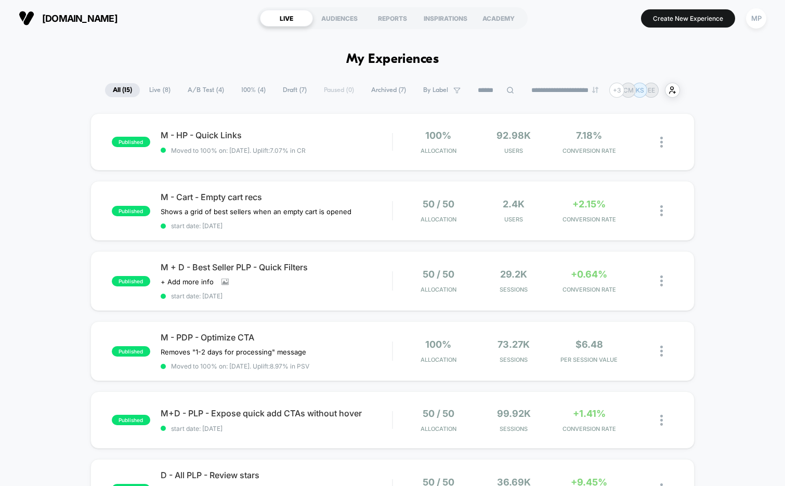
click at [194, 90] on span "A/B Test ( 4 )" at bounding box center [206, 90] width 52 height 14
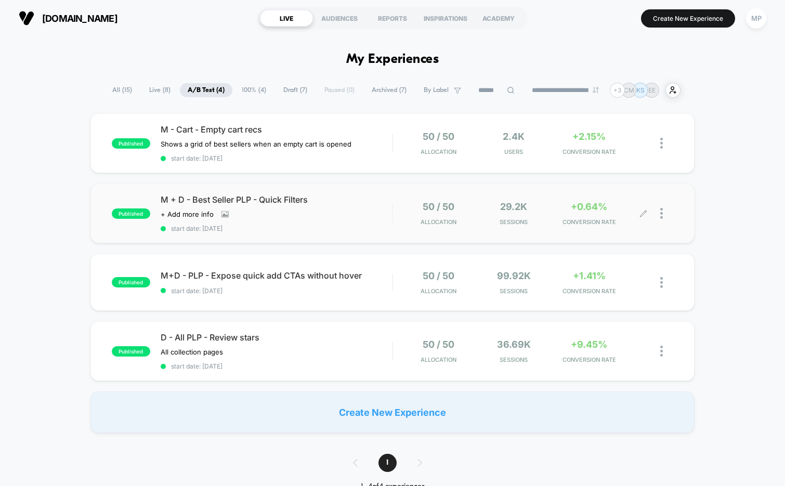
click at [660, 214] on img at bounding box center [661, 213] width 3 height 11
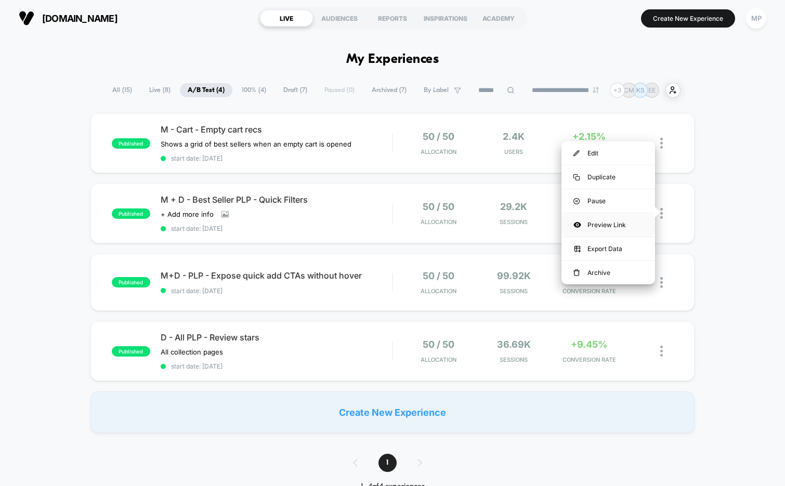
click at [612, 228] on div "Preview Link" at bounding box center [608, 224] width 94 height 23
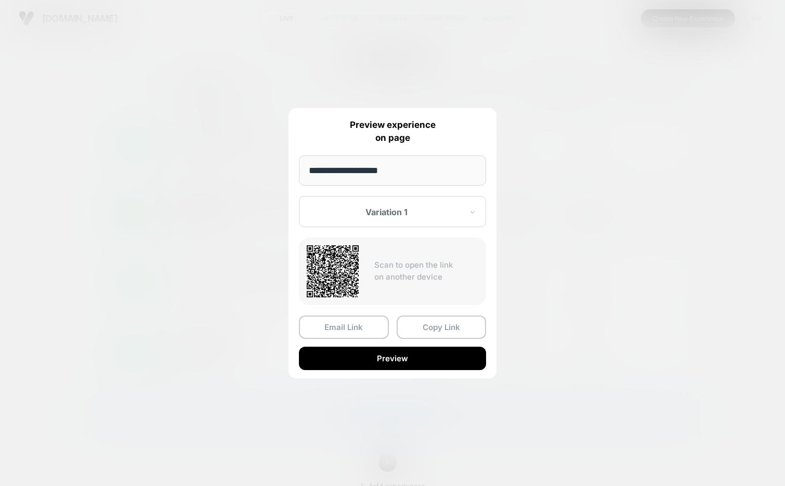
click at [405, 213] on div at bounding box center [386, 212] width 153 height 10
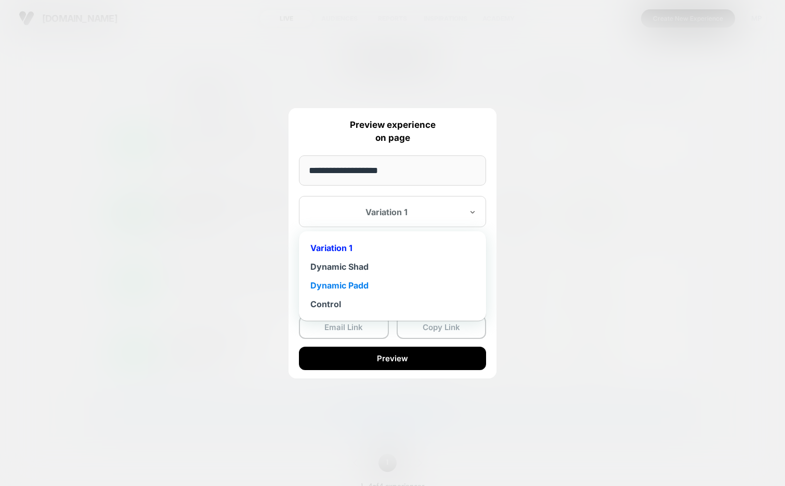
click at [385, 286] on div "Dynamic Padd" at bounding box center [392, 285] width 177 height 19
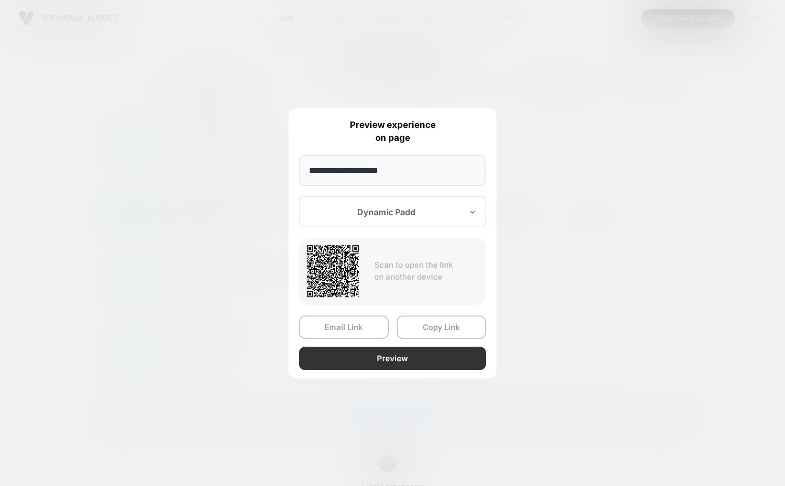
click at [379, 354] on button "Preview" at bounding box center [392, 358] width 187 height 23
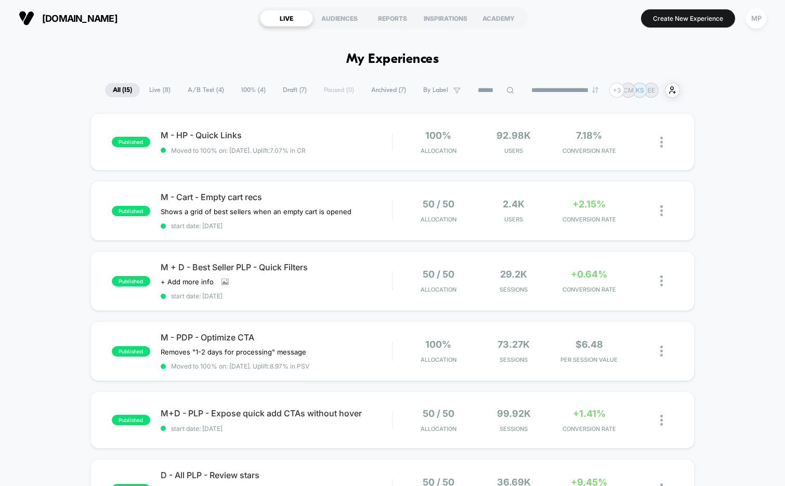
click at [198, 94] on span "A/B Test ( 4 )" at bounding box center [206, 90] width 52 height 14
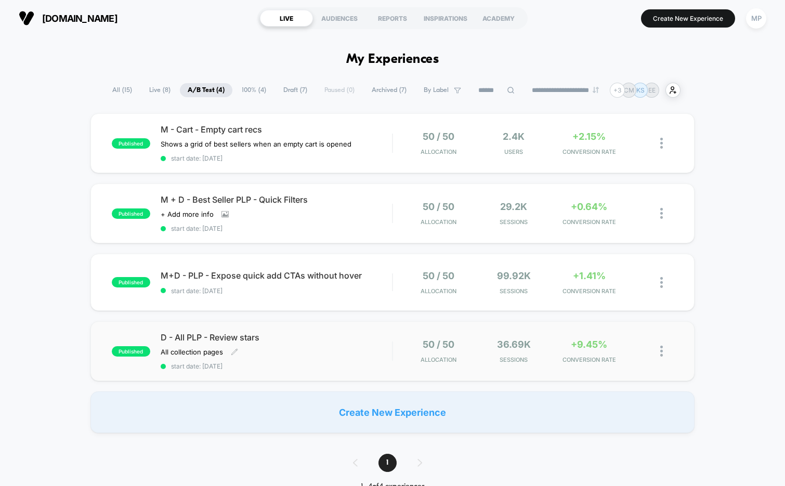
click at [264, 366] on span "start date: [DATE]" at bounding box center [277, 366] width 232 height 8
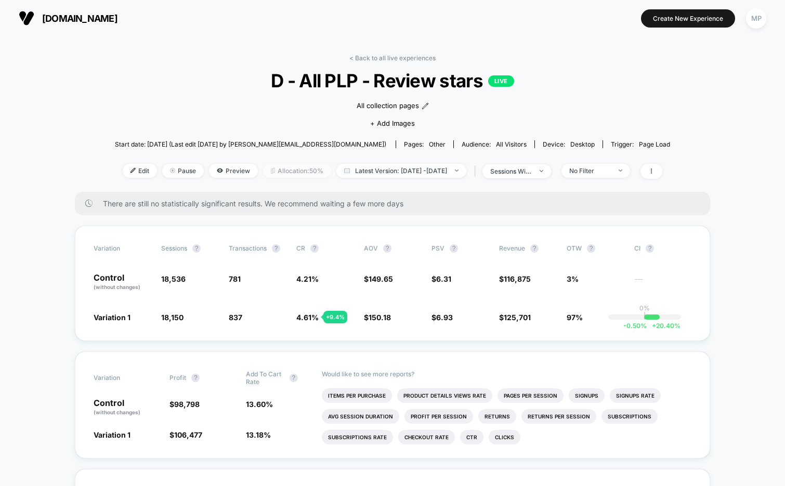
click at [280, 166] on span "Allocation: 50%" at bounding box center [297, 171] width 68 height 14
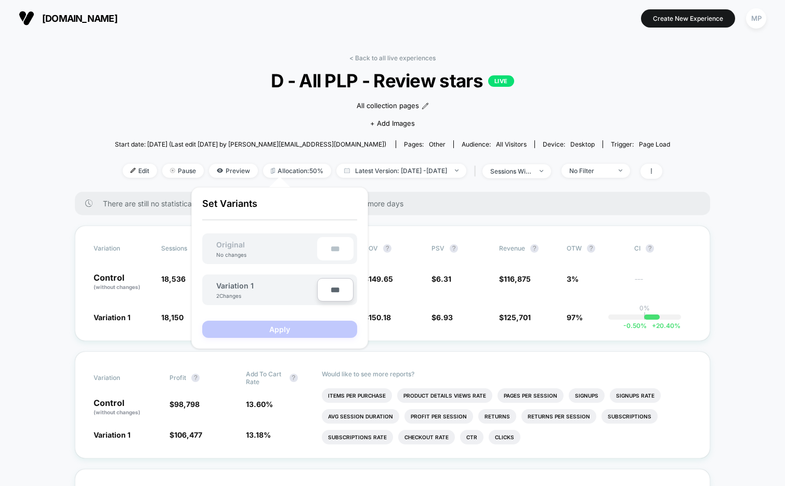
click at [332, 288] on input "***" at bounding box center [335, 289] width 36 height 23
type input "***"
type input "**"
type input "****"
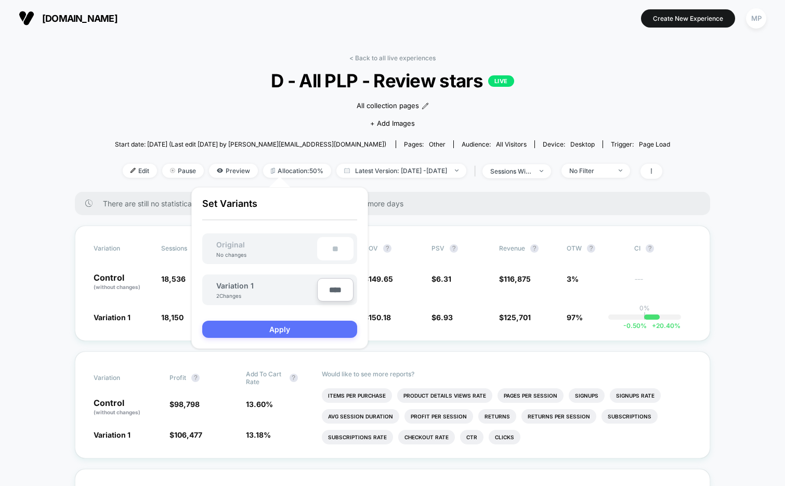
click at [304, 330] on button "Apply" at bounding box center [279, 329] width 155 height 17
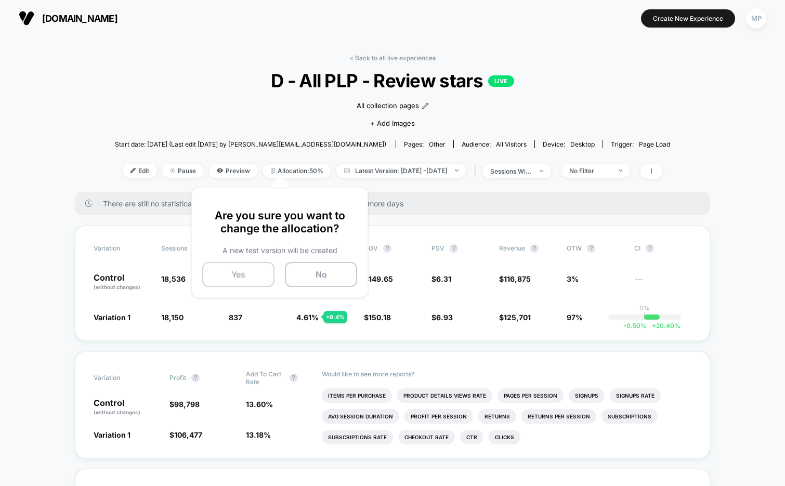
click at [239, 270] on button "Yes" at bounding box center [238, 274] width 72 height 25
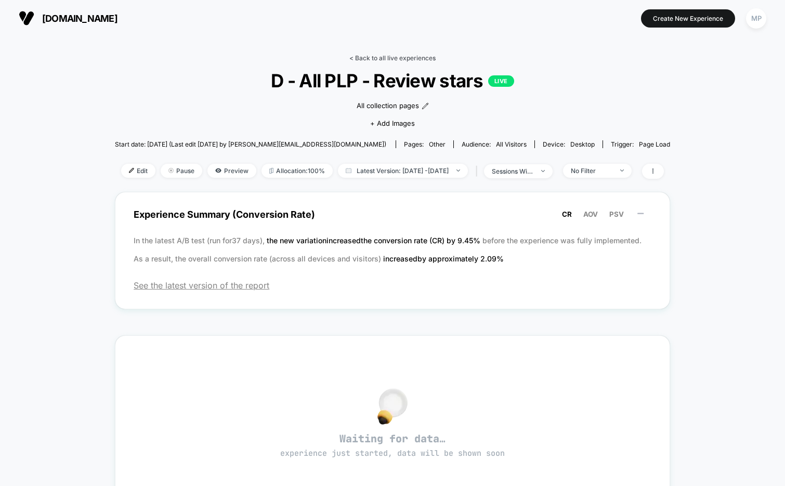
click at [363, 55] on link "< Back to all live experiences" at bounding box center [392, 58] width 86 height 8
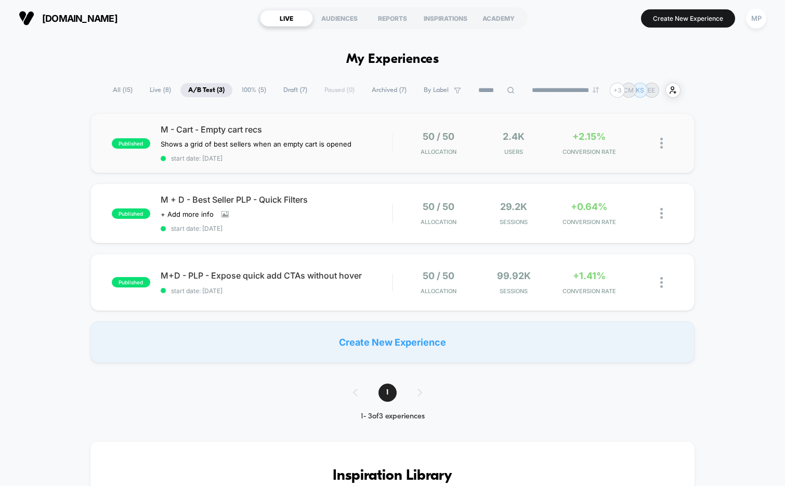
click at [273, 162] on div "published M - Cart - Empty cart recs Shows a grid of best sellers when an empty…" at bounding box center [392, 143] width 604 height 60
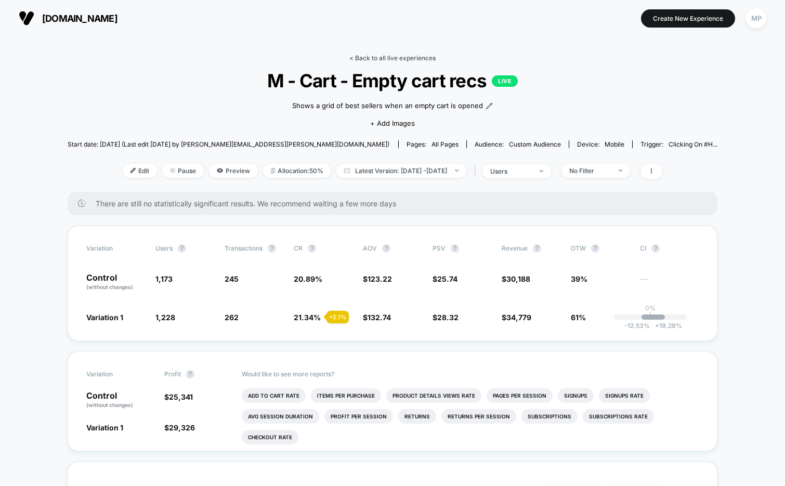
click at [386, 54] on link "< Back to all live experiences" at bounding box center [392, 58] width 86 height 8
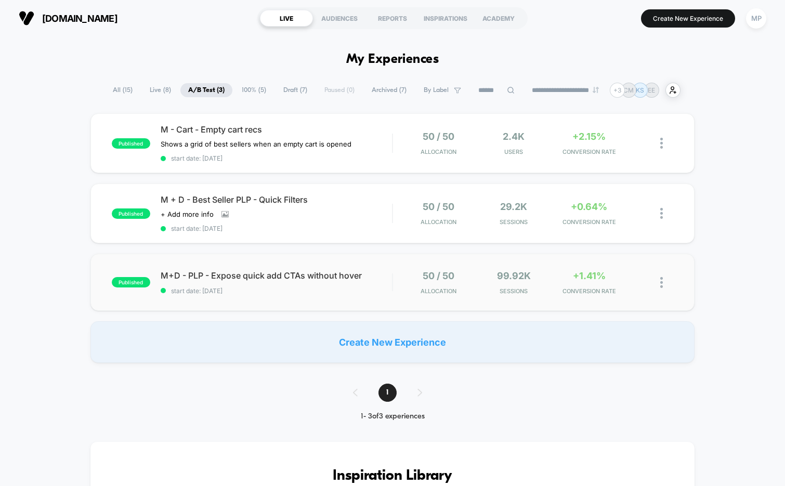
click at [270, 299] on div "published M+D - PLP - Expose quick add CTAs without hover start date: [DATE] 50…" at bounding box center [392, 282] width 604 height 57
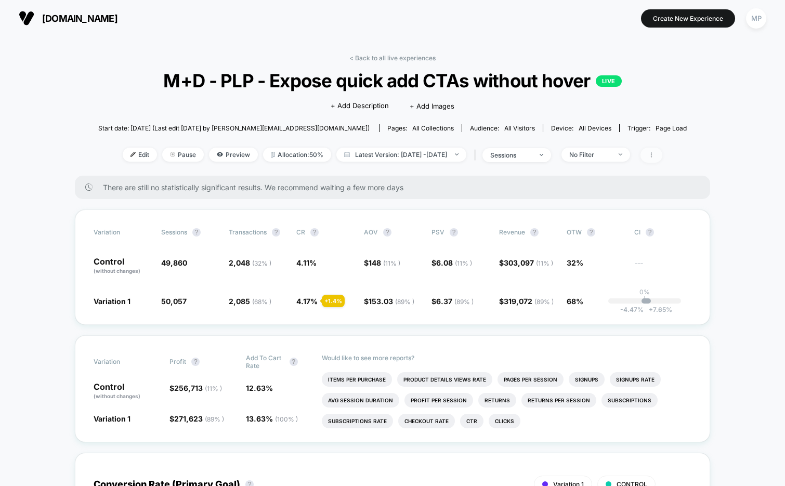
click at [654, 153] on icon at bounding box center [651, 155] width 6 height 6
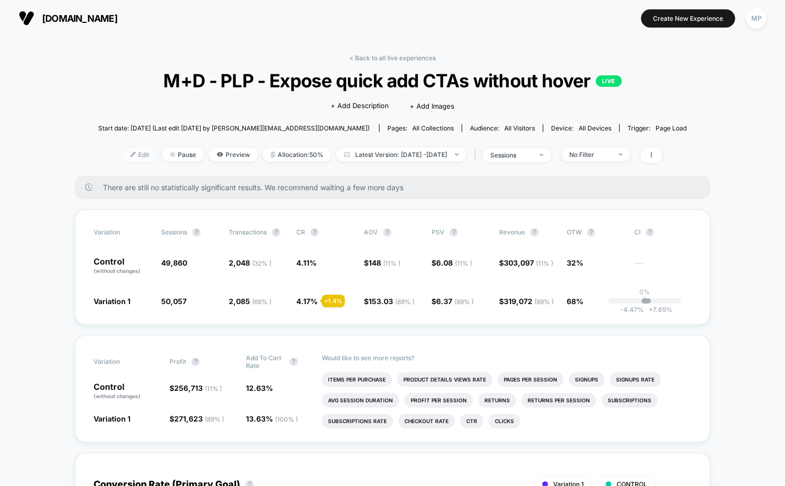
click at [130, 156] on img at bounding box center [132, 154] width 5 height 5
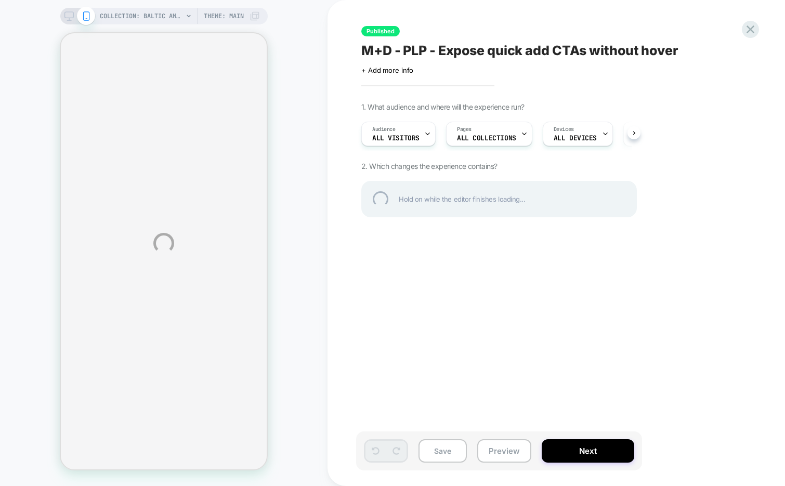
select select "******"
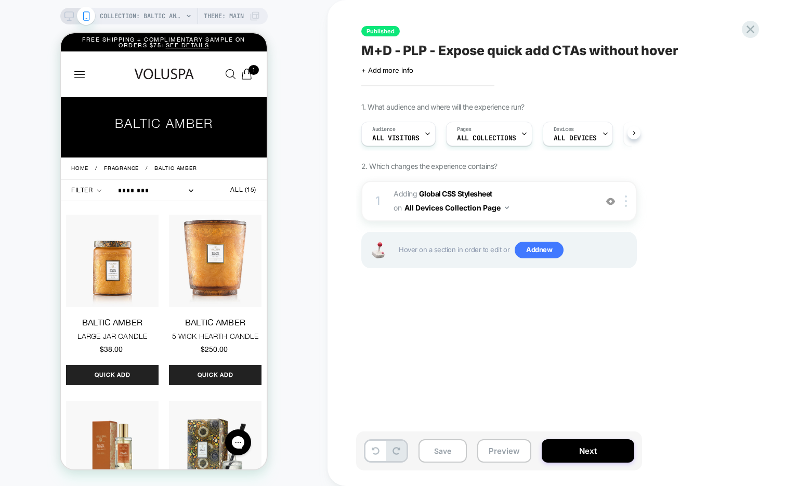
scroll to position [0, 1]
click at [580, 454] on button "Next" at bounding box center [587, 450] width 92 height 23
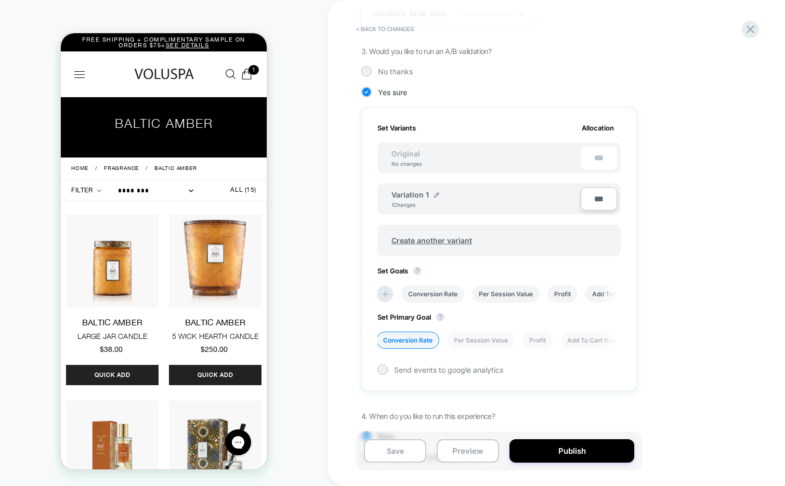
scroll to position [258, 0]
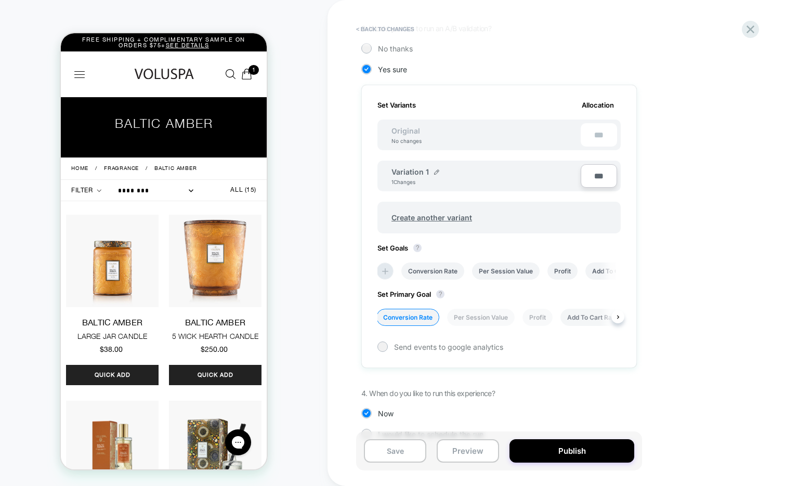
click at [581, 317] on li "Add To Cart Rate" at bounding box center [592, 317] width 64 height 17
click at [381, 448] on button "Save" at bounding box center [395, 450] width 62 height 23
click at [741, 31] on div "< Back to changes" at bounding box center [556, 29] width 390 height 17
click at [748, 31] on icon at bounding box center [750, 29] width 8 height 8
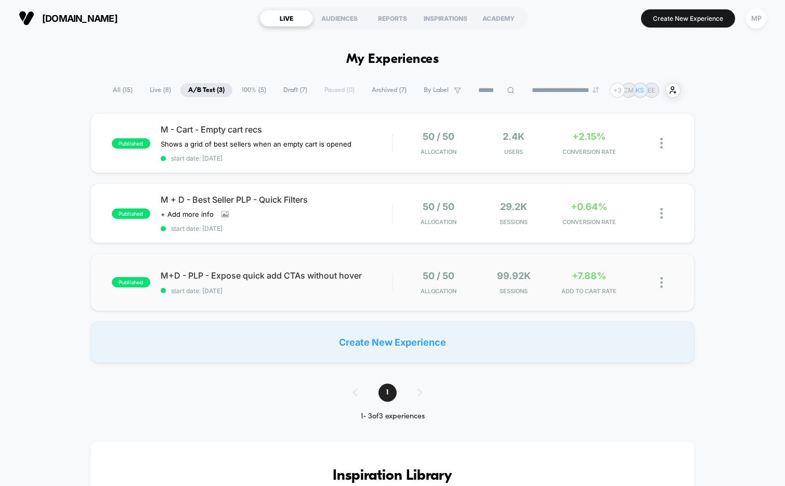
click at [287, 295] on div "published M+D - PLP - Expose quick add CTAs without hover start date: [DATE] 50…" at bounding box center [392, 282] width 604 height 57
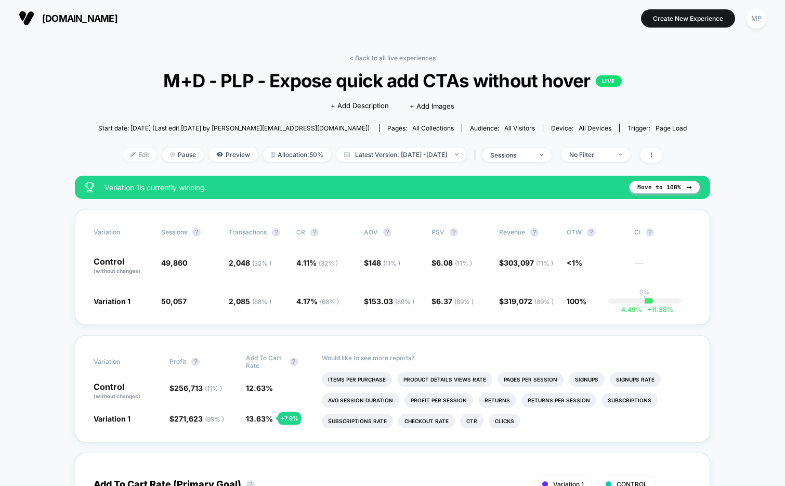
click at [123, 154] on span "Edit" at bounding box center [140, 155] width 34 height 14
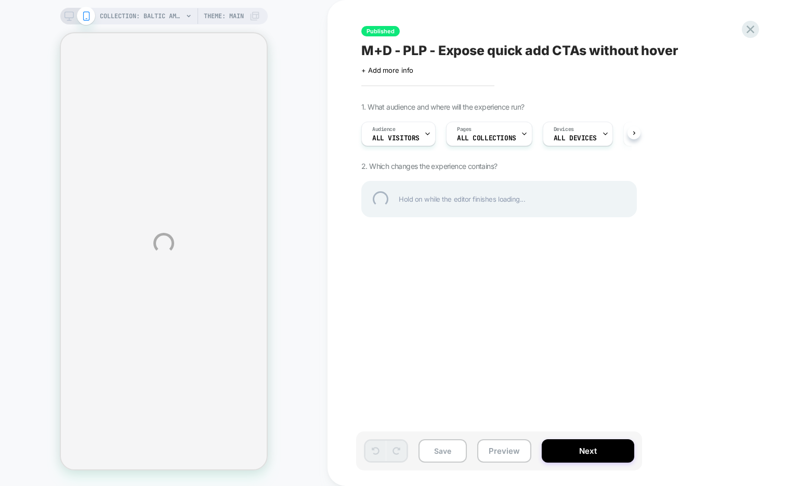
select select "******"
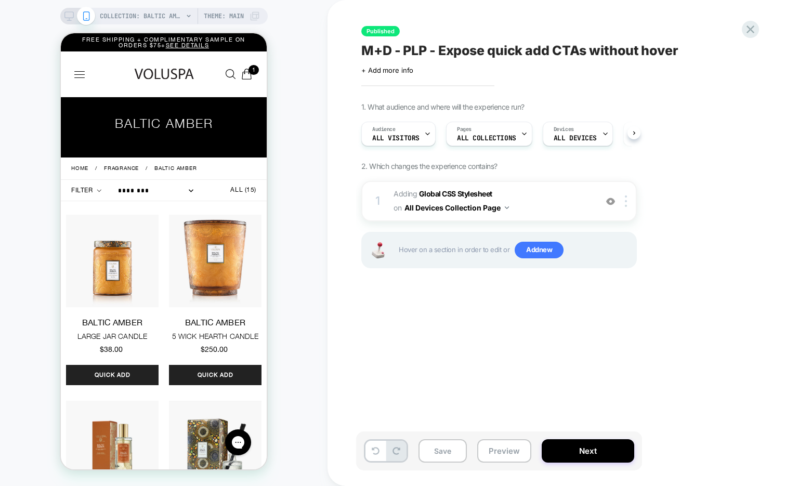
scroll to position [0, 1]
click at [578, 444] on button "Next" at bounding box center [587, 450] width 92 height 23
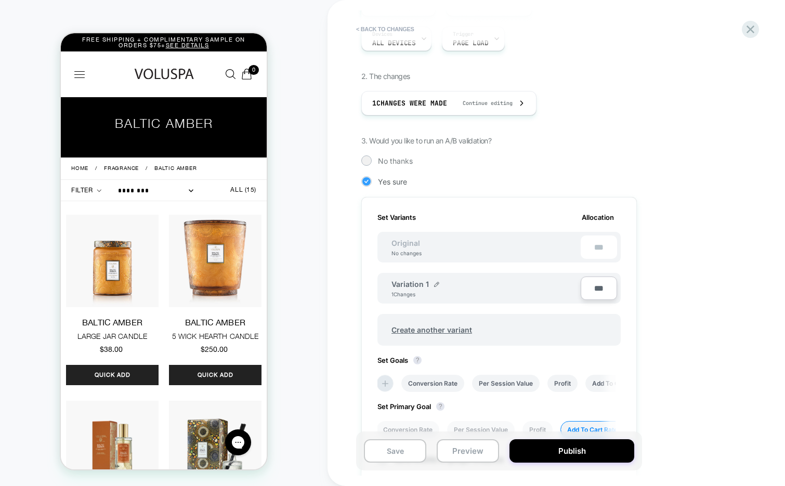
scroll to position [279, 0]
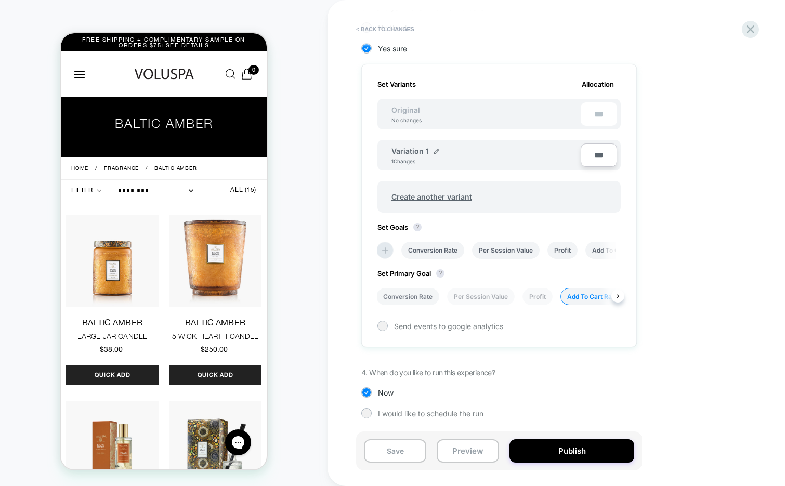
click at [386, 298] on li "Conversion Rate" at bounding box center [407, 296] width 63 height 17
click at [389, 452] on button "Save" at bounding box center [395, 450] width 62 height 23
click at [749, 29] on icon at bounding box center [750, 29] width 8 height 8
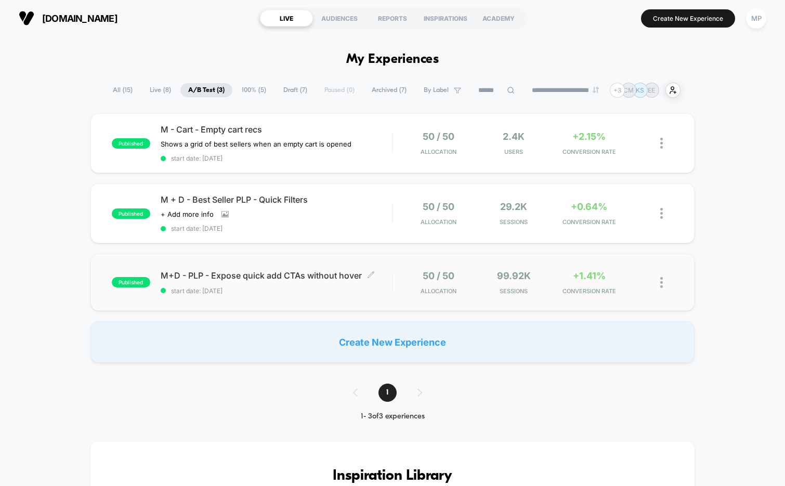
click at [269, 289] on span "start date: [DATE]" at bounding box center [277, 291] width 232 height 8
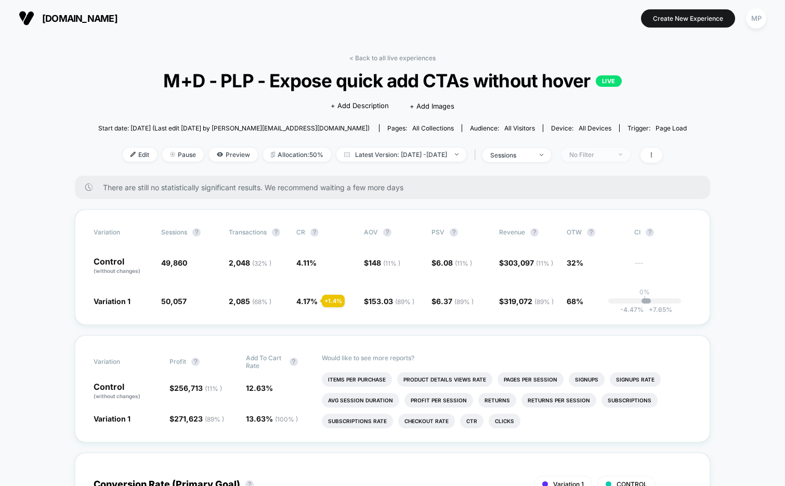
click at [602, 156] on div "No Filter" at bounding box center [590, 155] width 42 height 8
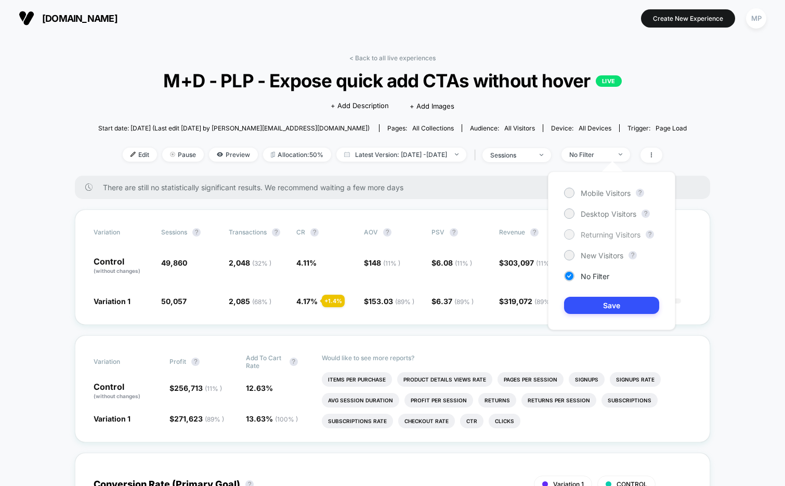
click at [593, 235] on span "Returning Visitors" at bounding box center [610, 234] width 60 height 9
click at [586, 307] on button "Save" at bounding box center [611, 305] width 95 height 17
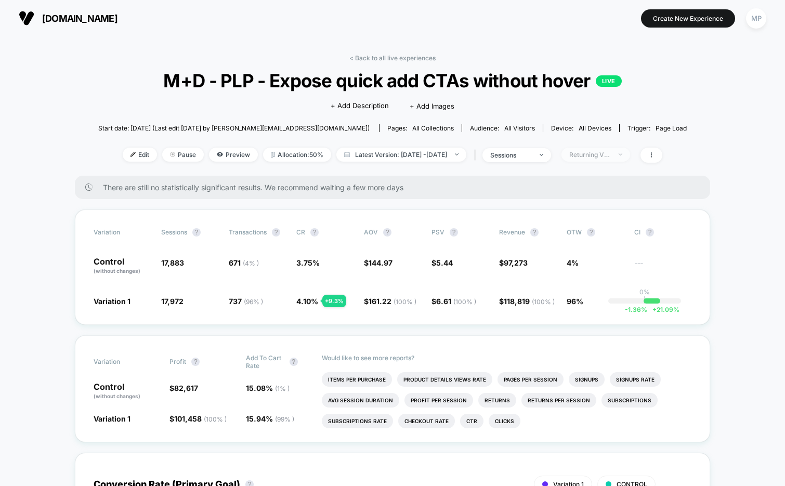
click at [611, 156] on div "Returning Visitors" at bounding box center [590, 155] width 42 height 8
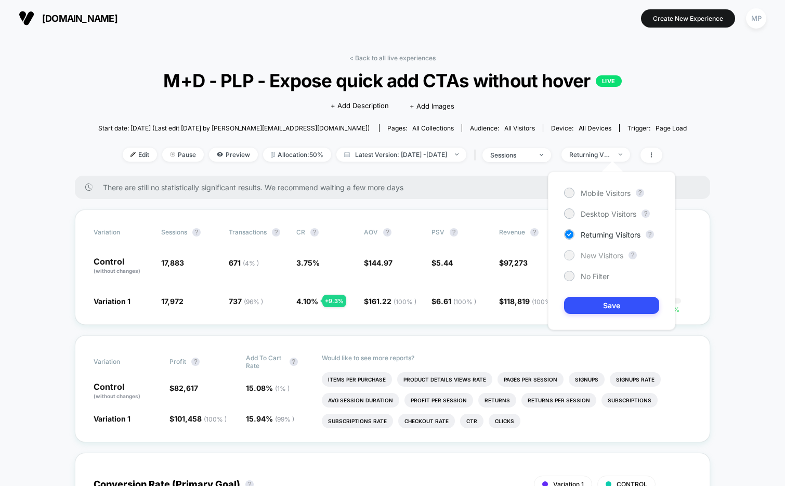
click at [586, 256] on span "New Visitors" at bounding box center [601, 255] width 43 height 9
click at [581, 307] on button "Save" at bounding box center [611, 305] width 95 height 17
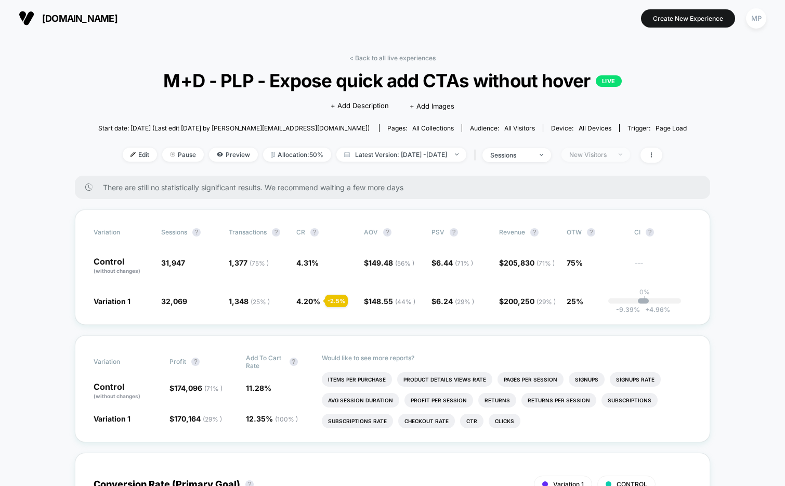
click at [600, 153] on div "New Visitors" at bounding box center [590, 155] width 42 height 8
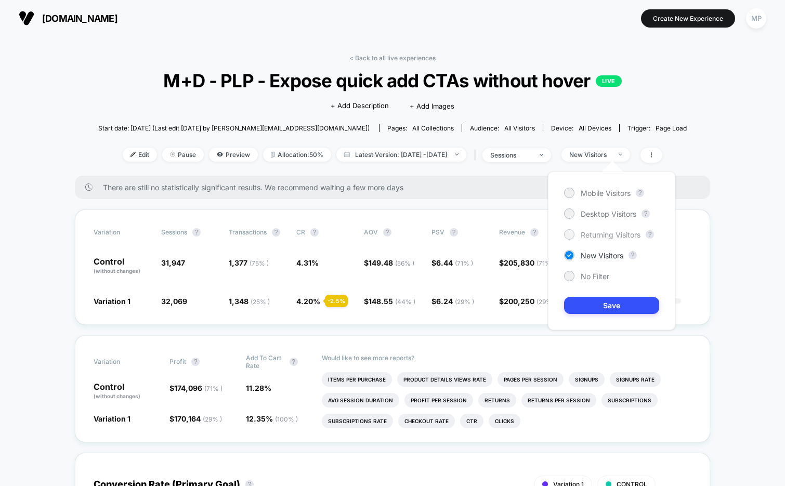
click at [590, 235] on span "Returning Visitors" at bounding box center [610, 234] width 60 height 9
click at [581, 309] on button "Save" at bounding box center [611, 305] width 95 height 17
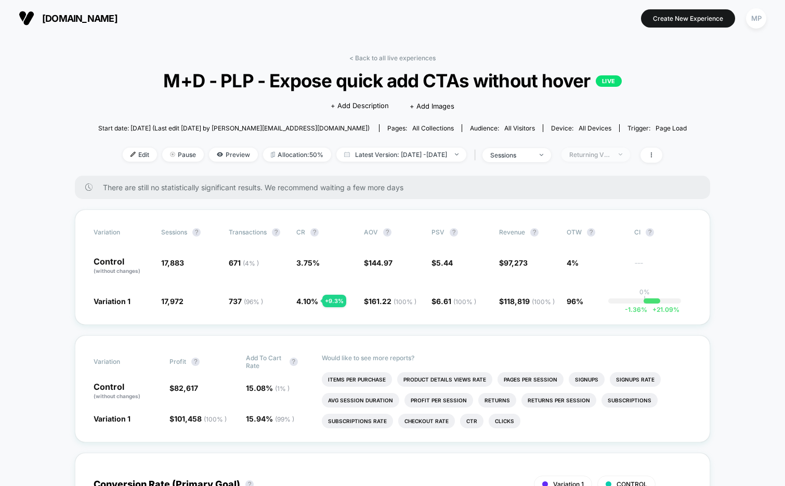
click at [602, 152] on div "Returning Visitors" at bounding box center [590, 155] width 42 height 8
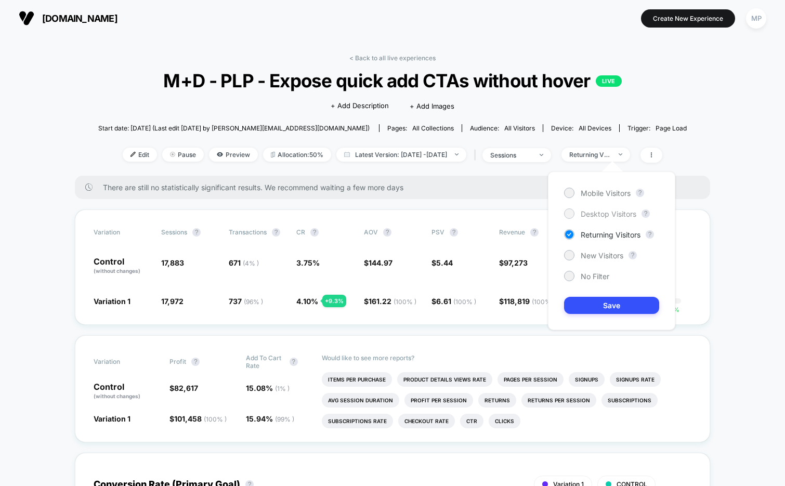
click at [594, 212] on span "Desktop Visitors" at bounding box center [608, 213] width 56 height 9
click at [591, 304] on button "Save" at bounding box center [611, 305] width 95 height 17
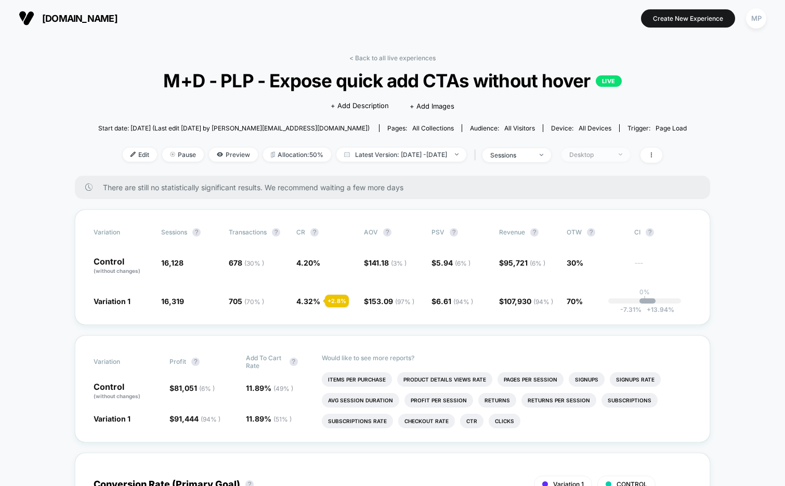
click at [611, 153] on div "Desktop" at bounding box center [590, 155] width 42 height 8
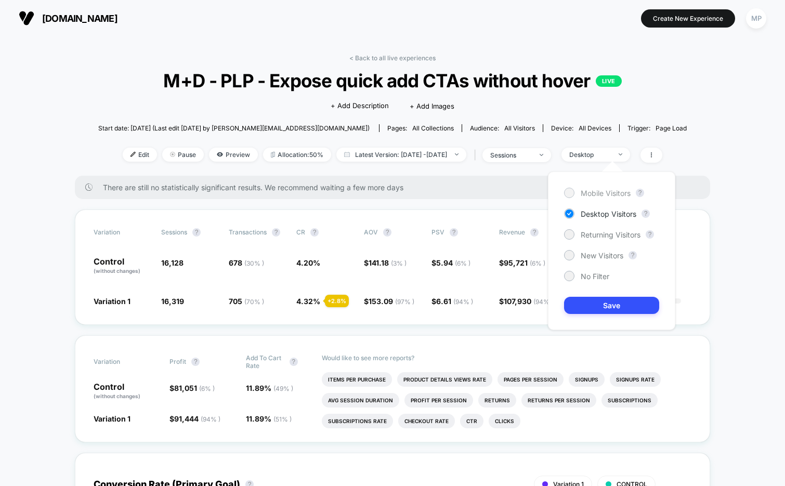
click at [590, 190] on span "Mobile Visitors" at bounding box center [605, 193] width 50 height 9
click at [588, 304] on button "Save" at bounding box center [611, 305] width 95 height 17
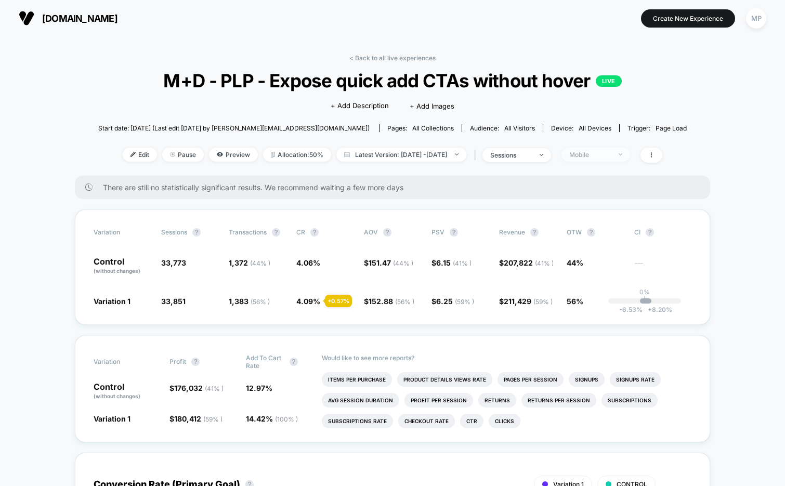
click at [601, 154] on div "Mobile" at bounding box center [590, 155] width 42 height 8
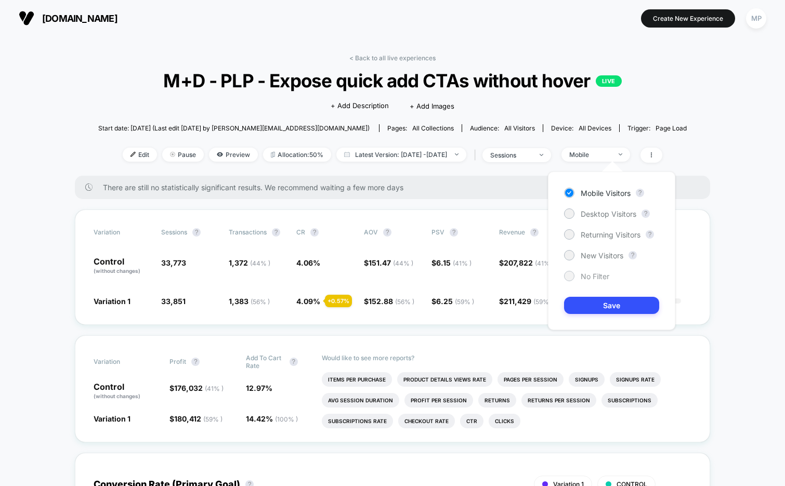
click at [593, 274] on span "No Filter" at bounding box center [594, 276] width 29 height 9
click at [593, 300] on button "Save" at bounding box center [611, 305] width 95 height 17
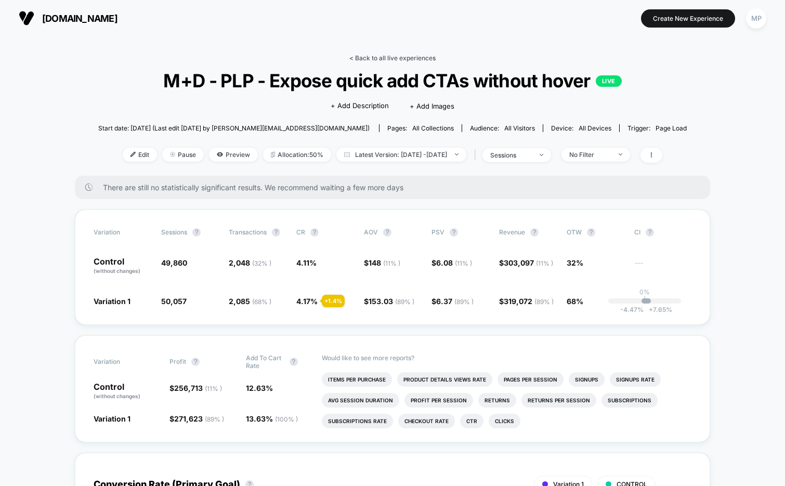
click at [367, 56] on link "< Back to all live experiences" at bounding box center [392, 58] width 86 height 8
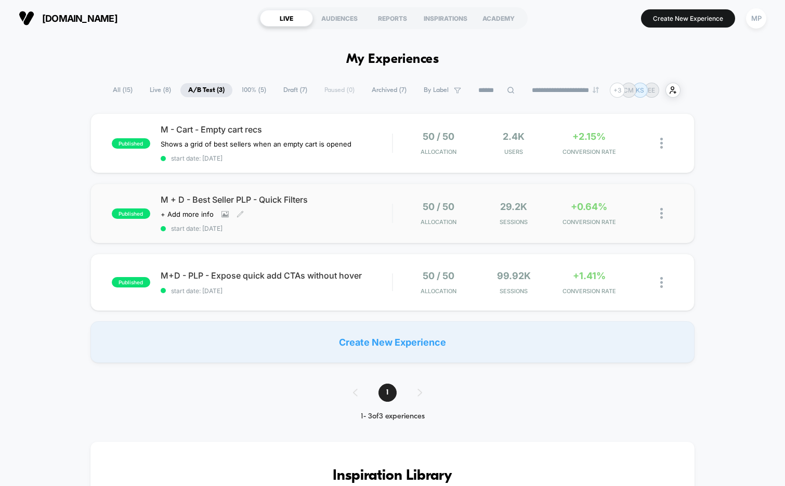
click at [278, 227] on span "start date: [DATE]" at bounding box center [277, 228] width 232 height 8
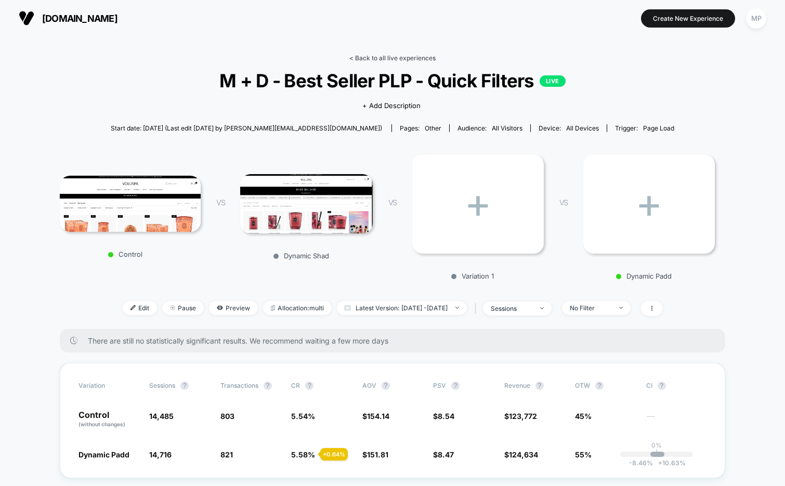
click at [374, 56] on link "< Back to all live experiences" at bounding box center [392, 58] width 86 height 8
